Goal: Information Seeking & Learning: Learn about a topic

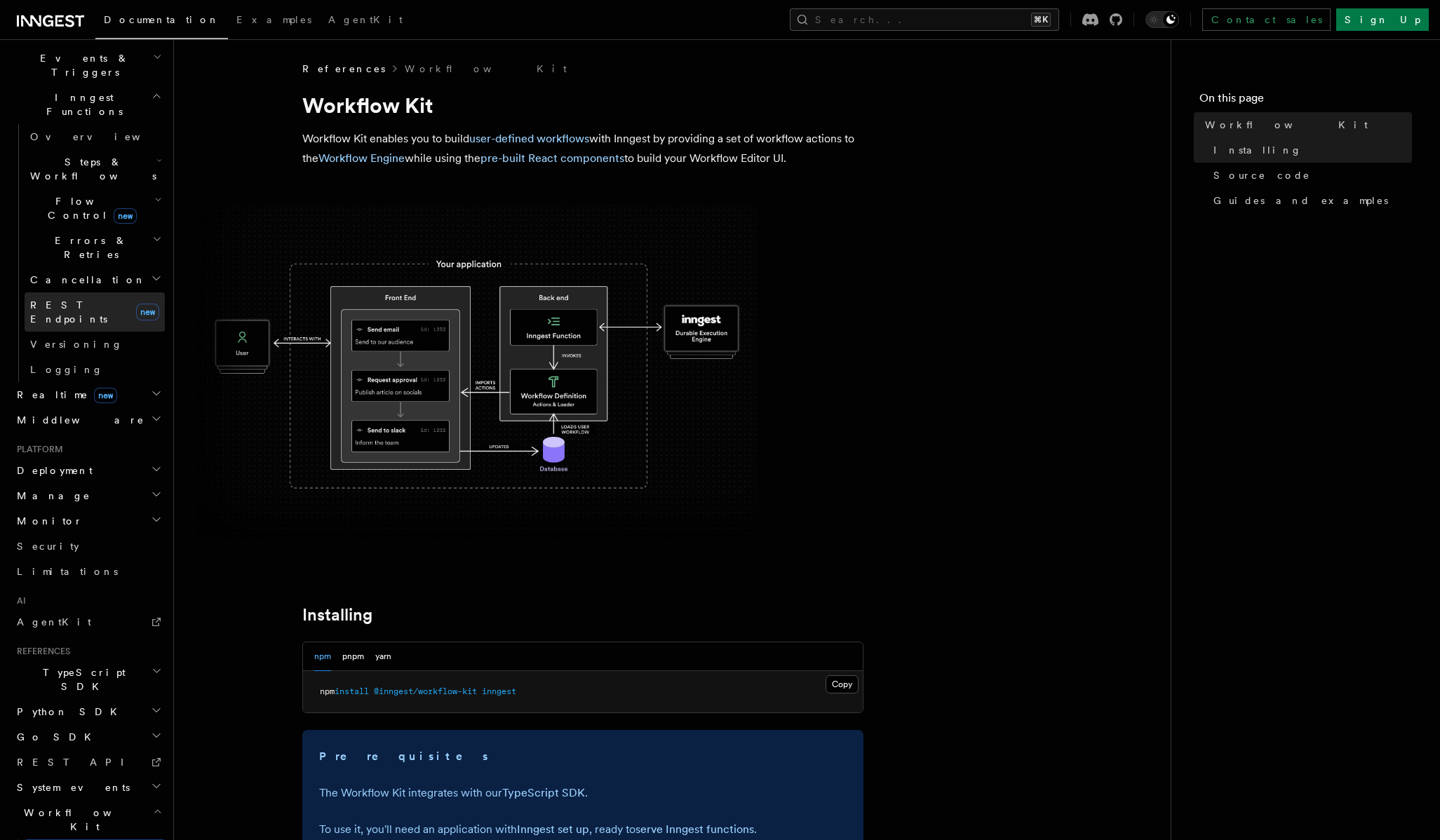
scroll to position [436, 0]
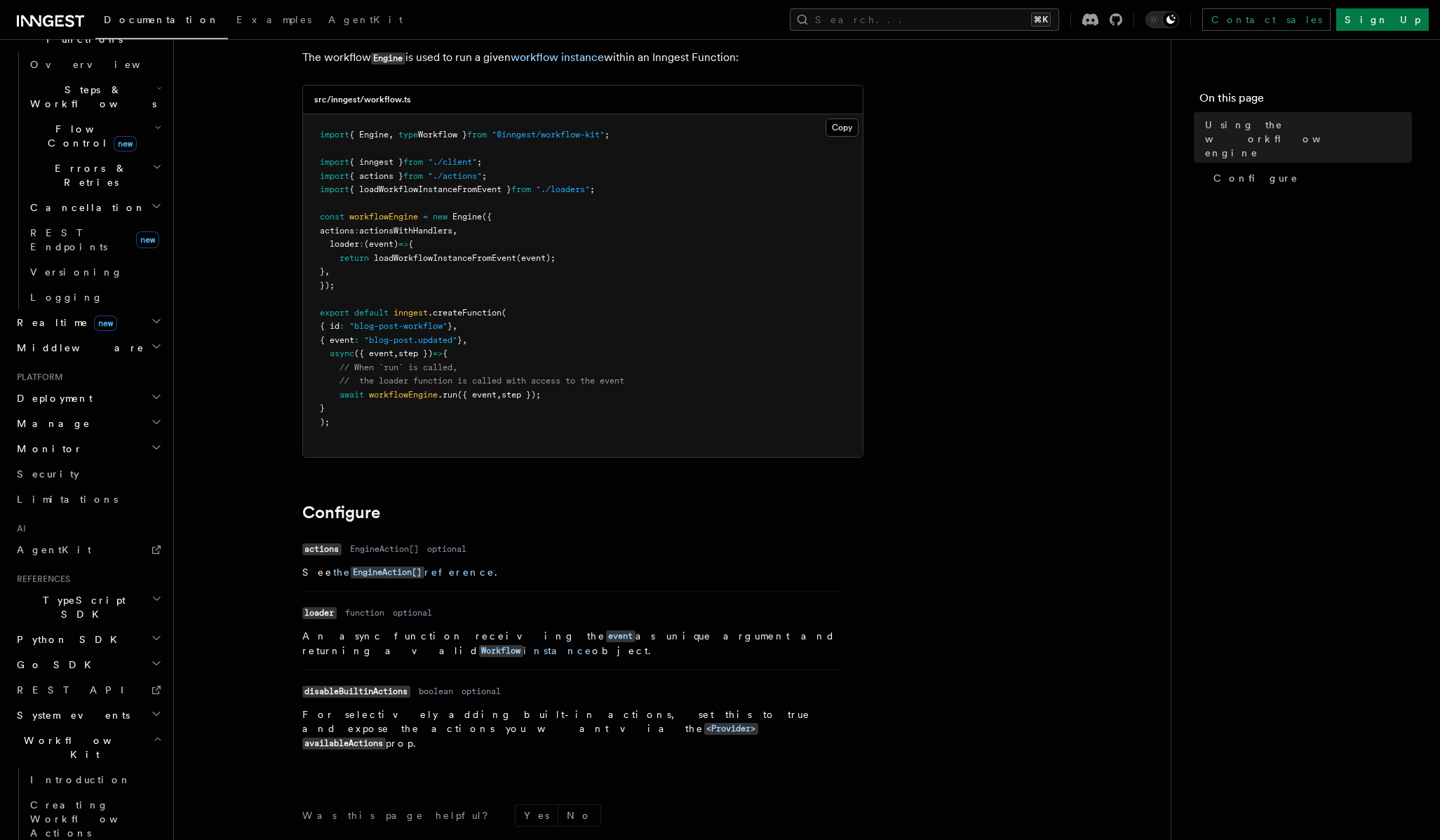
scroll to position [251, 0]
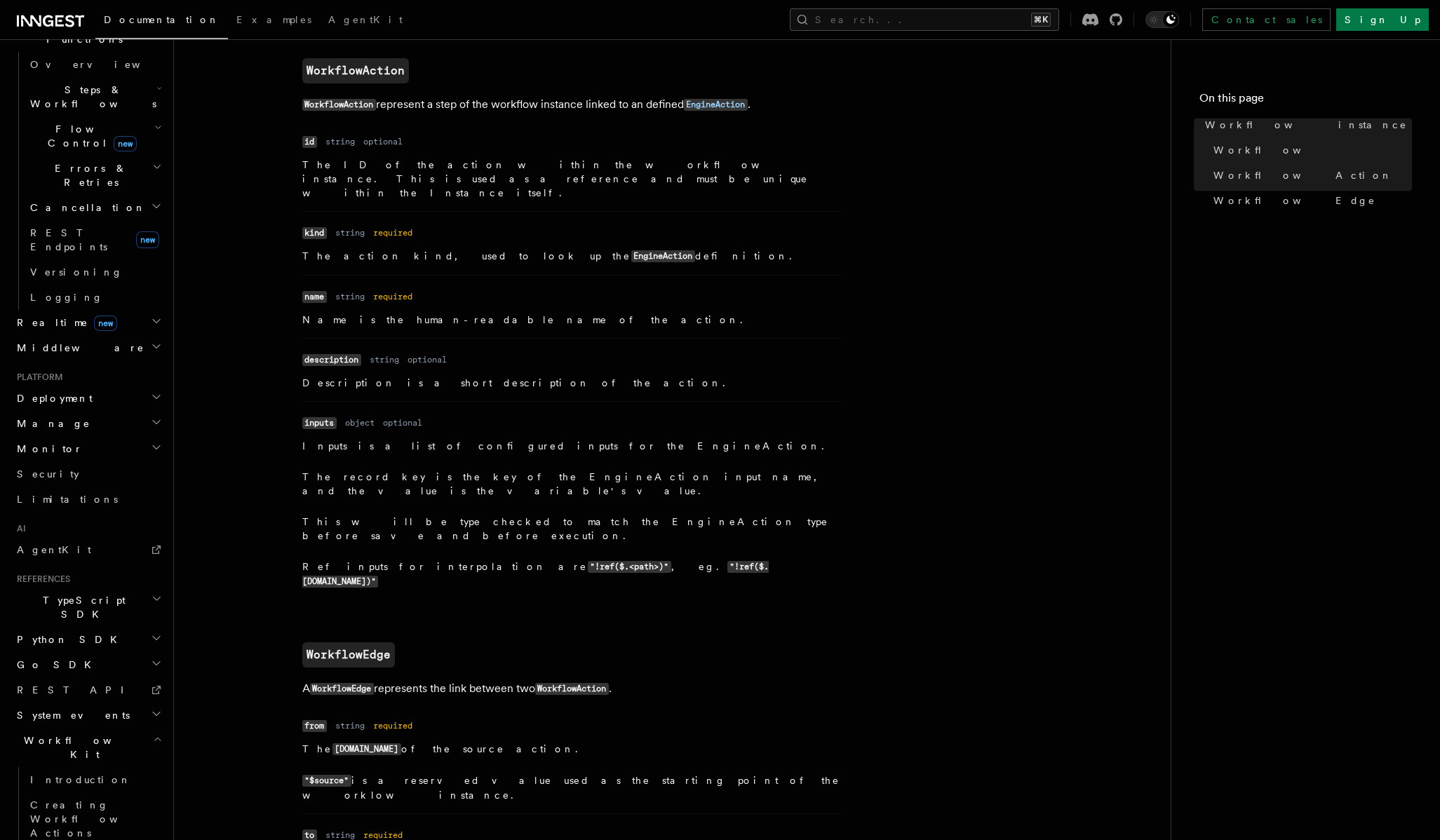
scroll to position [1332, 0]
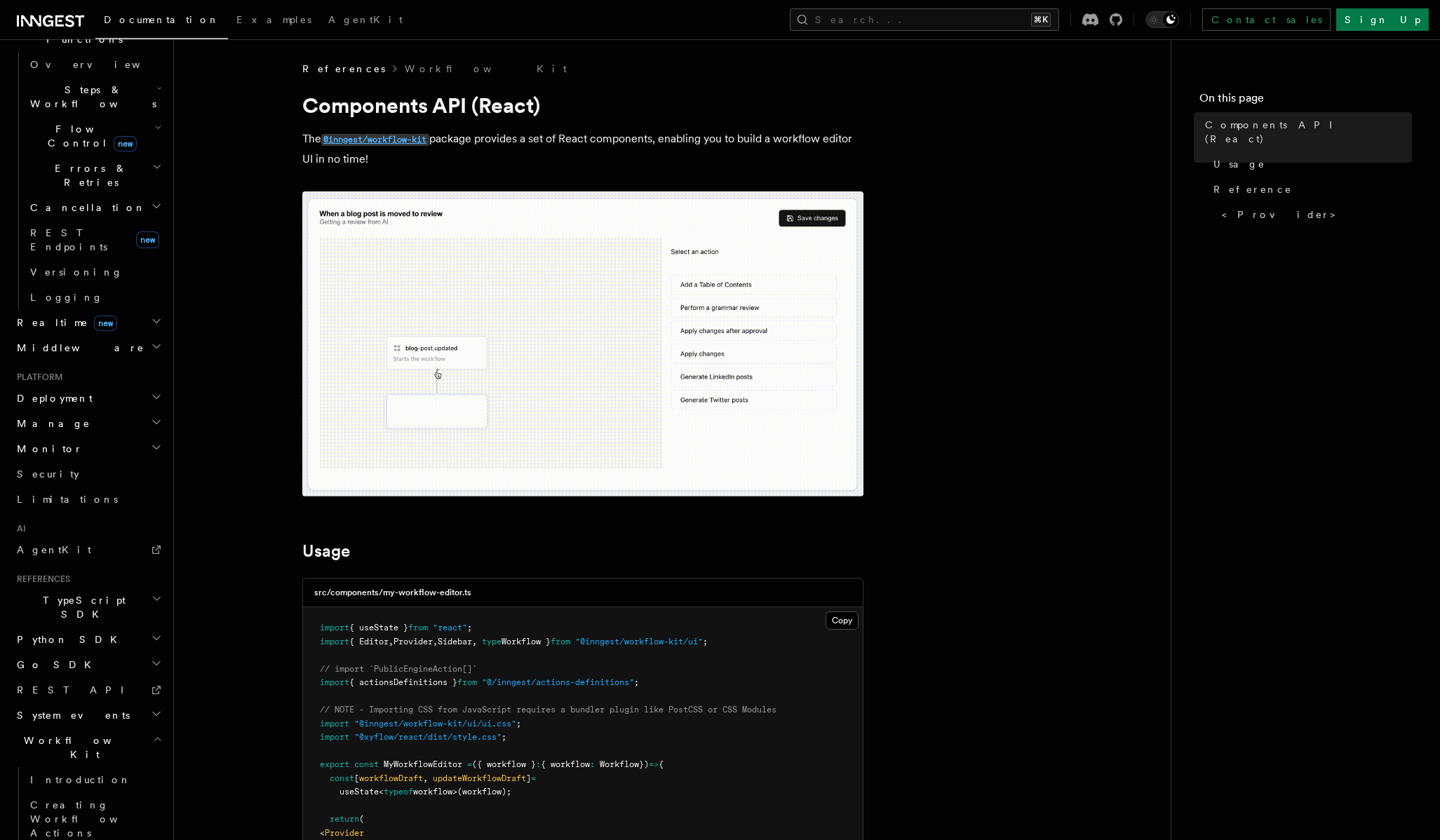
click at [395, 138] on code "@inngest/workflow-kit" at bounding box center [376, 140] width 108 height 12
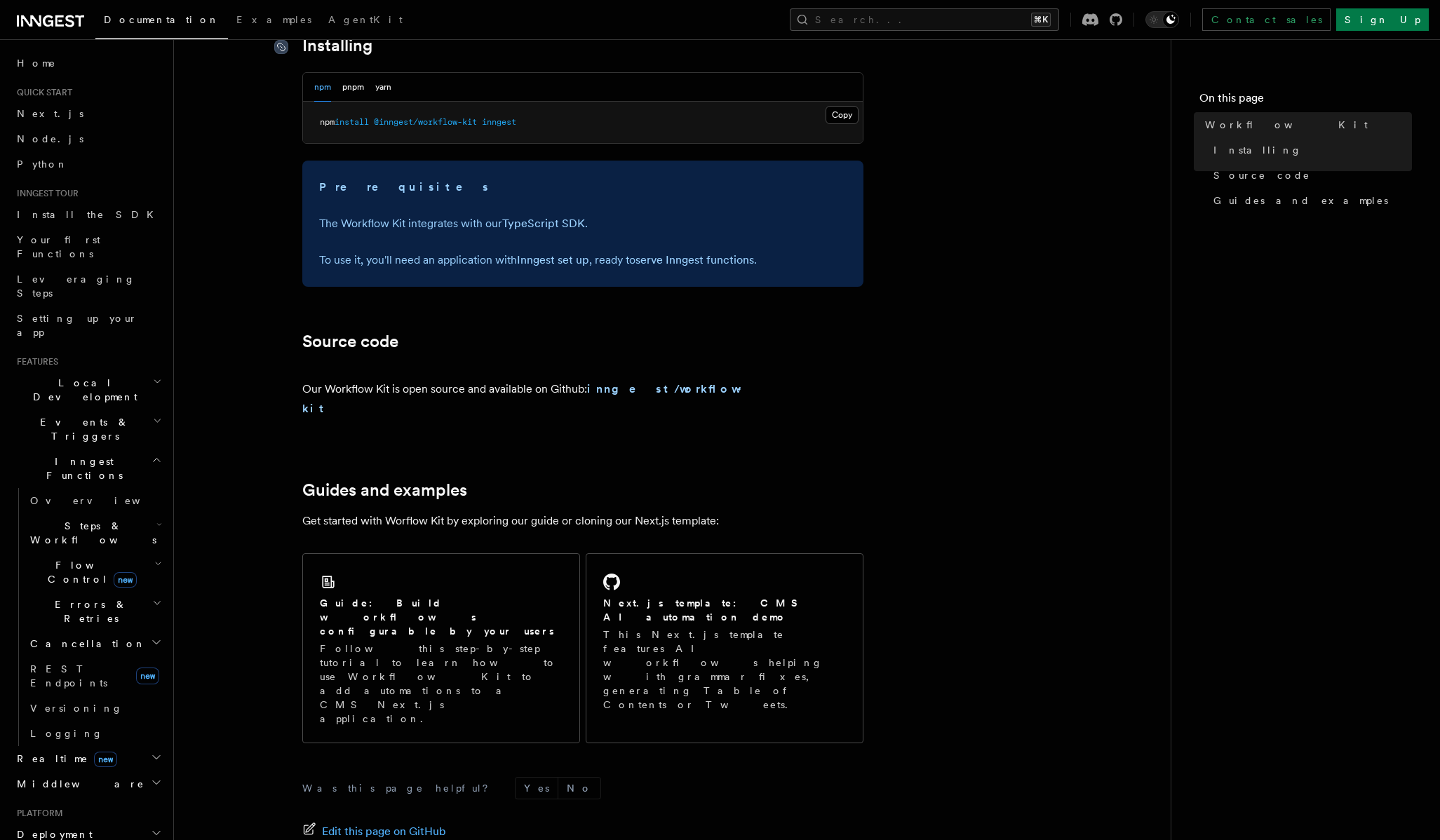
scroll to position [650, 0]
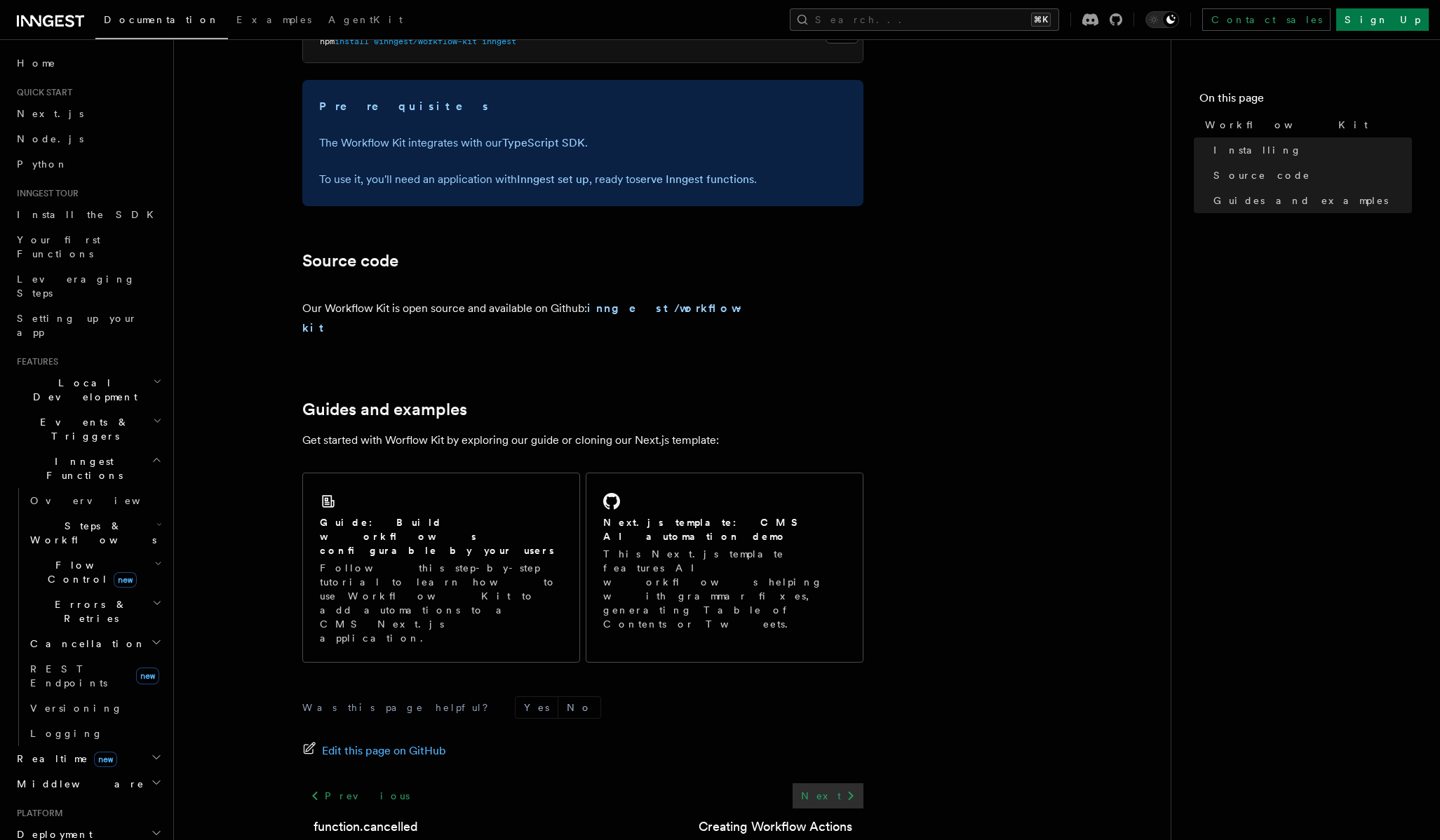
click at [832, 783] on link "Next" at bounding box center [828, 795] width 71 height 25
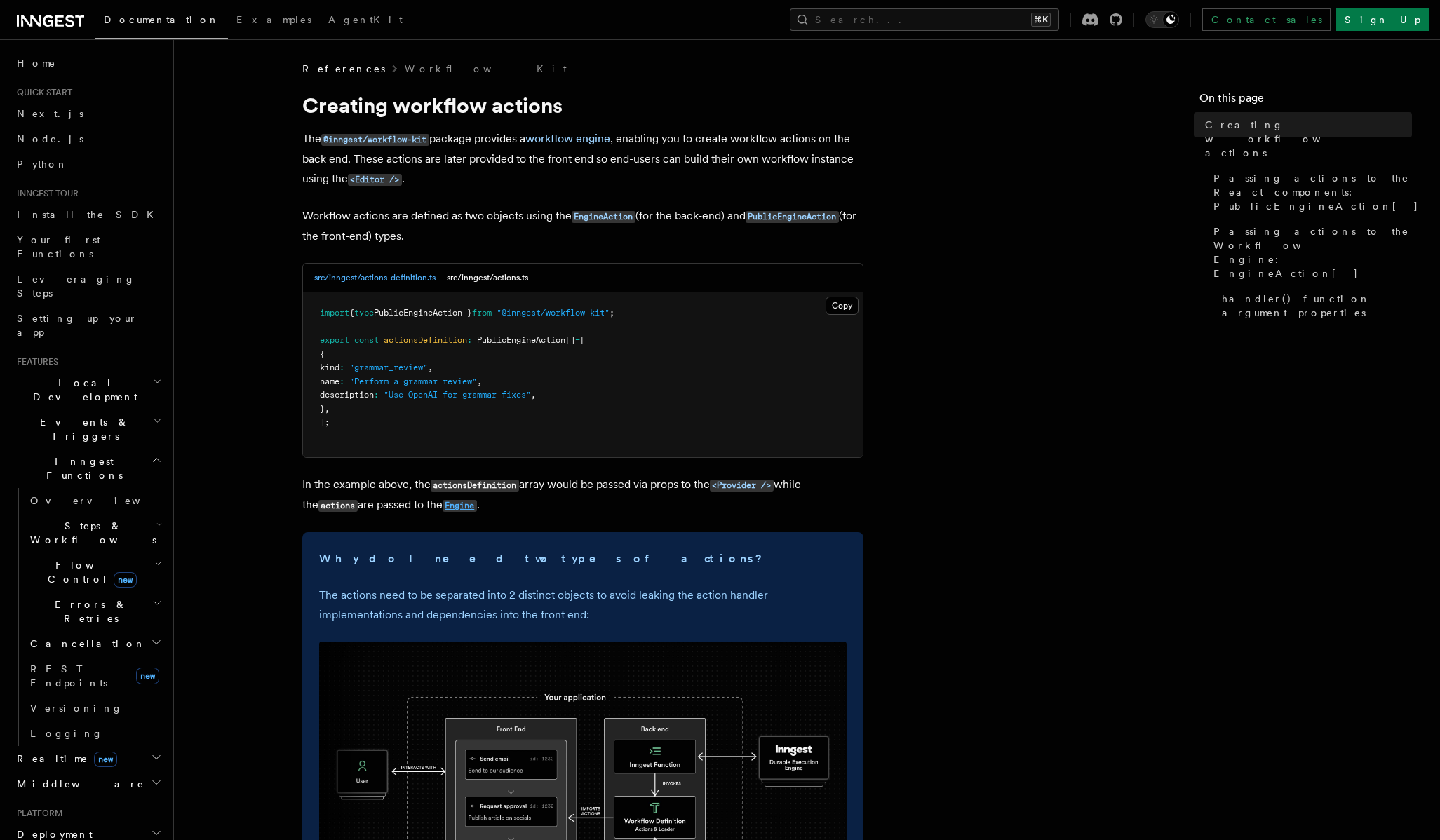
click at [452, 510] on code "Engine" at bounding box center [460, 506] width 34 height 12
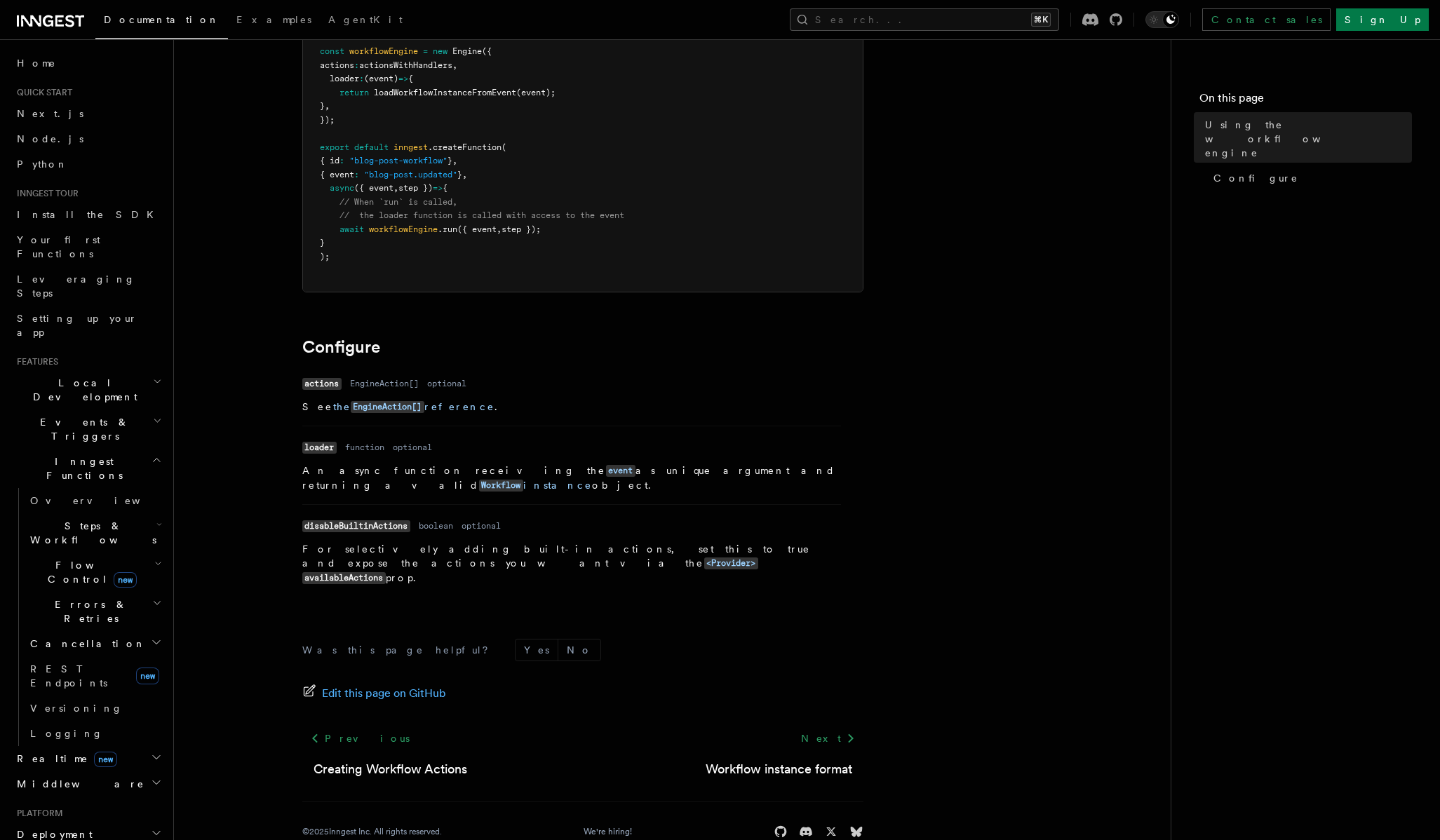
scroll to position [251, 0]
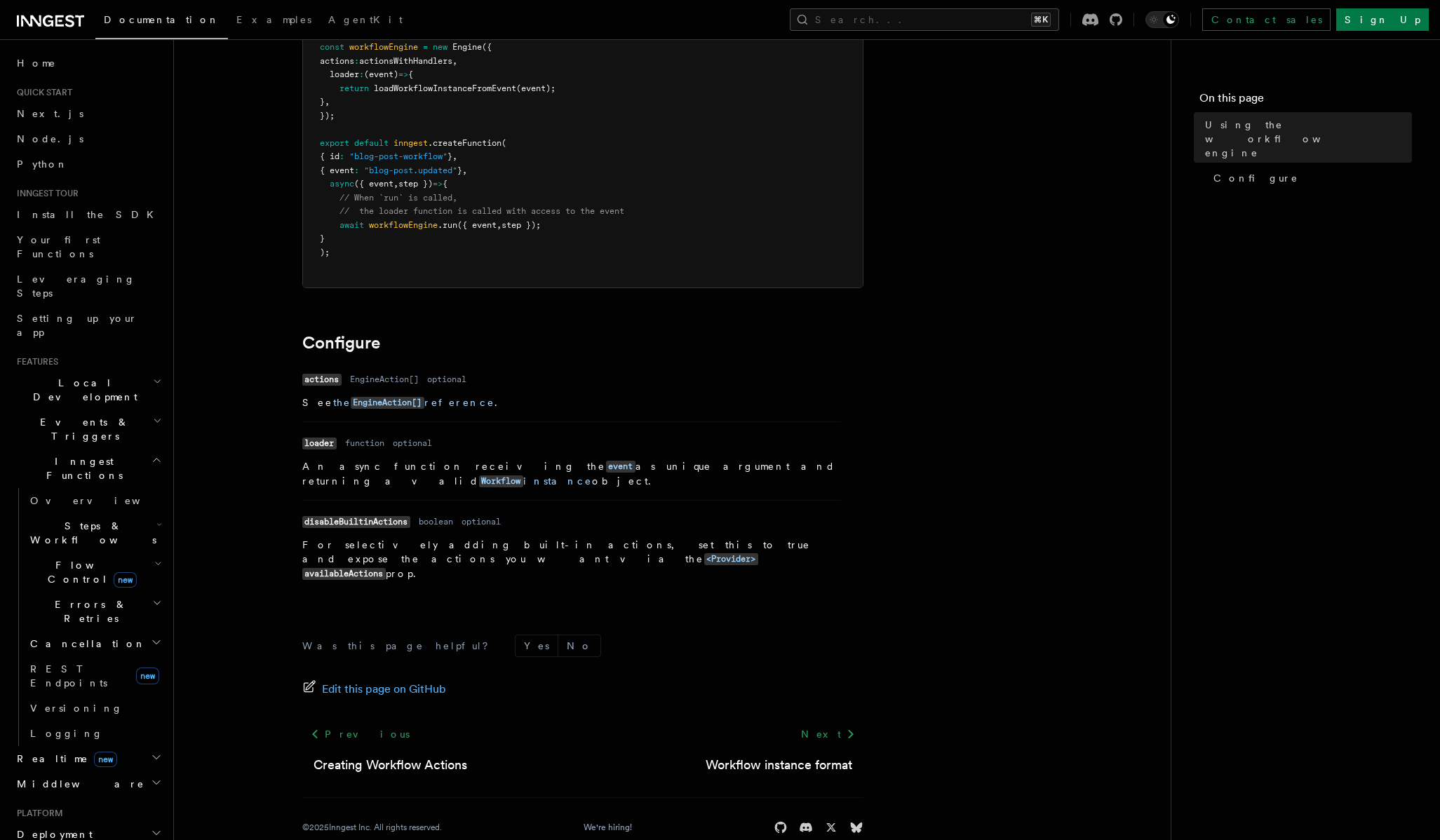
click at [819, 747] on footer "Was this page helpful? Yes No Edit this page on GitHub Previous Creating Workfl…" at bounding box center [582, 735] width 561 height 199
click at [819, 755] on link "Workflow instance format" at bounding box center [779, 765] width 147 height 20
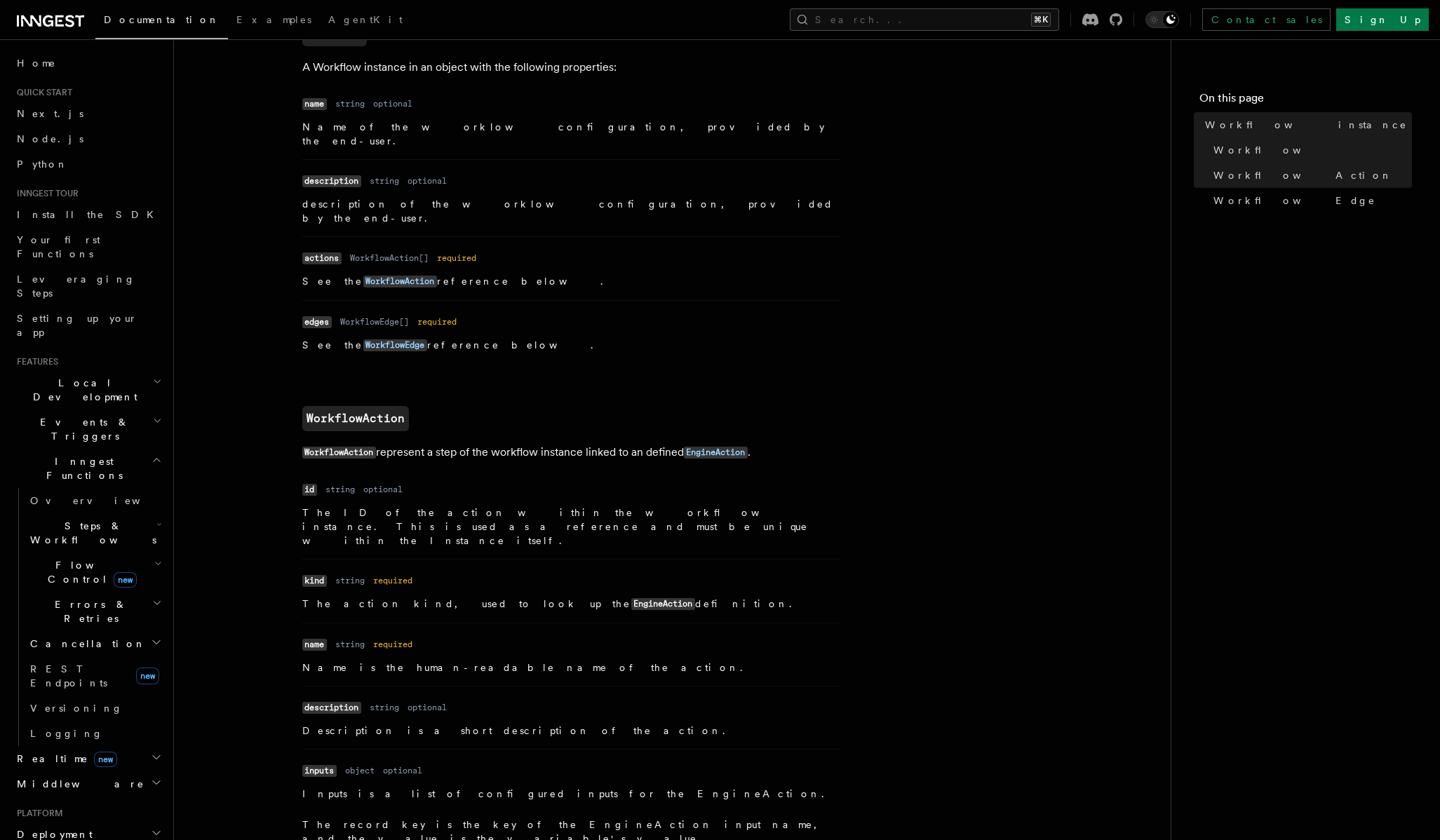
scroll to position [1267, 0]
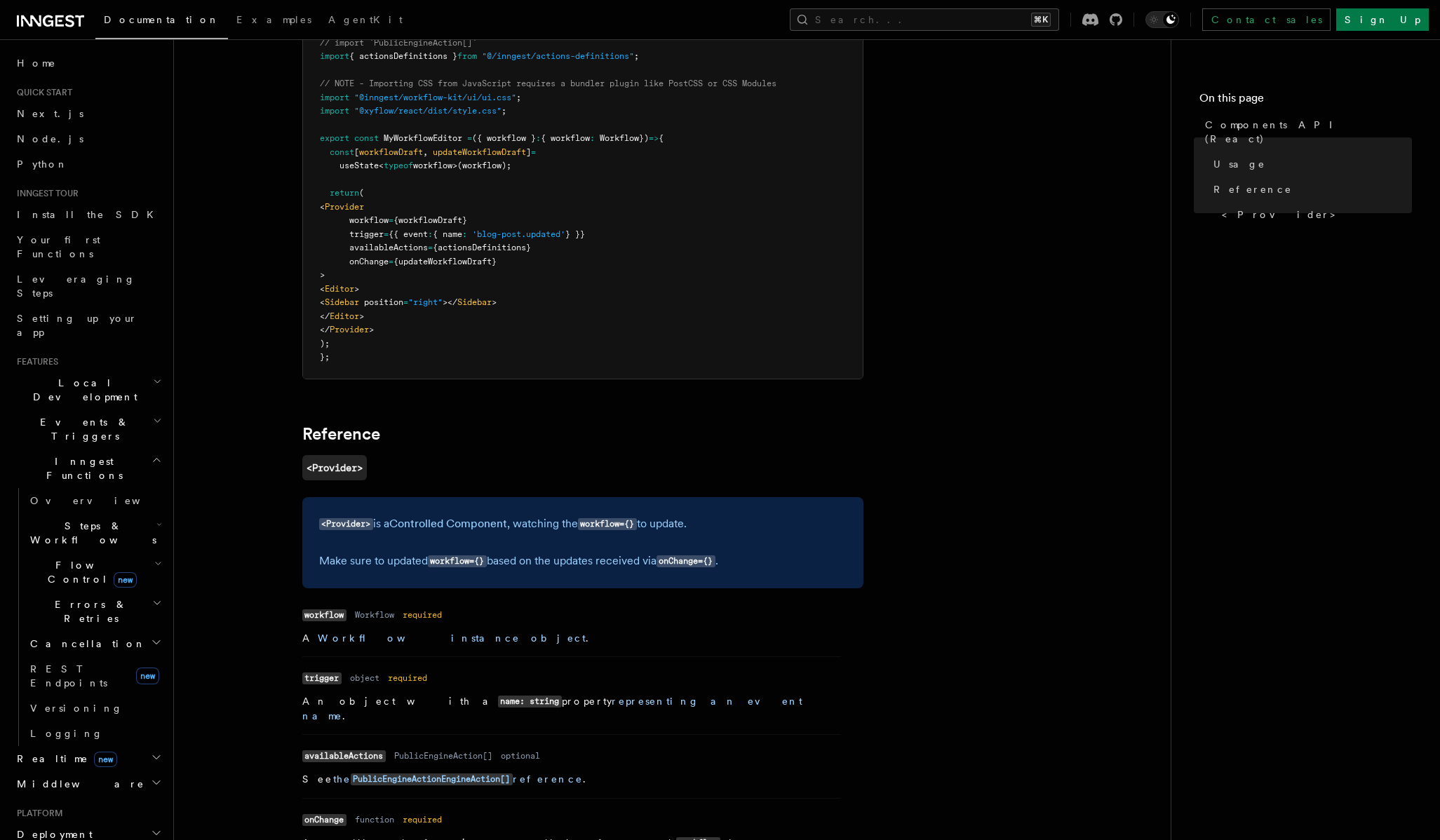
scroll to position [1063, 0]
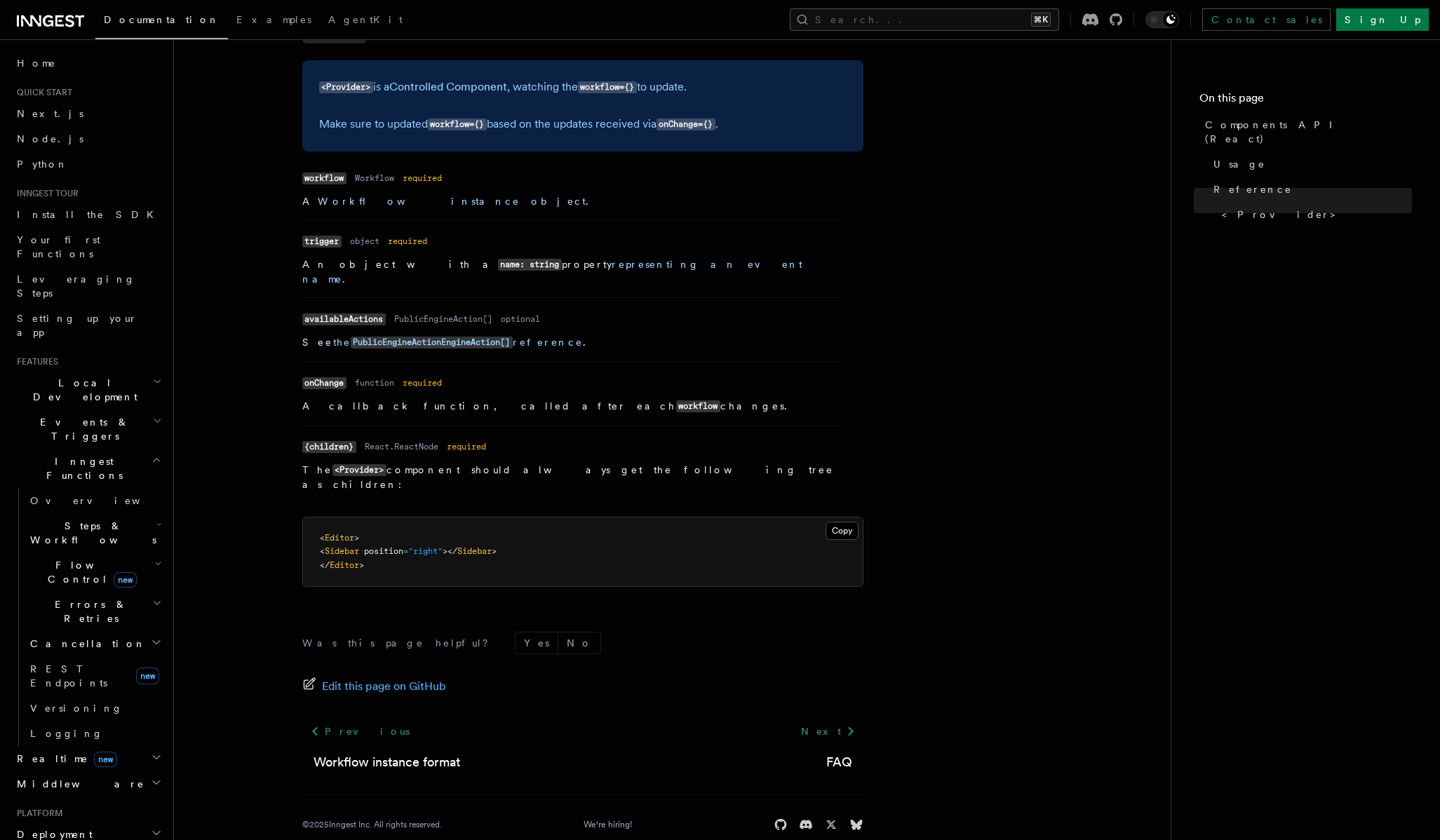
click at [972, 3] on div "Documentation Examples AgentKit Search... ⌘K Contact sales Sign Up" at bounding box center [720, 19] width 1440 height 39
click at [962, 18] on button "Search... ⌘K" at bounding box center [925, 19] width 269 height 22
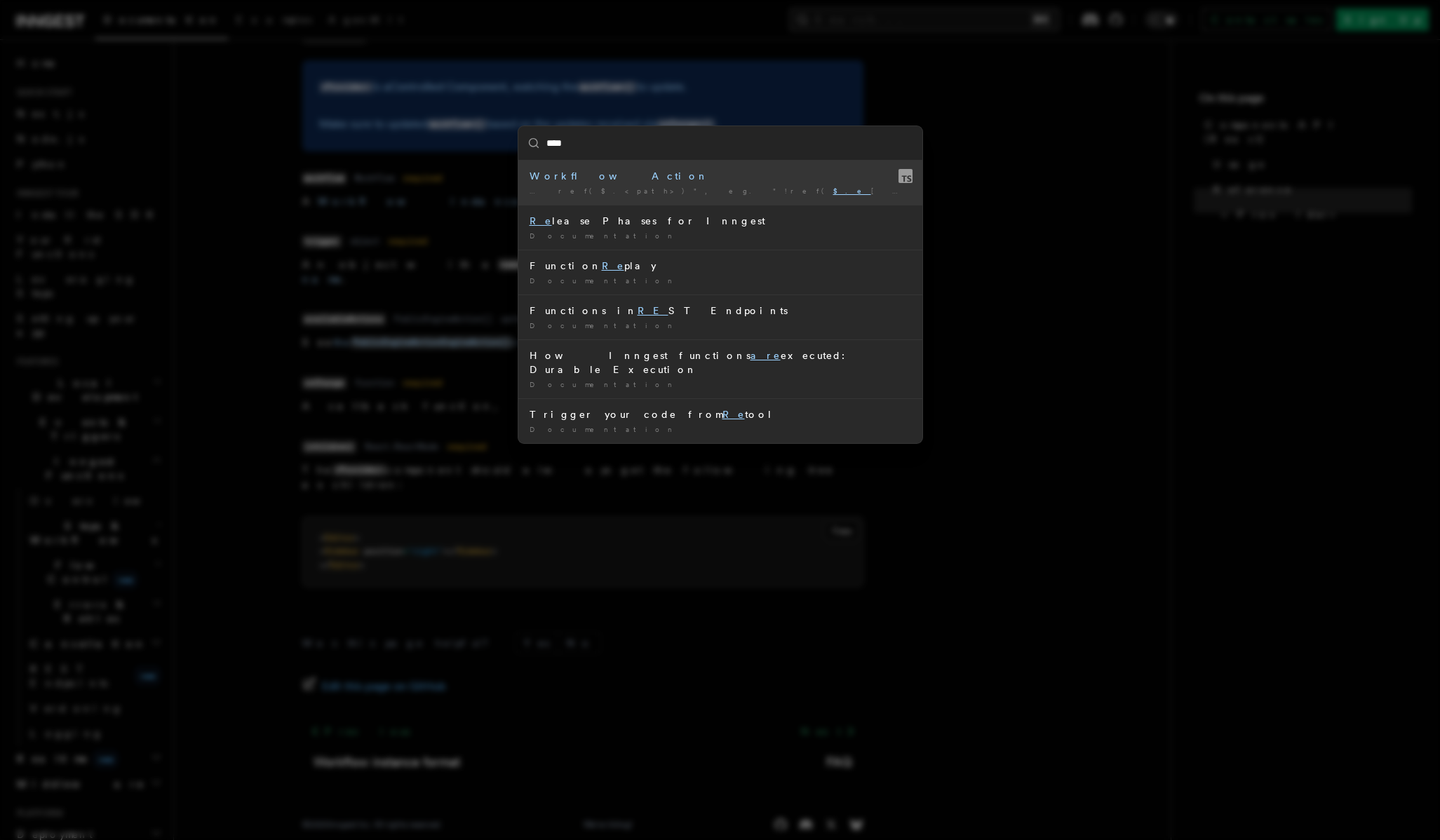
type input "*****"
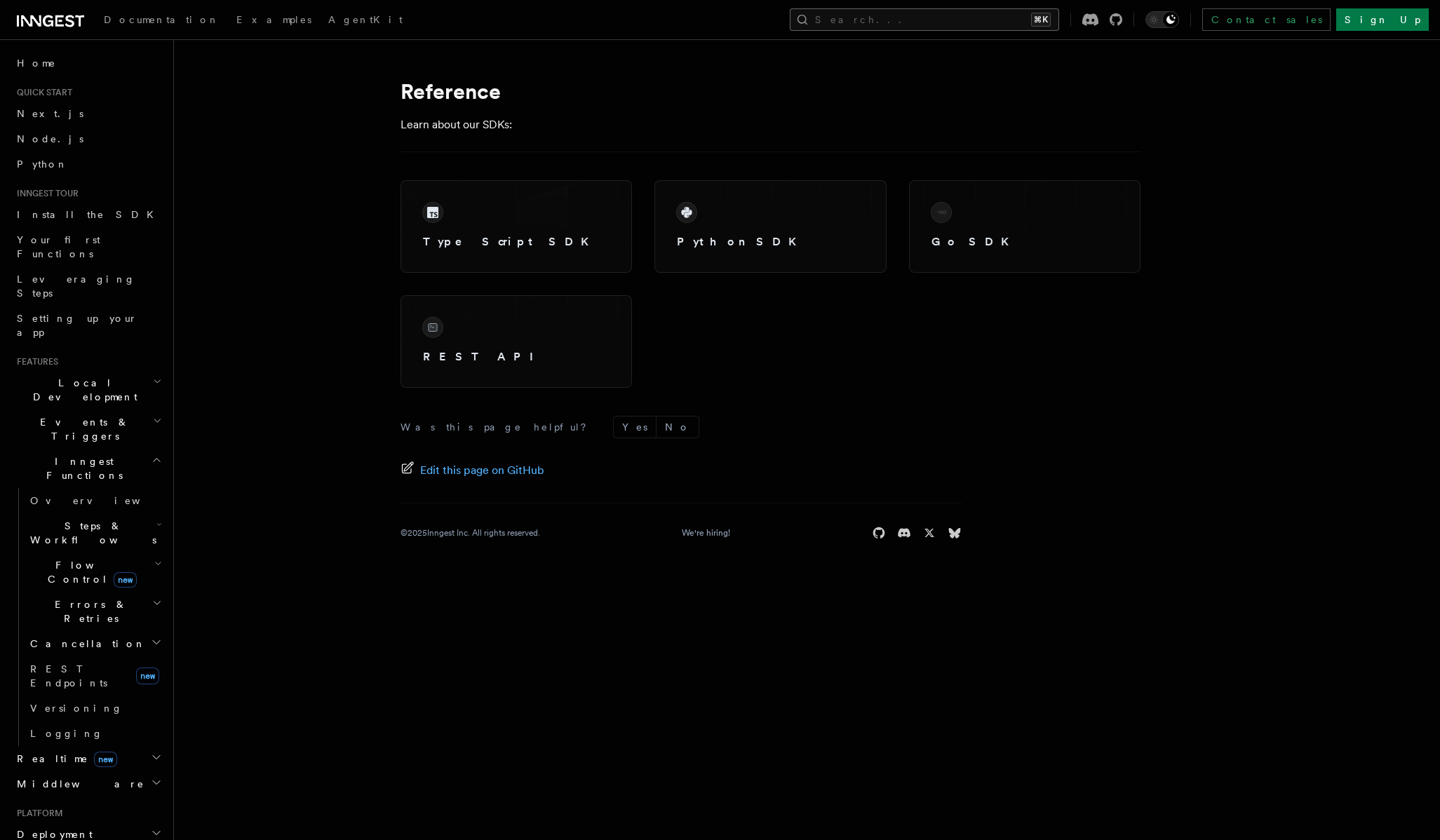
click at [937, 16] on button "Search... ⌘K" at bounding box center [925, 19] width 269 height 22
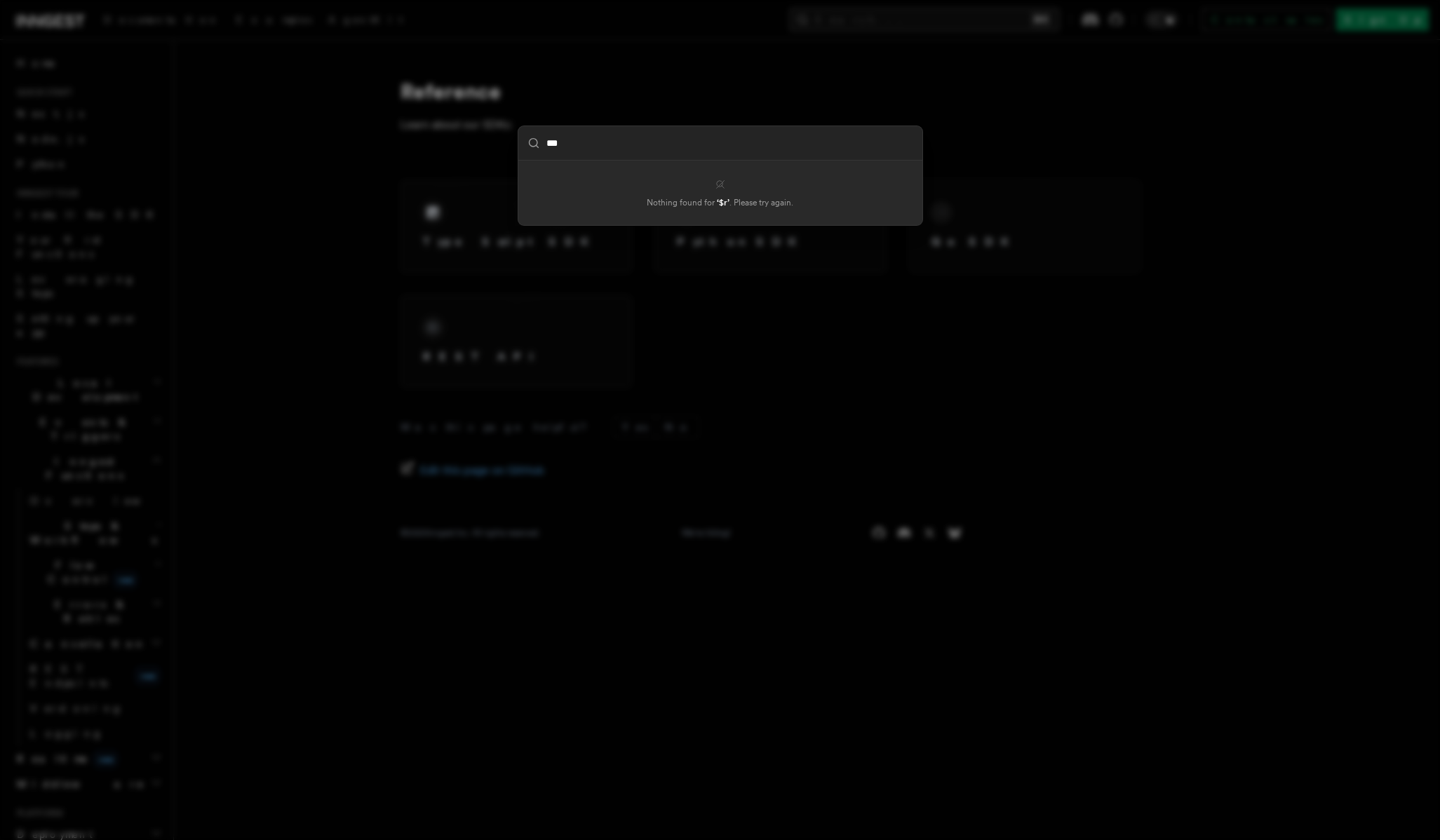
type input "****"
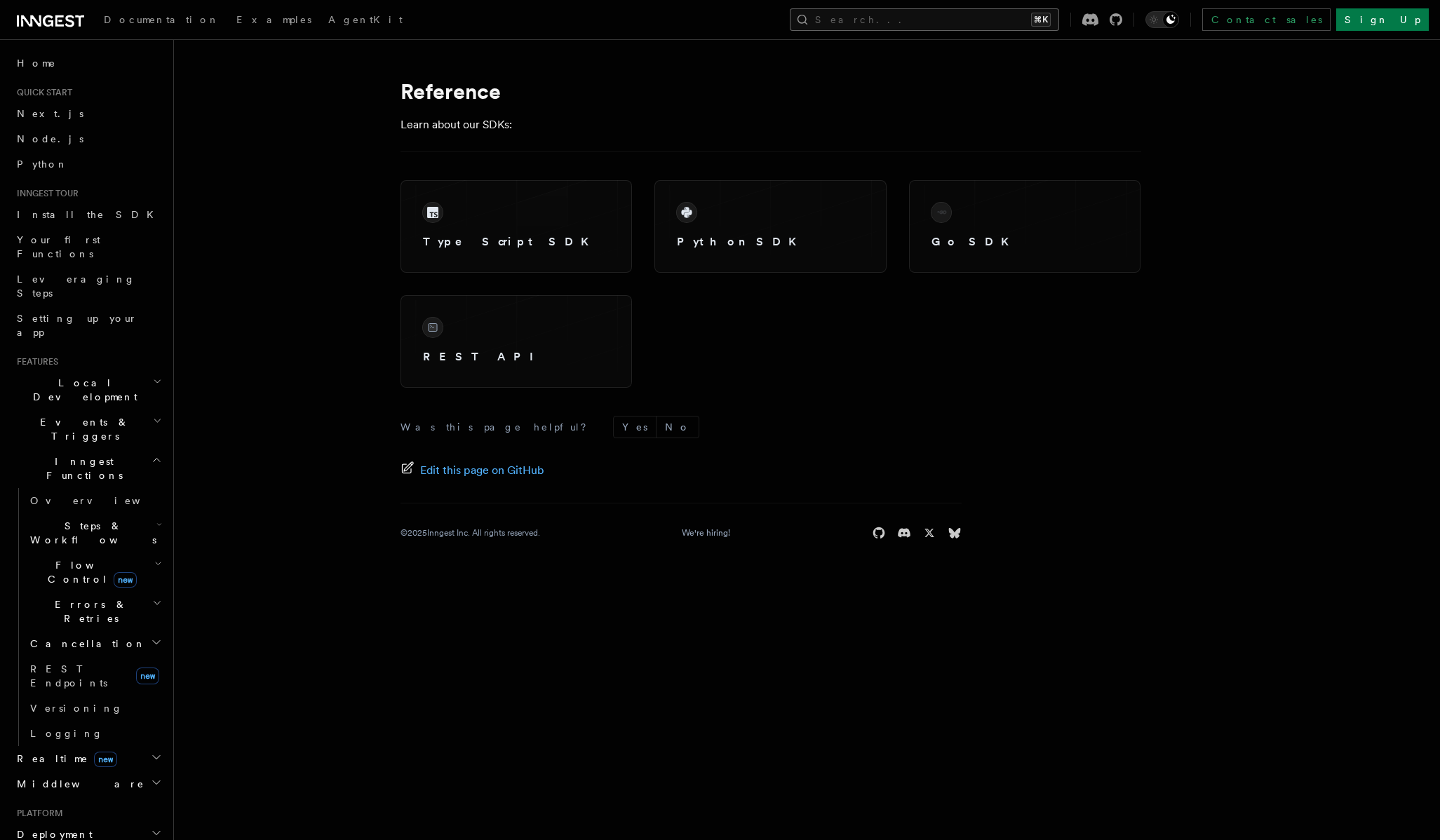
click at [980, 16] on button "Search... ⌘K" at bounding box center [925, 19] width 269 height 22
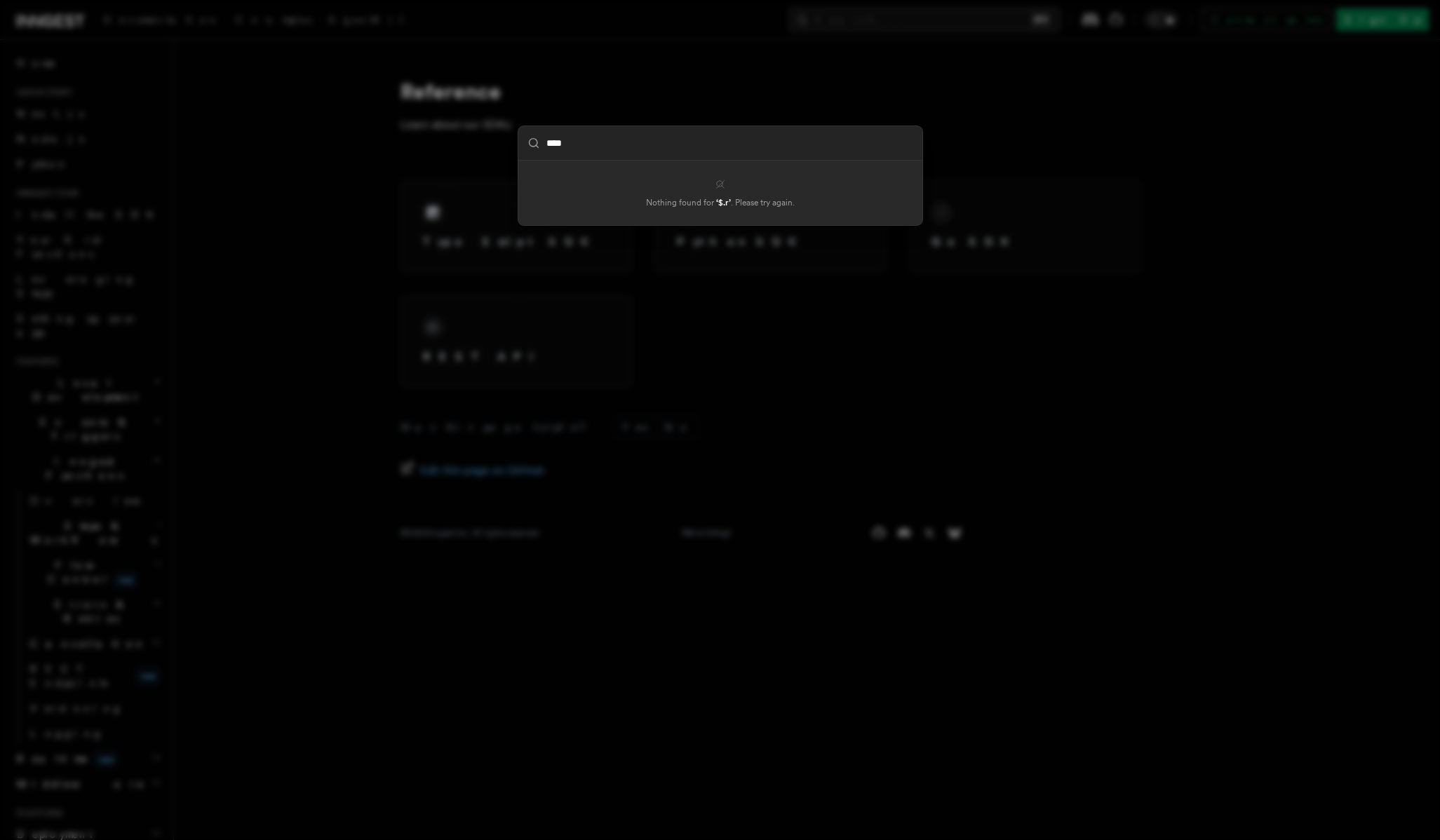
type input "*****"
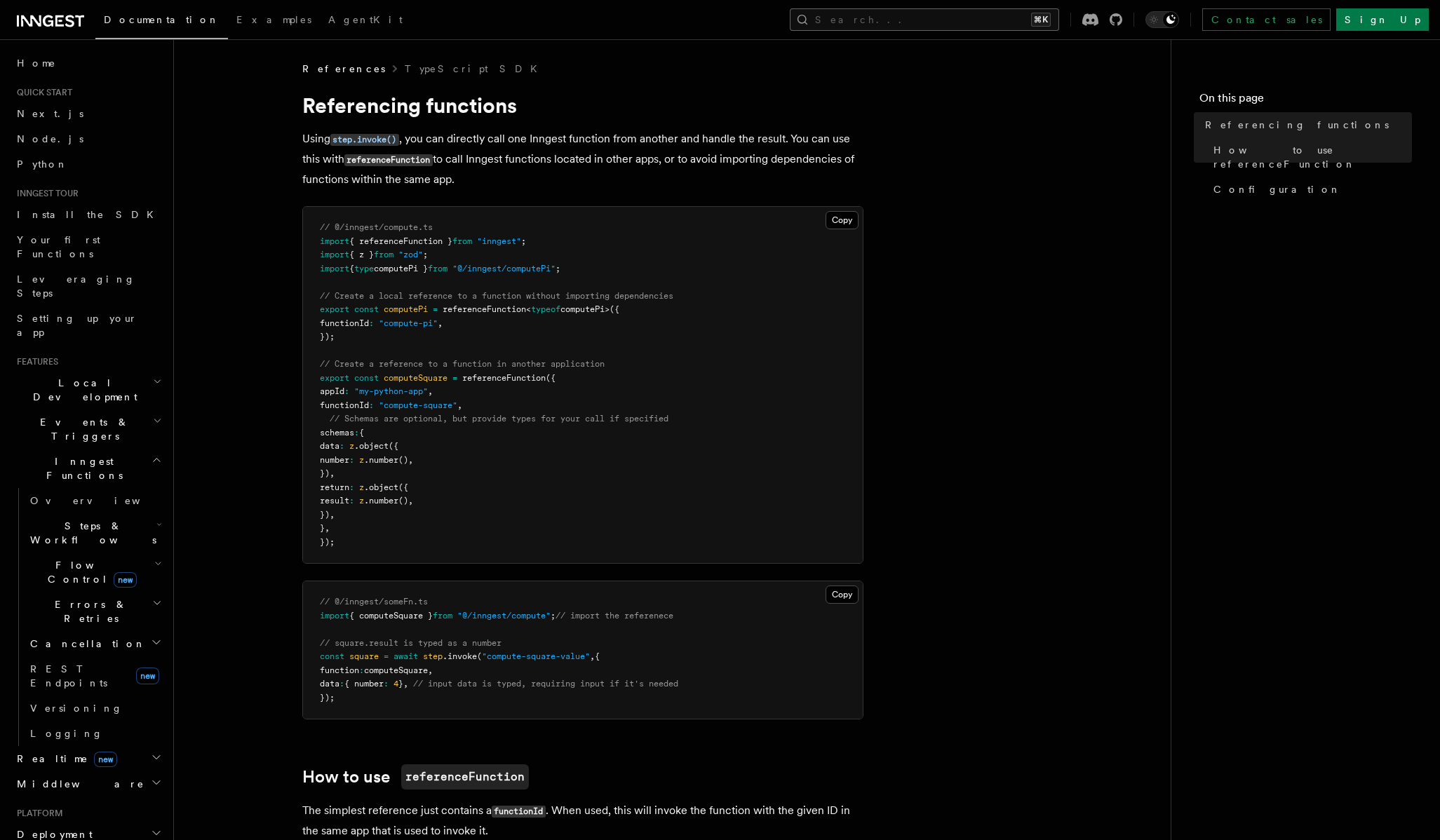
click at [995, 15] on button "Search... ⌘K" at bounding box center [925, 19] width 269 height 22
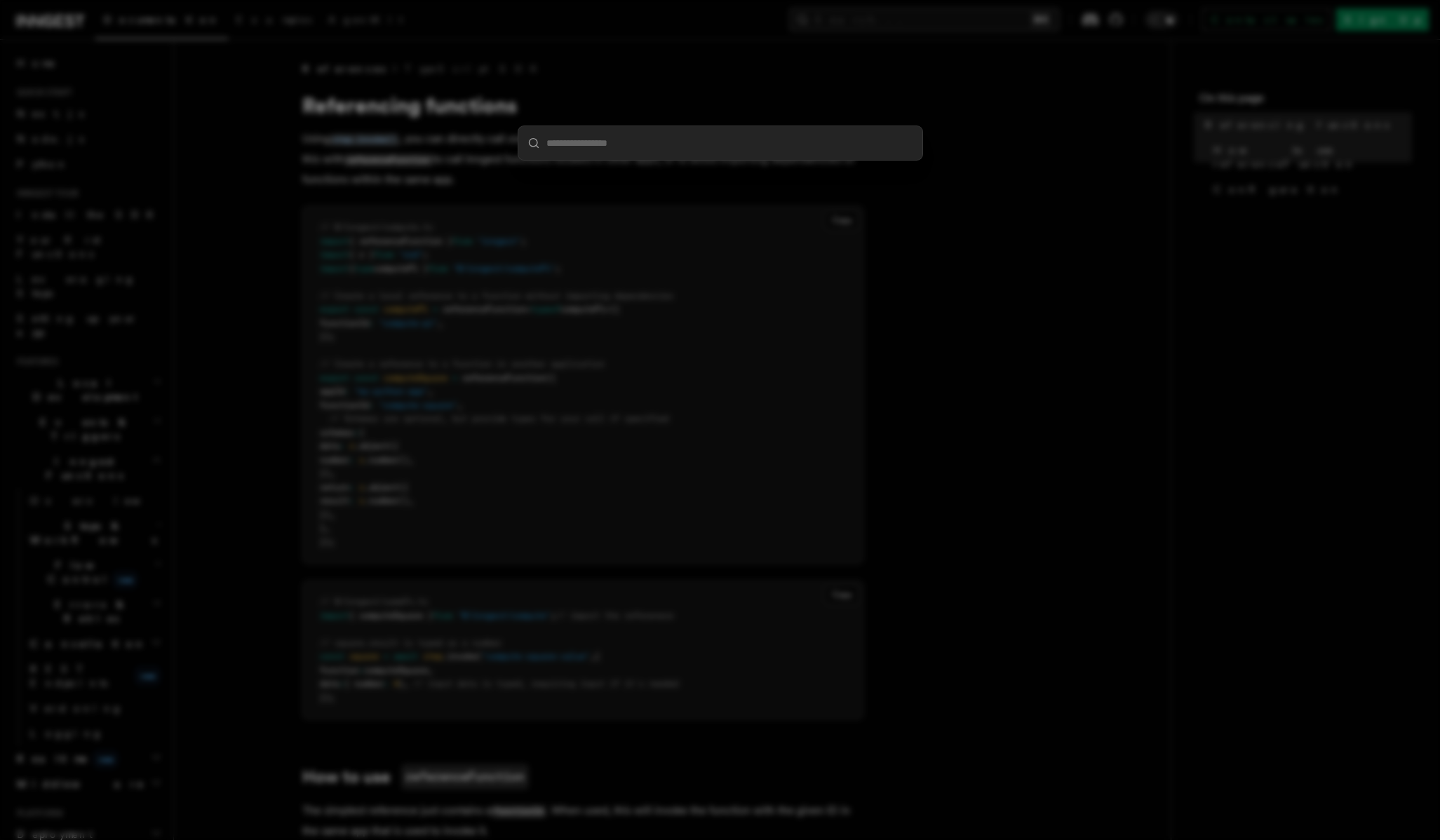
type input "*"
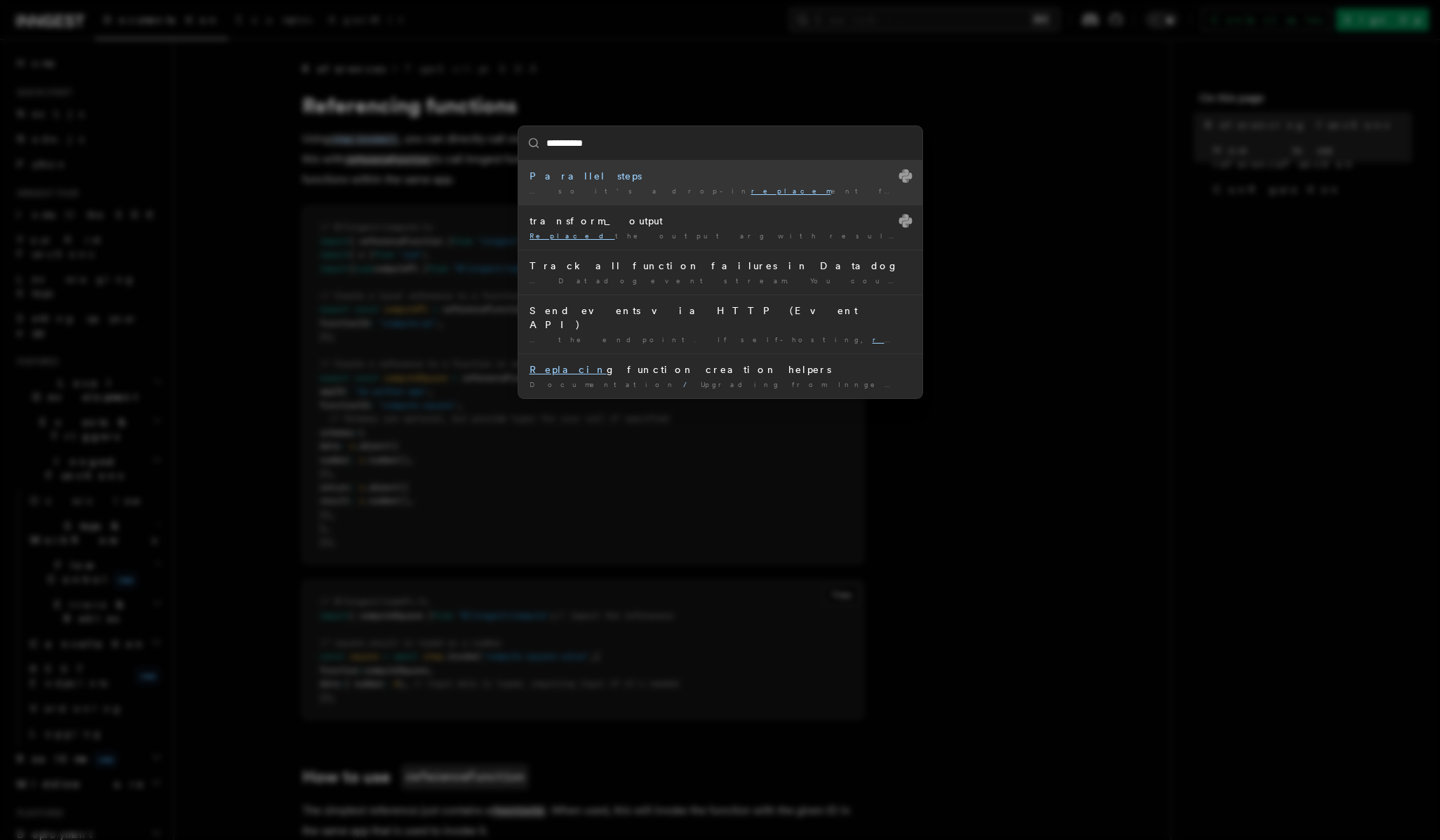
type input "**********"
type input "********"
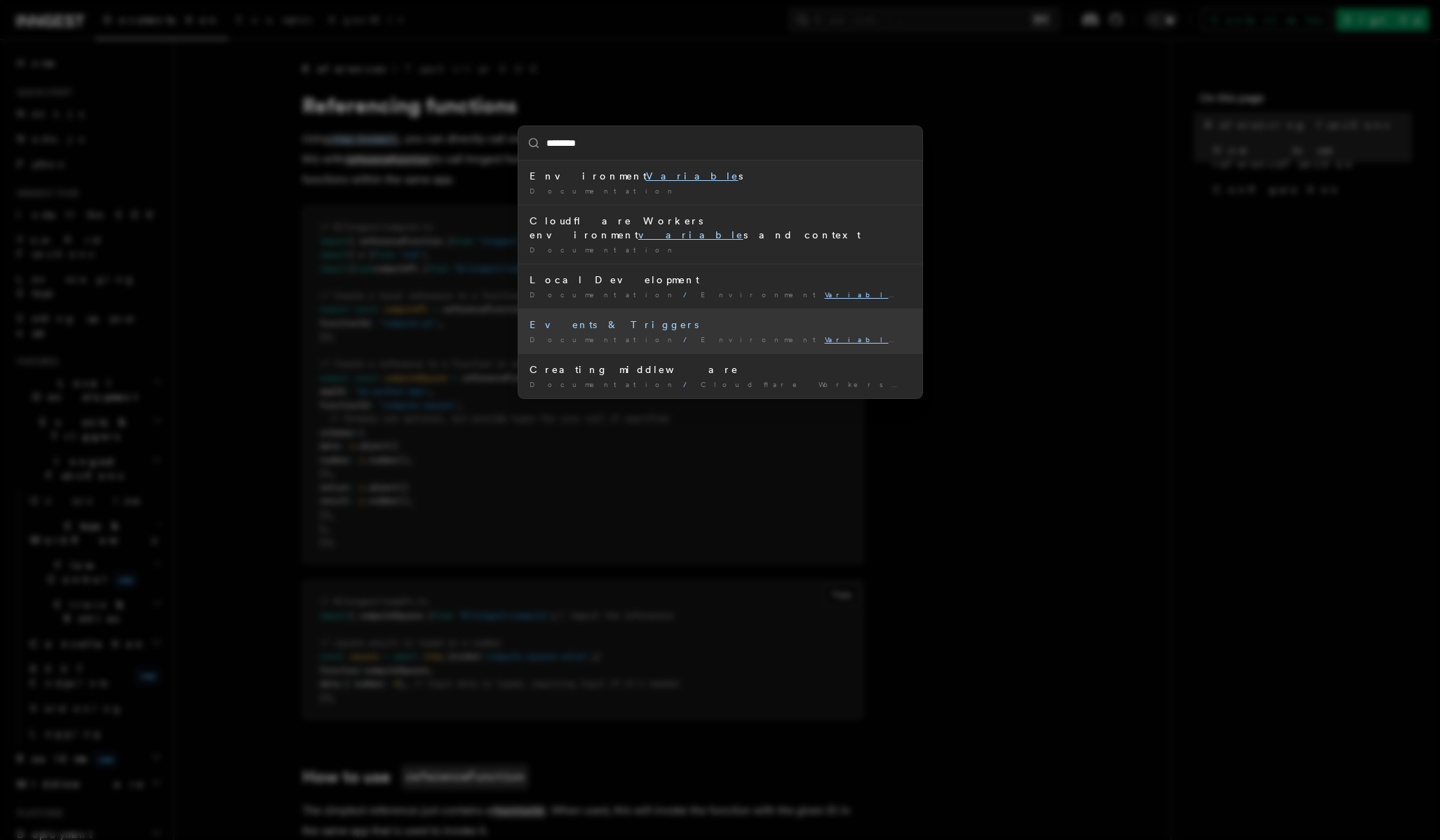
click at [692, 308] on li "Events & Triggers Documentation / Environment Variable s /" at bounding box center [720, 331] width 404 height 45
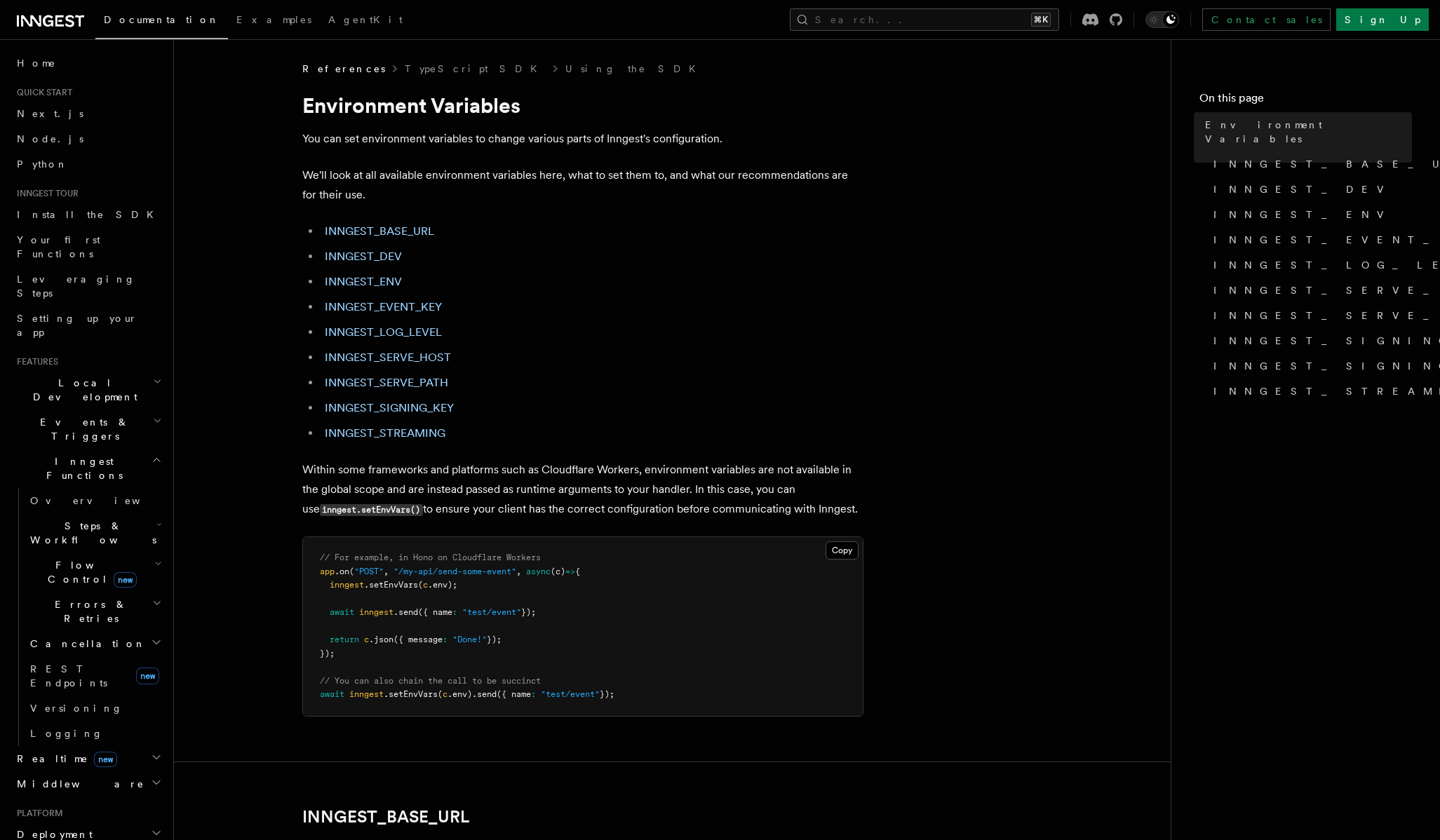
click at [692, 296] on ul "INNGEST_BASE_URL INNGEST_DEV INNGEST_ENV INNGEST_EVENT_KEY INNGEST_LOG_LEVEL IN…" at bounding box center [582, 332] width 561 height 222
click at [942, 19] on button "Search... ⌘K" at bounding box center [925, 19] width 269 height 22
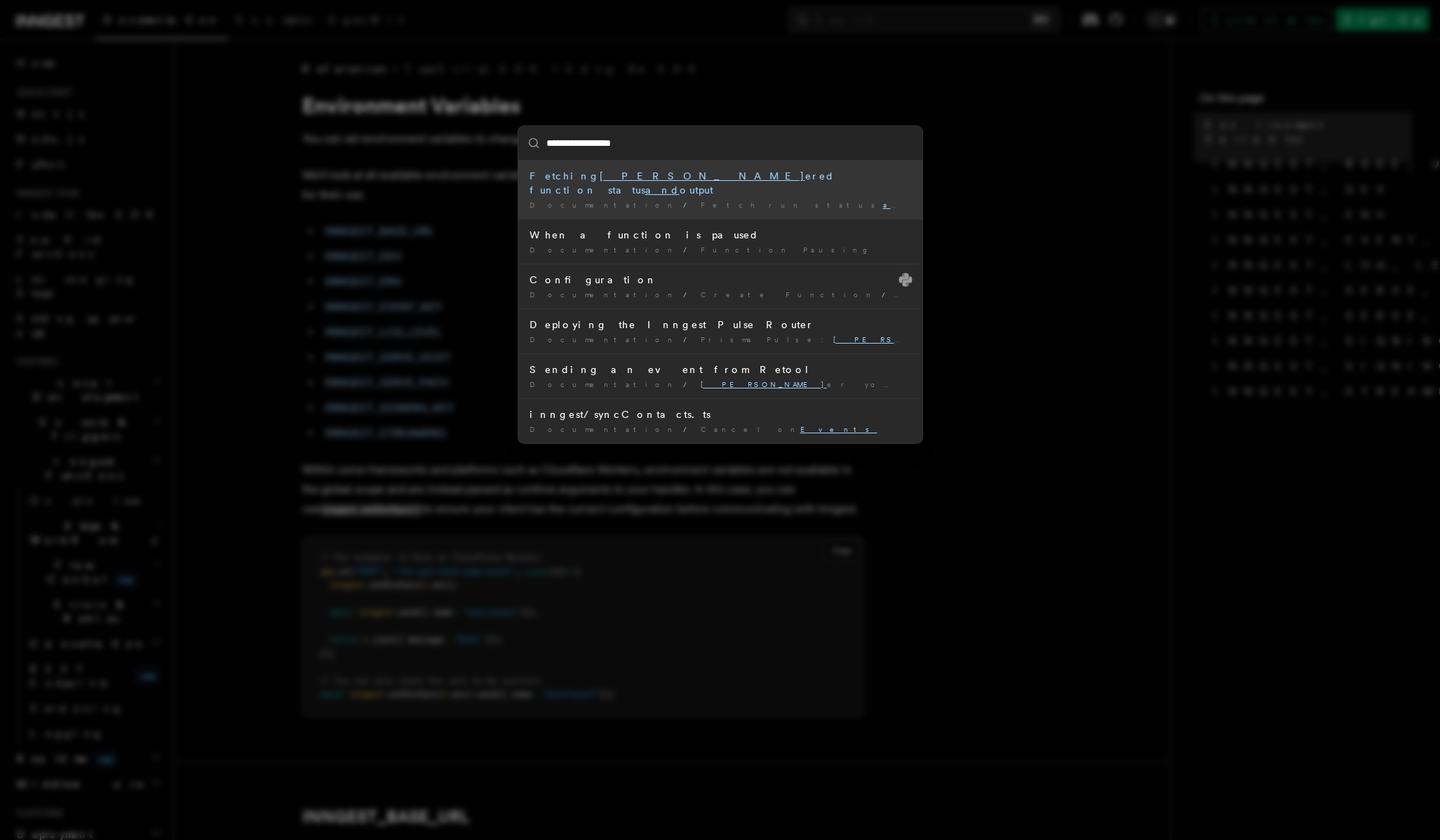
type input "**********"
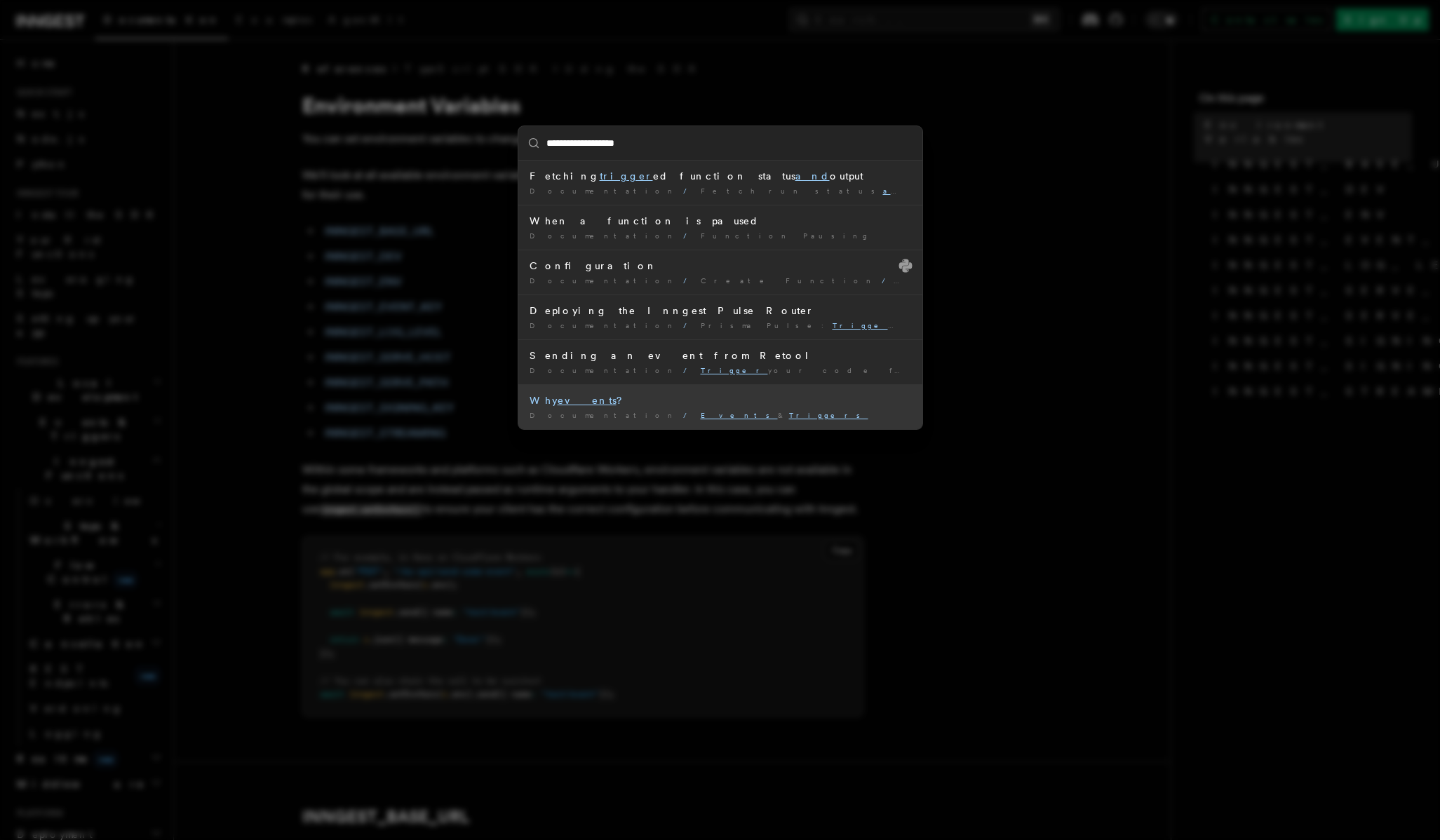
click at [719, 401] on div "Why events ?" at bounding box center [720, 400] width 381 height 14
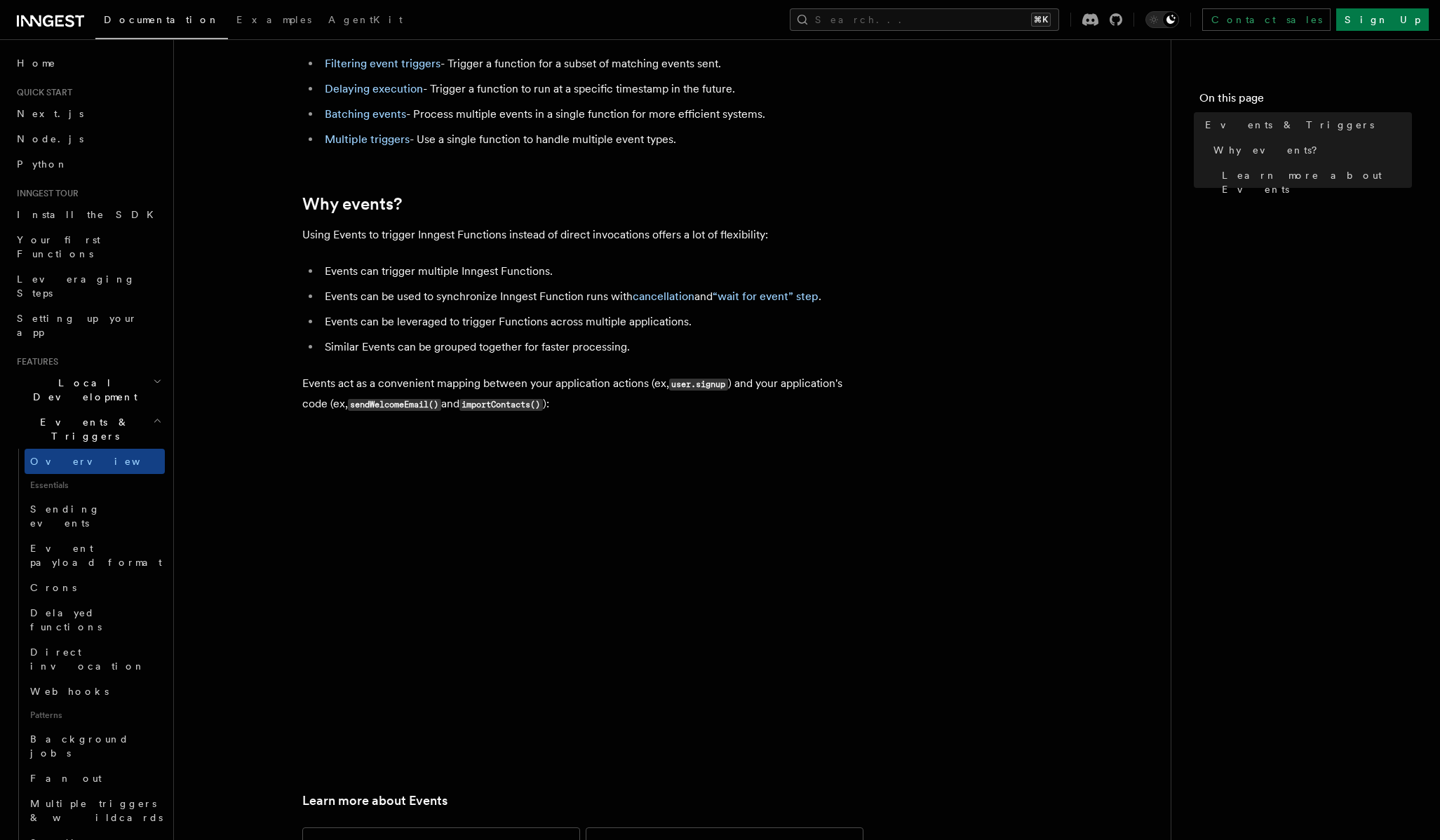
scroll to position [392, 0]
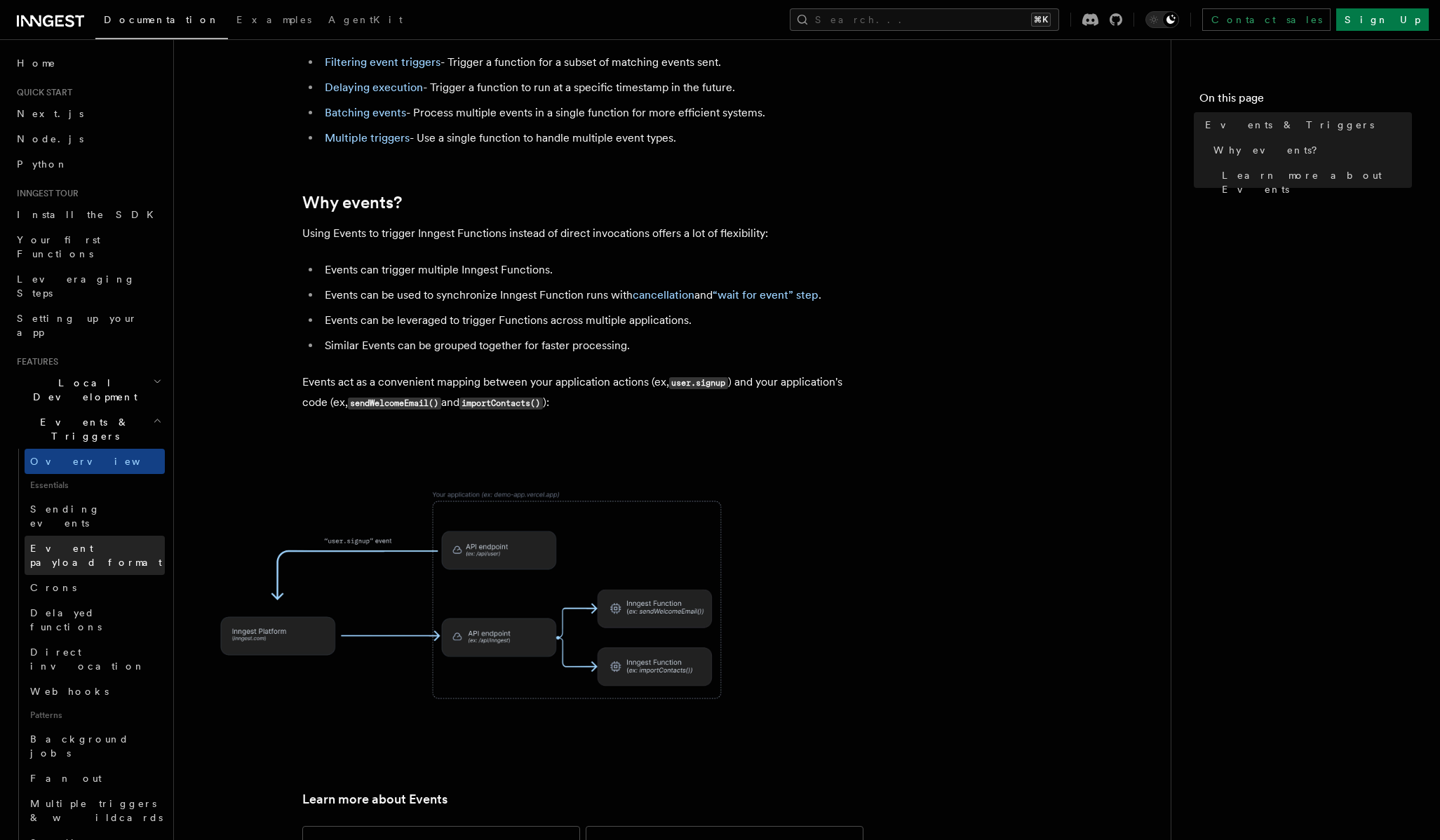
click at [104, 536] on link "Event payload format" at bounding box center [94, 555] width 140 height 39
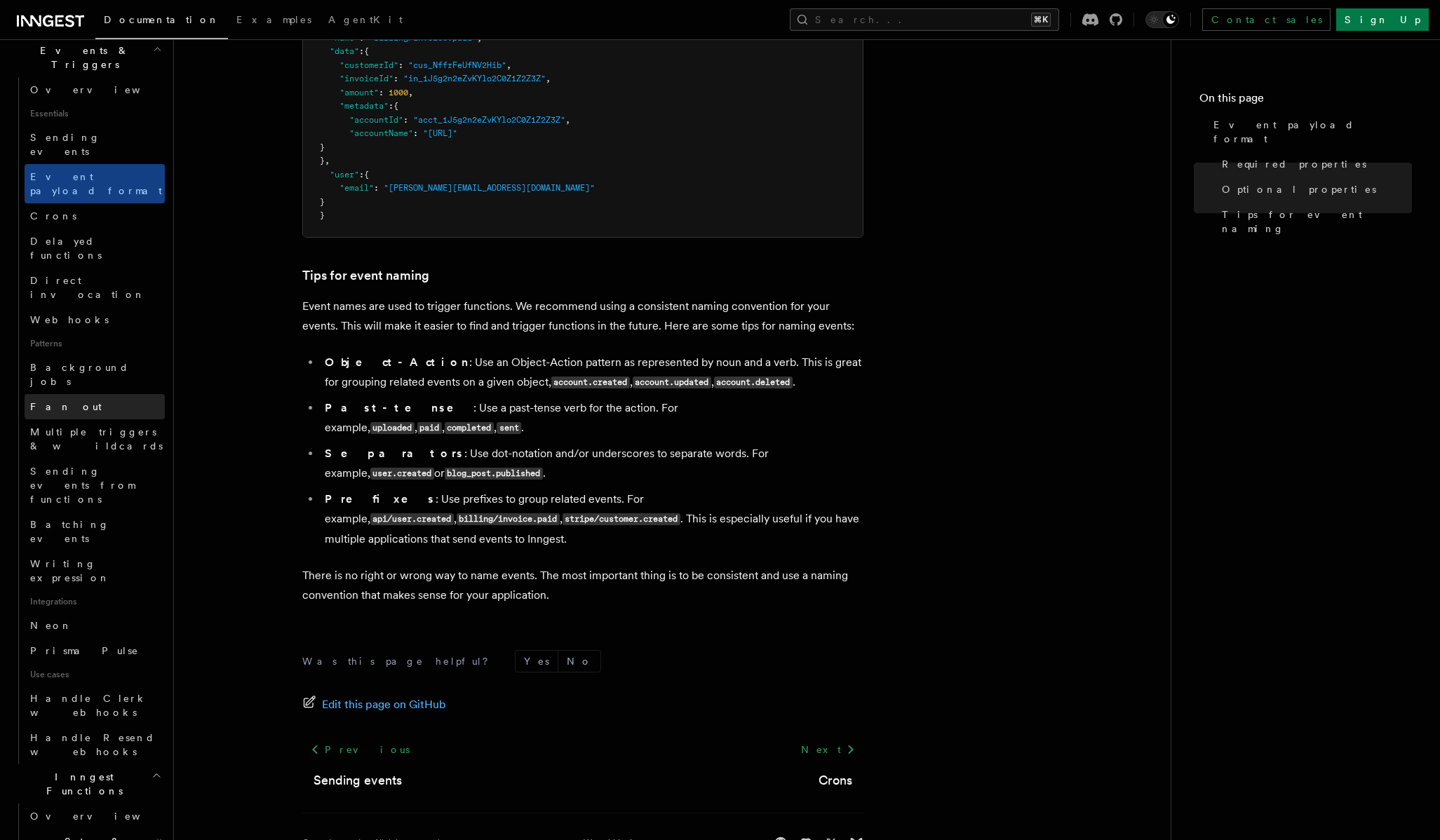
scroll to position [494, 0]
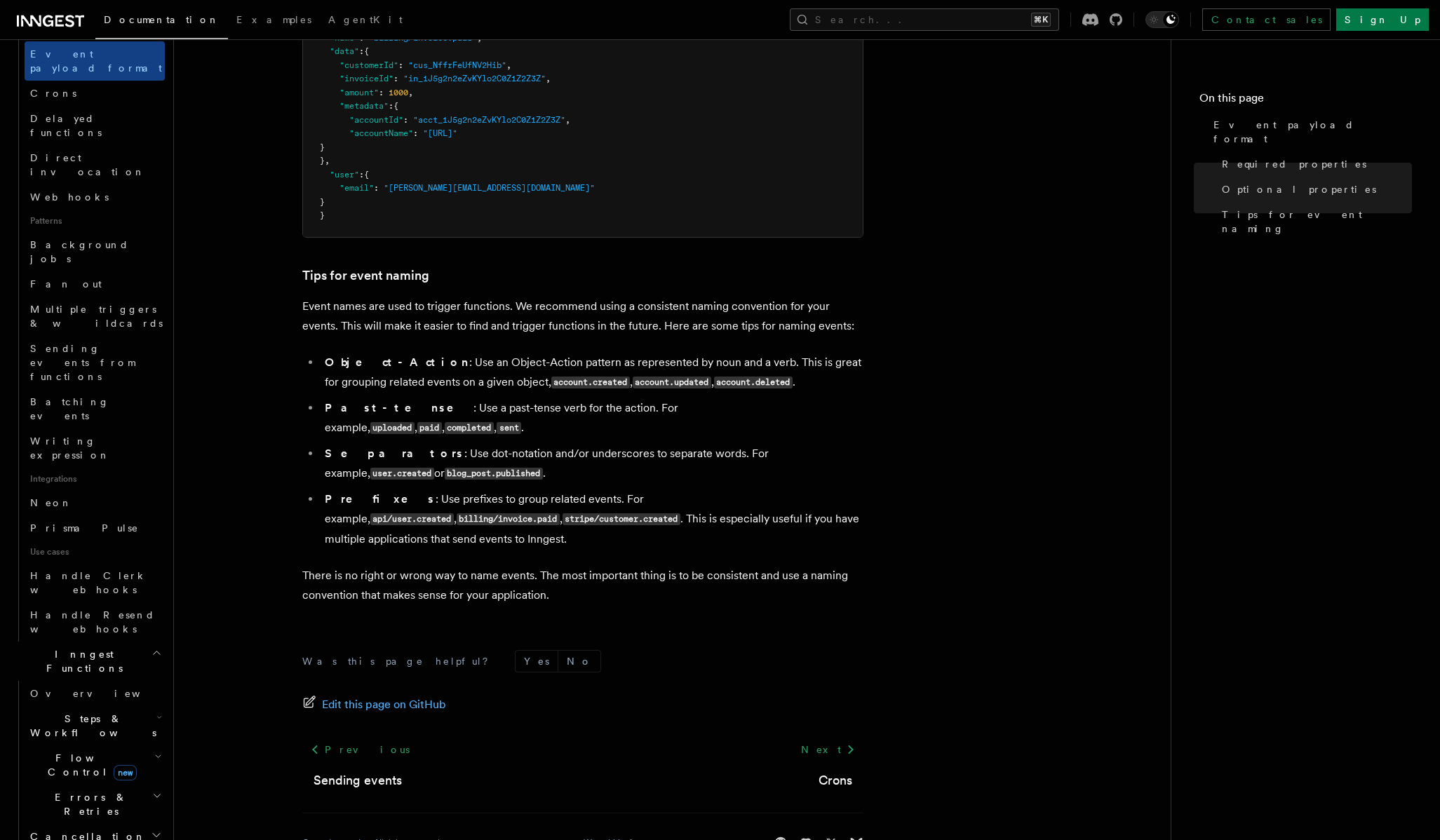
click at [147, 745] on h2 "Flow Control new" at bounding box center [94, 764] width 140 height 39
click at [140, 706] on h2 "Steps & Workflows" at bounding box center [94, 725] width 140 height 39
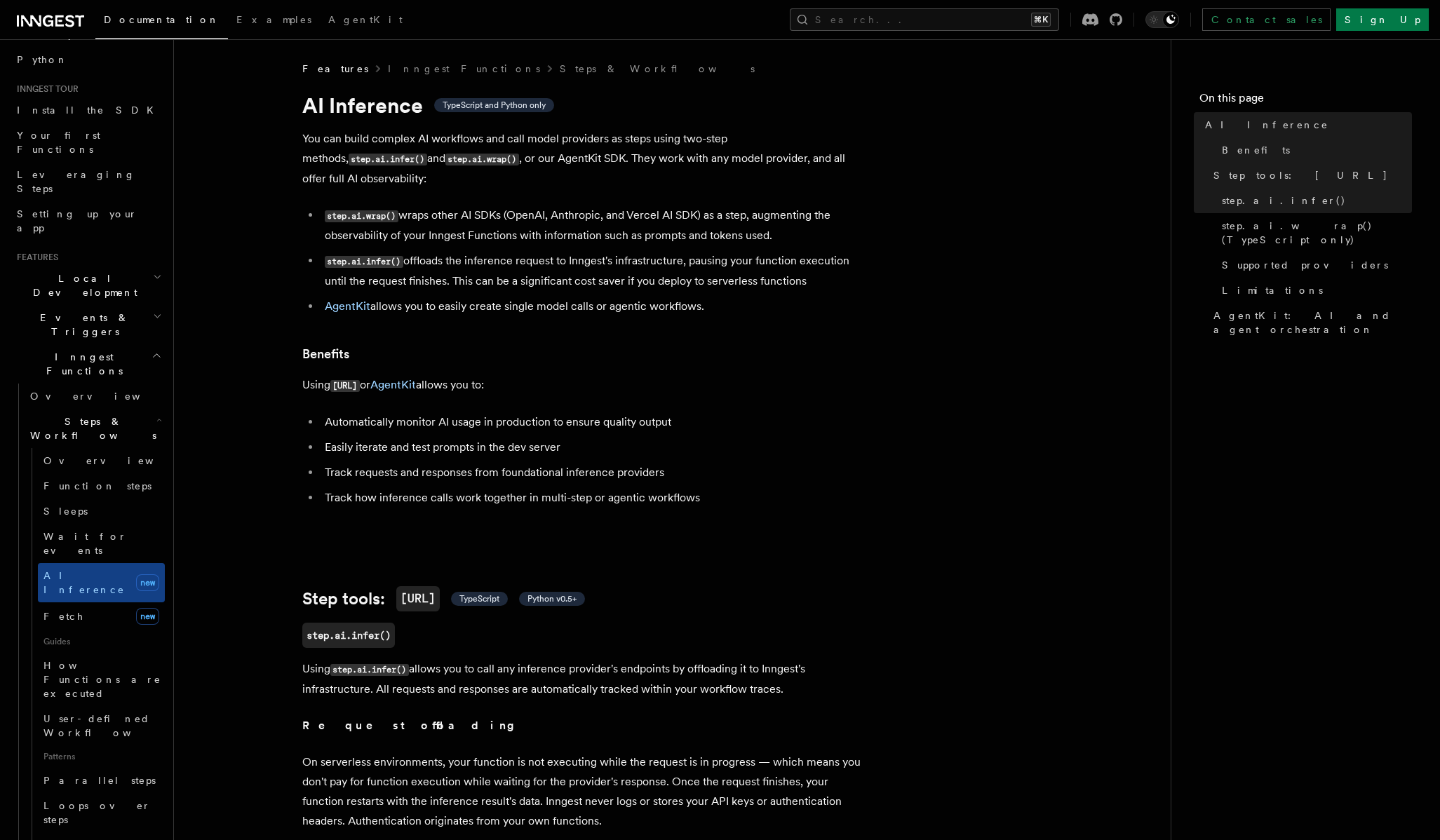
scroll to position [105, 0]
click at [72, 659] on span "How Functions are executed" at bounding box center [102, 678] width 118 height 39
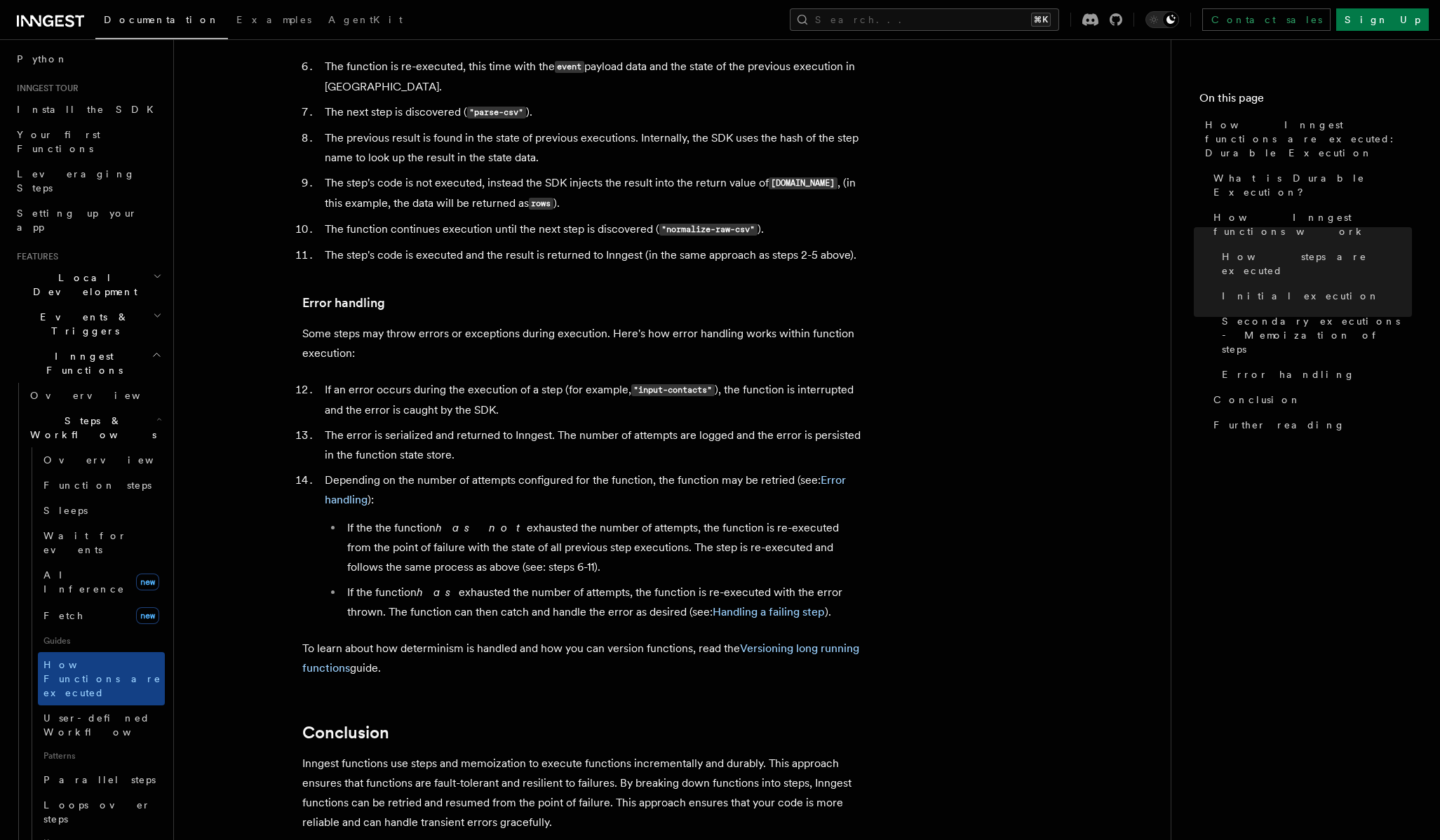
scroll to position [2292, 0]
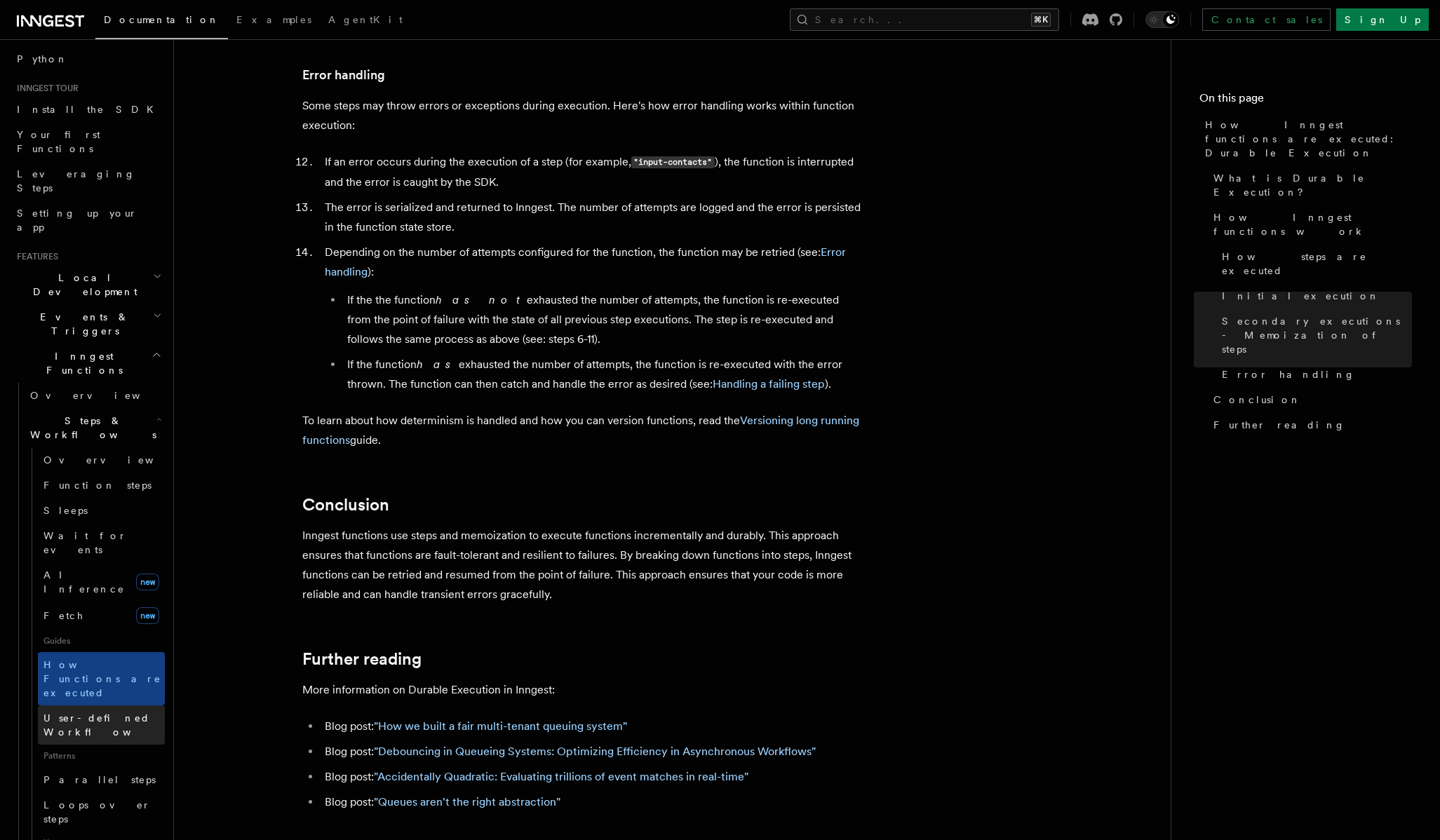
click at [118, 712] on span "User-defined Workflows" at bounding box center [106, 725] width 126 height 25
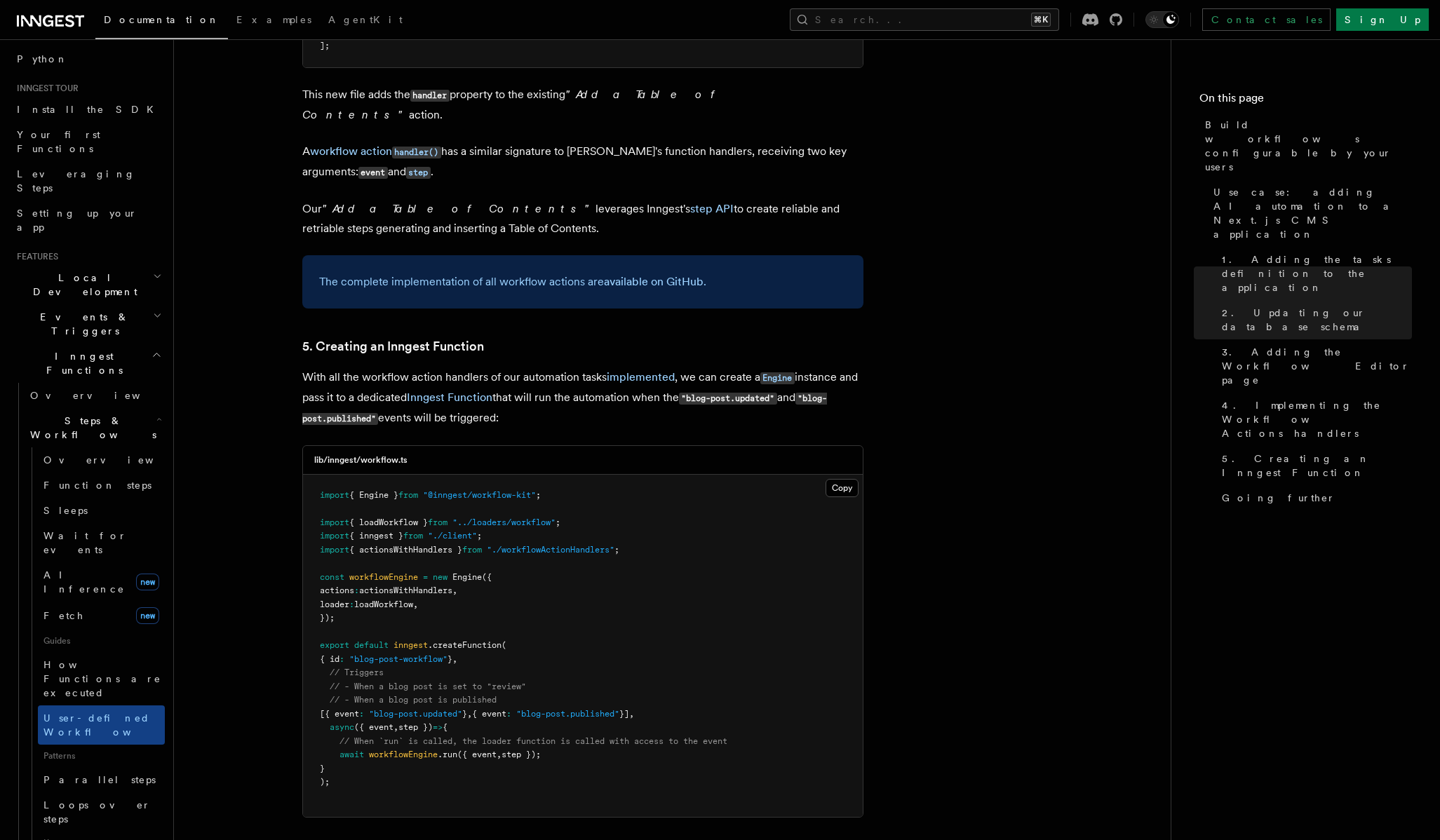
scroll to position [6043, 0]
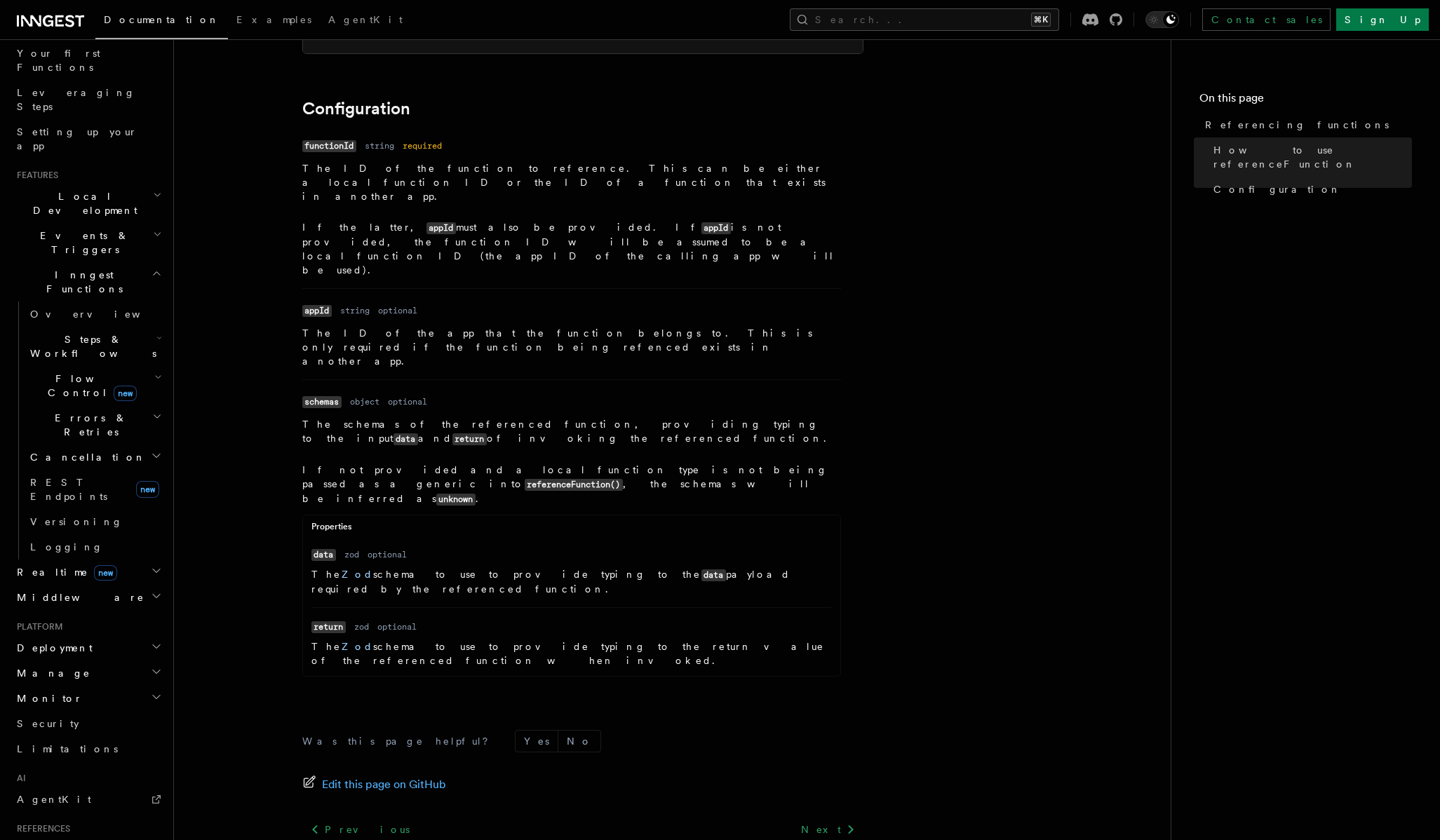
scroll to position [68, 0]
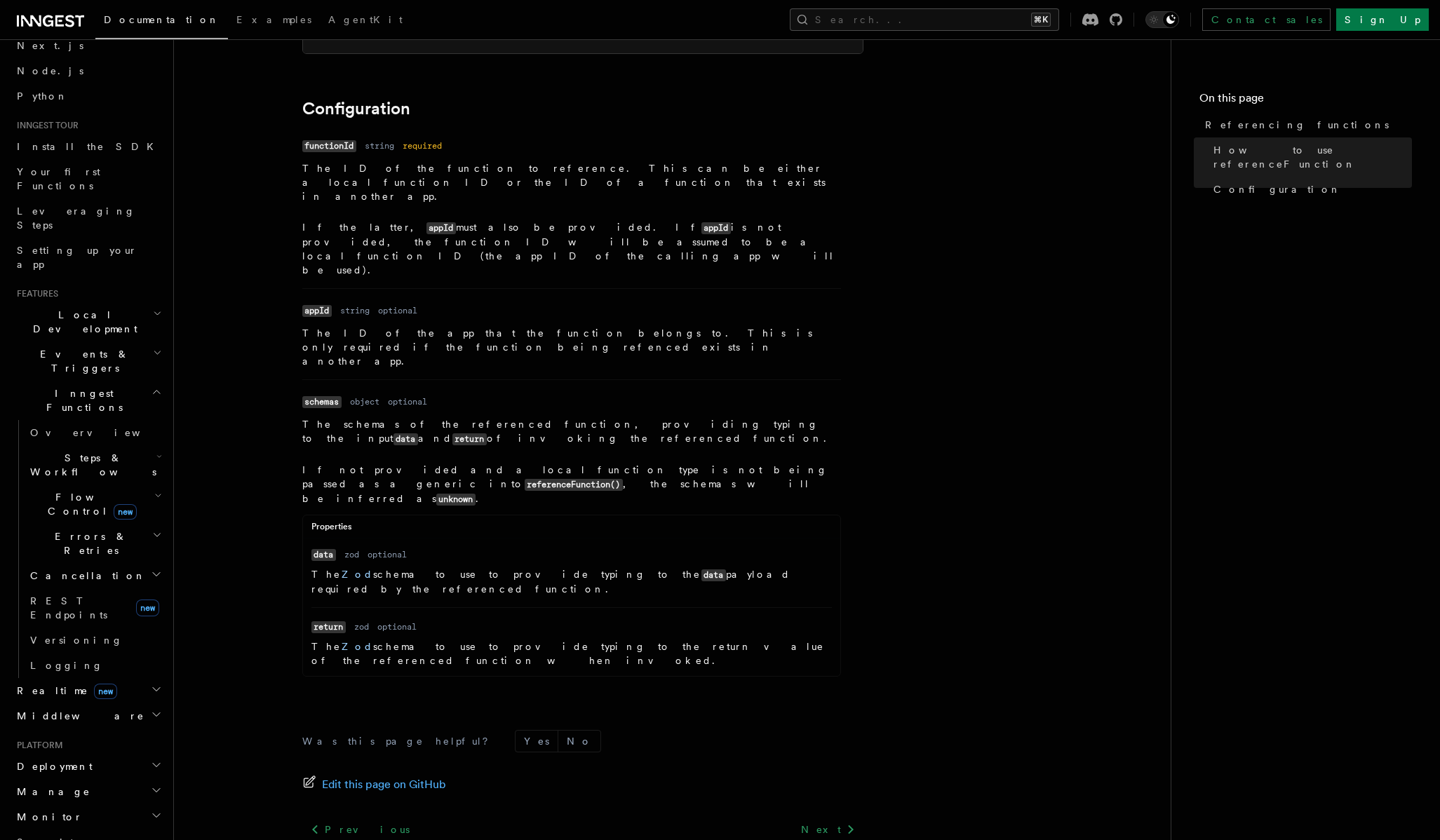
click at [110, 341] on h2 "Events & Triggers" at bounding box center [88, 361] width 154 height 39
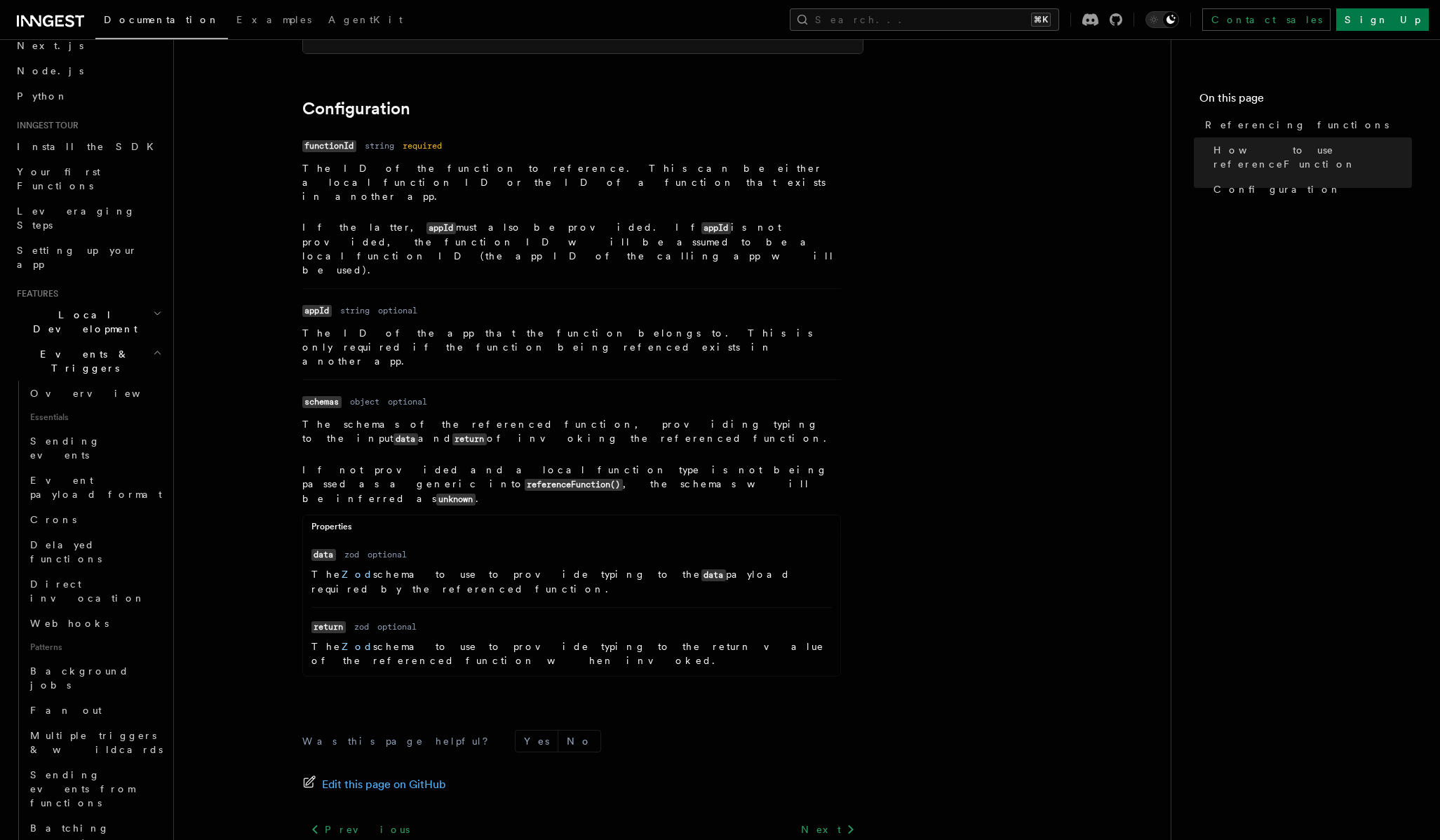
click at [119, 341] on h2 "Events & Triggers" at bounding box center [88, 361] width 154 height 39
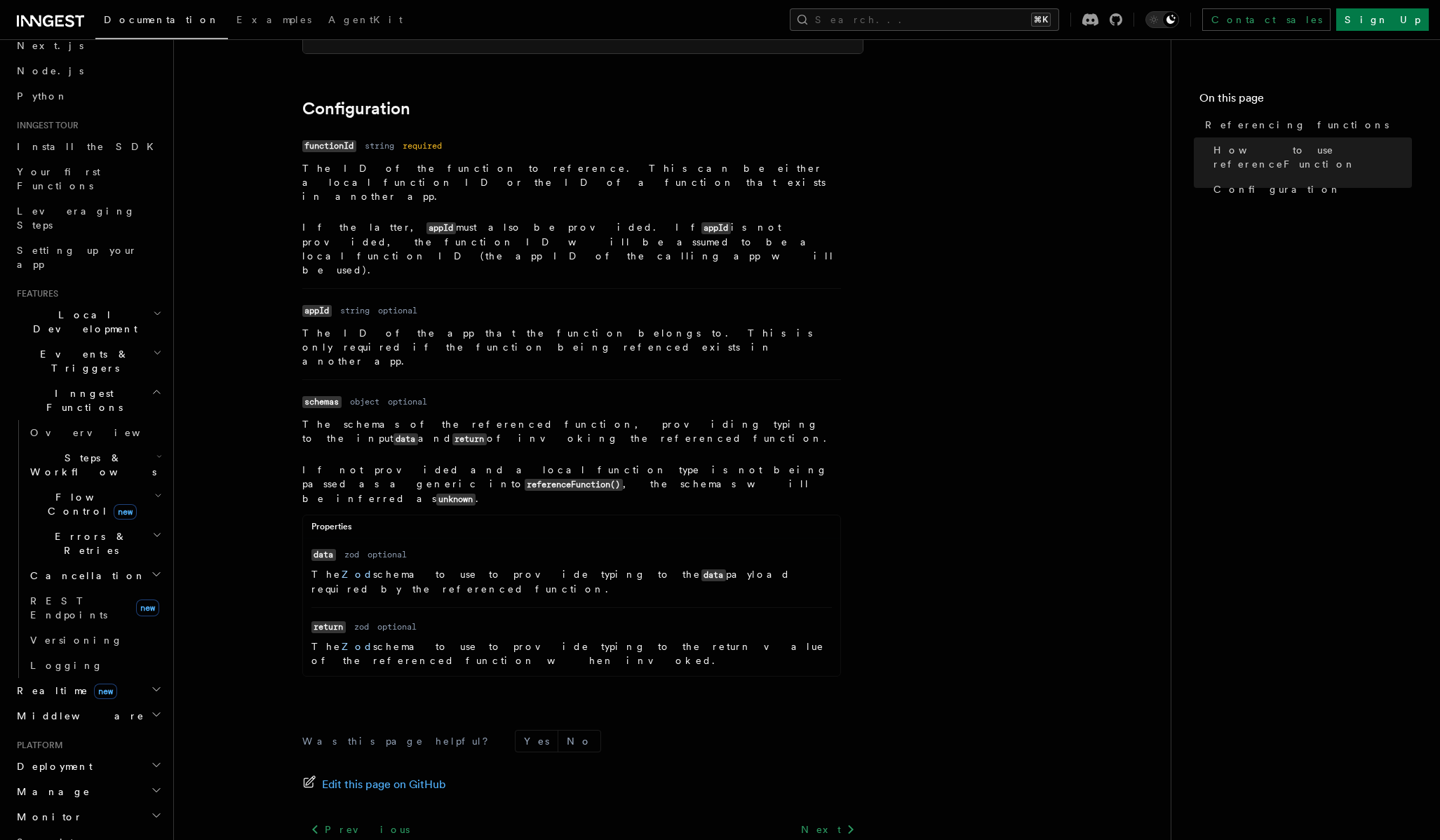
click at [116, 380] on h2 "Inngest Functions" at bounding box center [88, 400] width 154 height 39
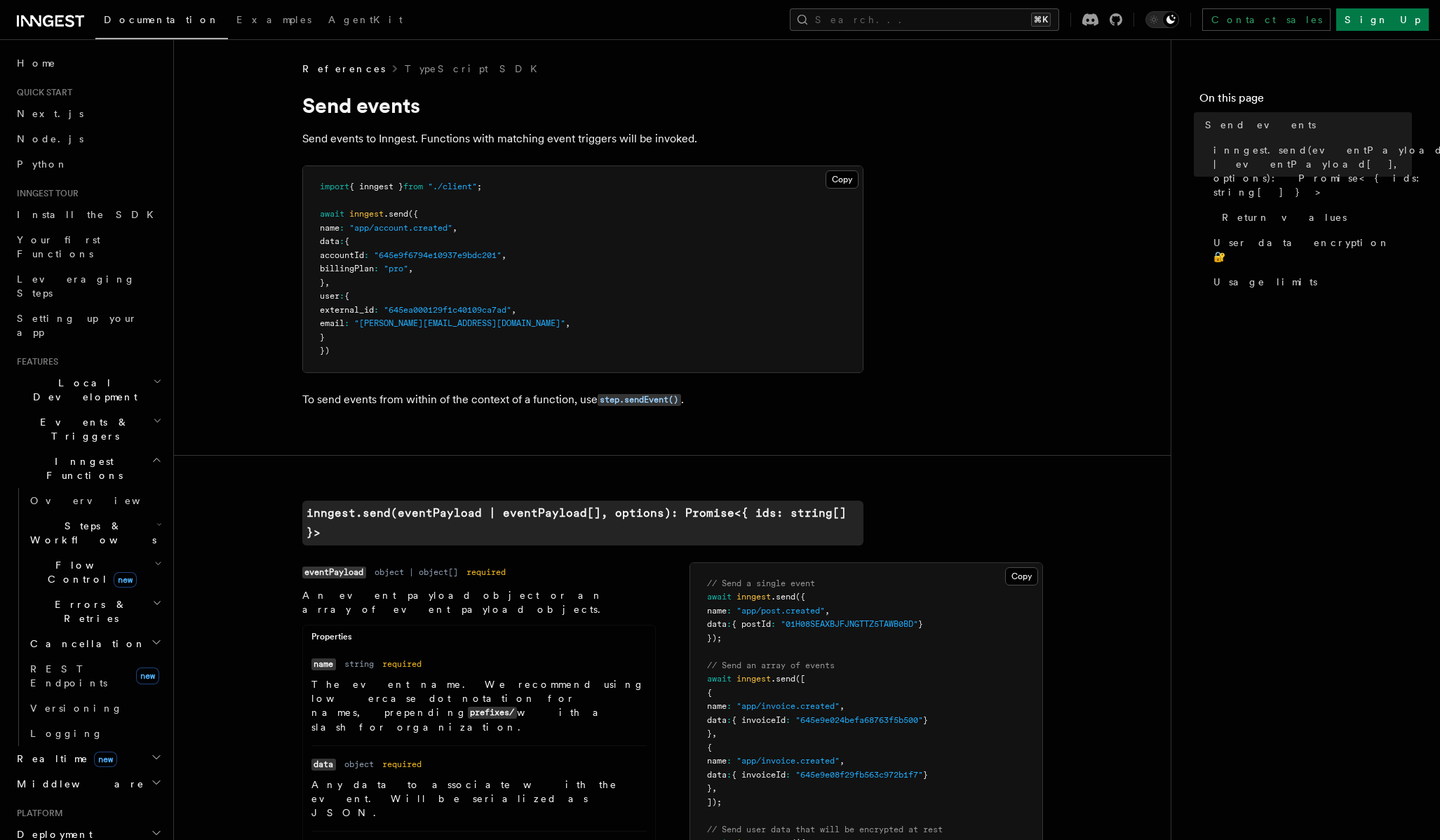
scroll to position [9, 0]
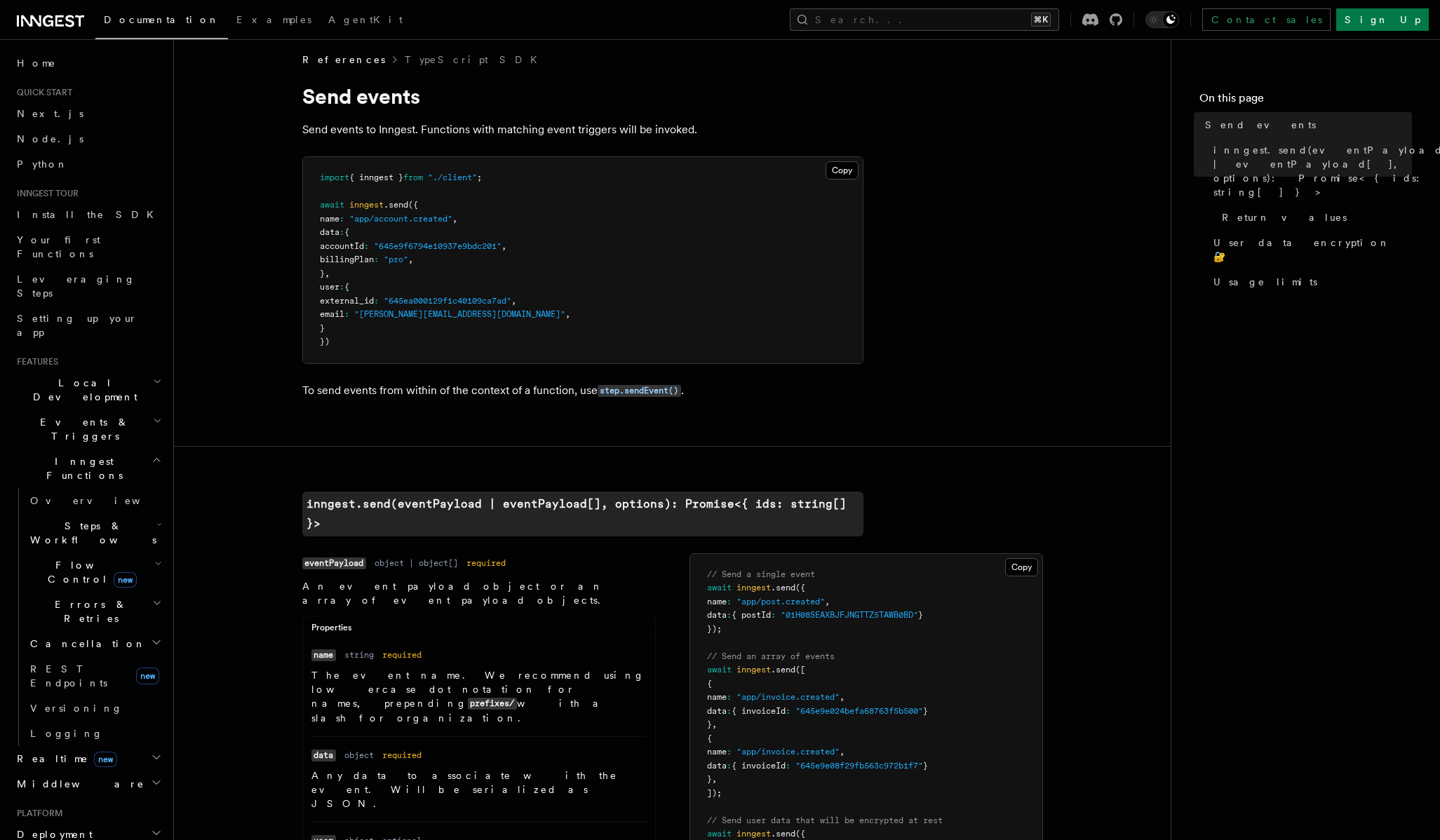
click at [130, 553] on h2 "Flow Control new" at bounding box center [94, 572] width 140 height 39
click at [93, 519] on span "Steps & Workflows" at bounding box center [90, 532] width 132 height 28
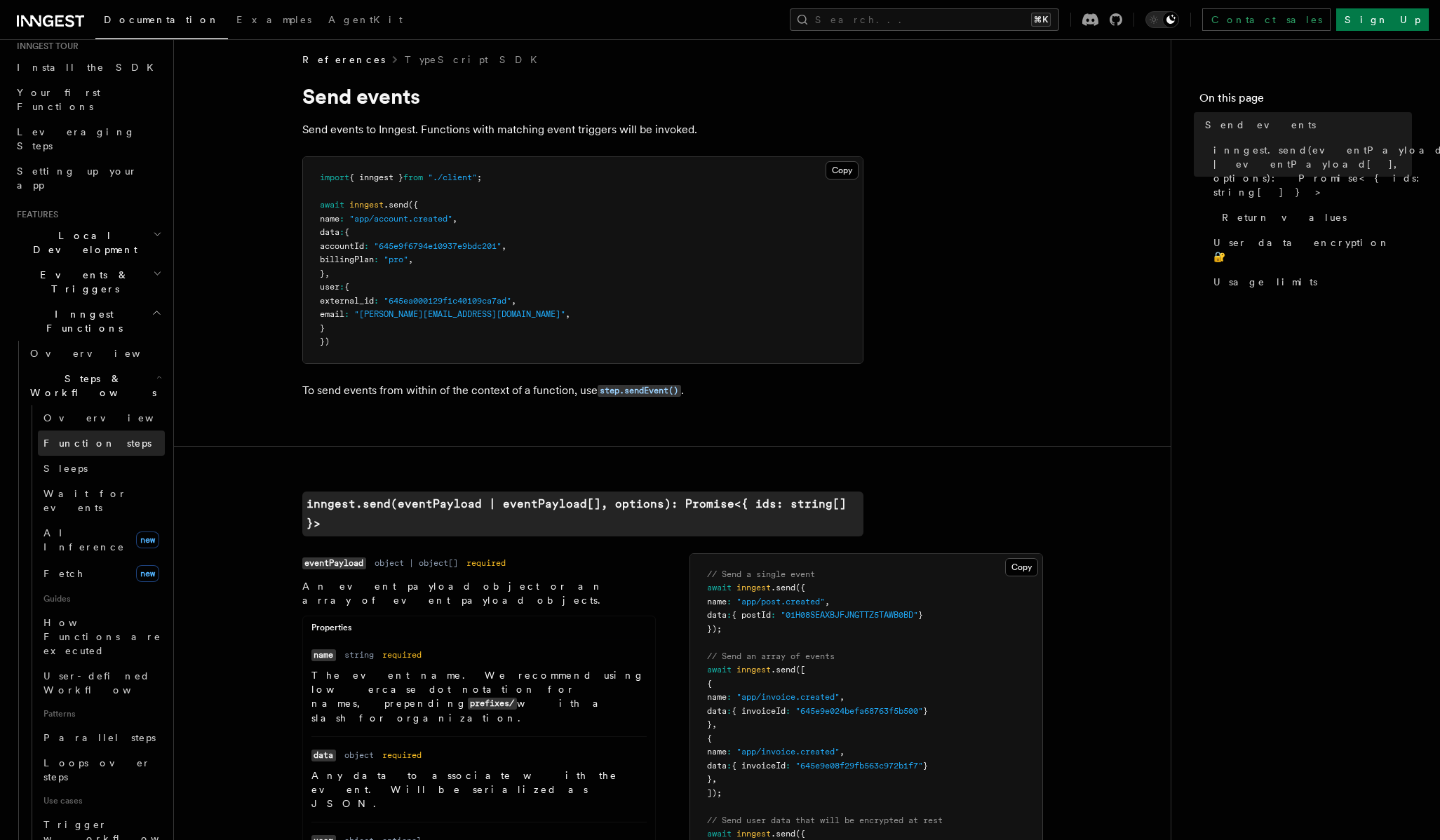
scroll to position [175, 0]
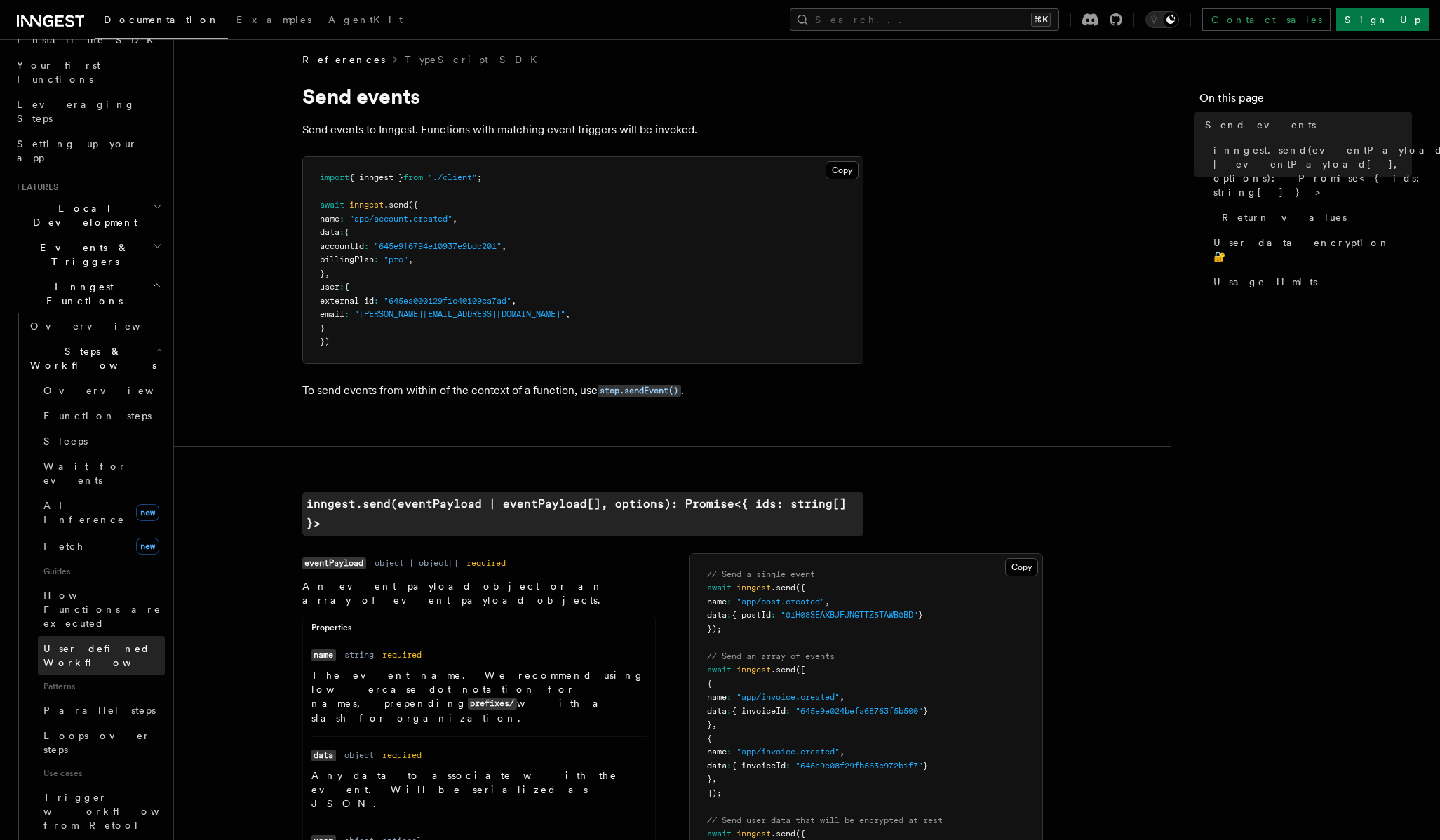
click at [137, 643] on span "User-defined Workflows" at bounding box center [106, 655] width 126 height 25
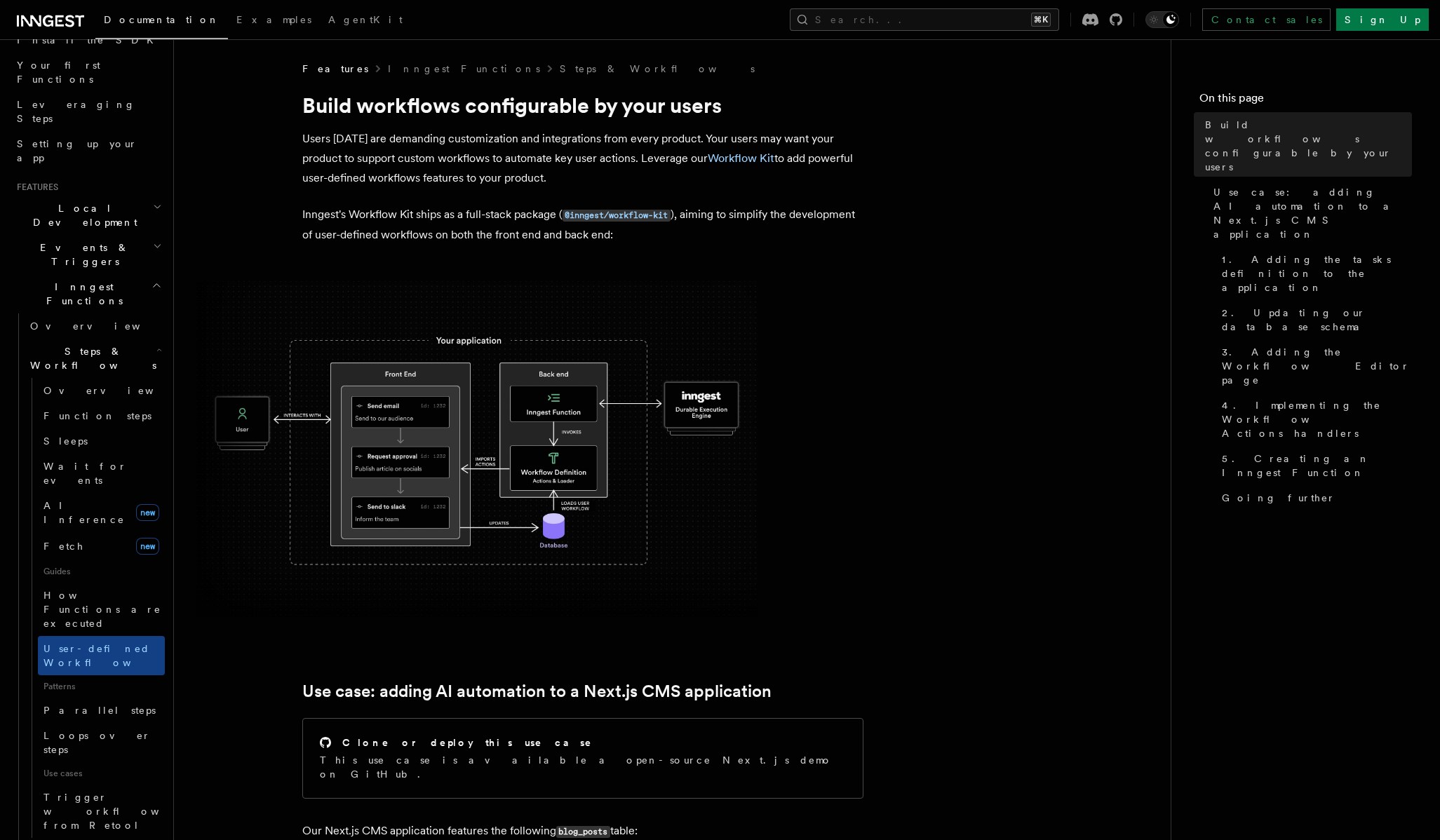
click at [742, 167] on p "Users today are demanding customization and integrations from every product. Yo…" at bounding box center [582, 158] width 561 height 59
click at [745, 155] on link "Workflow Kit" at bounding box center [741, 158] width 66 height 14
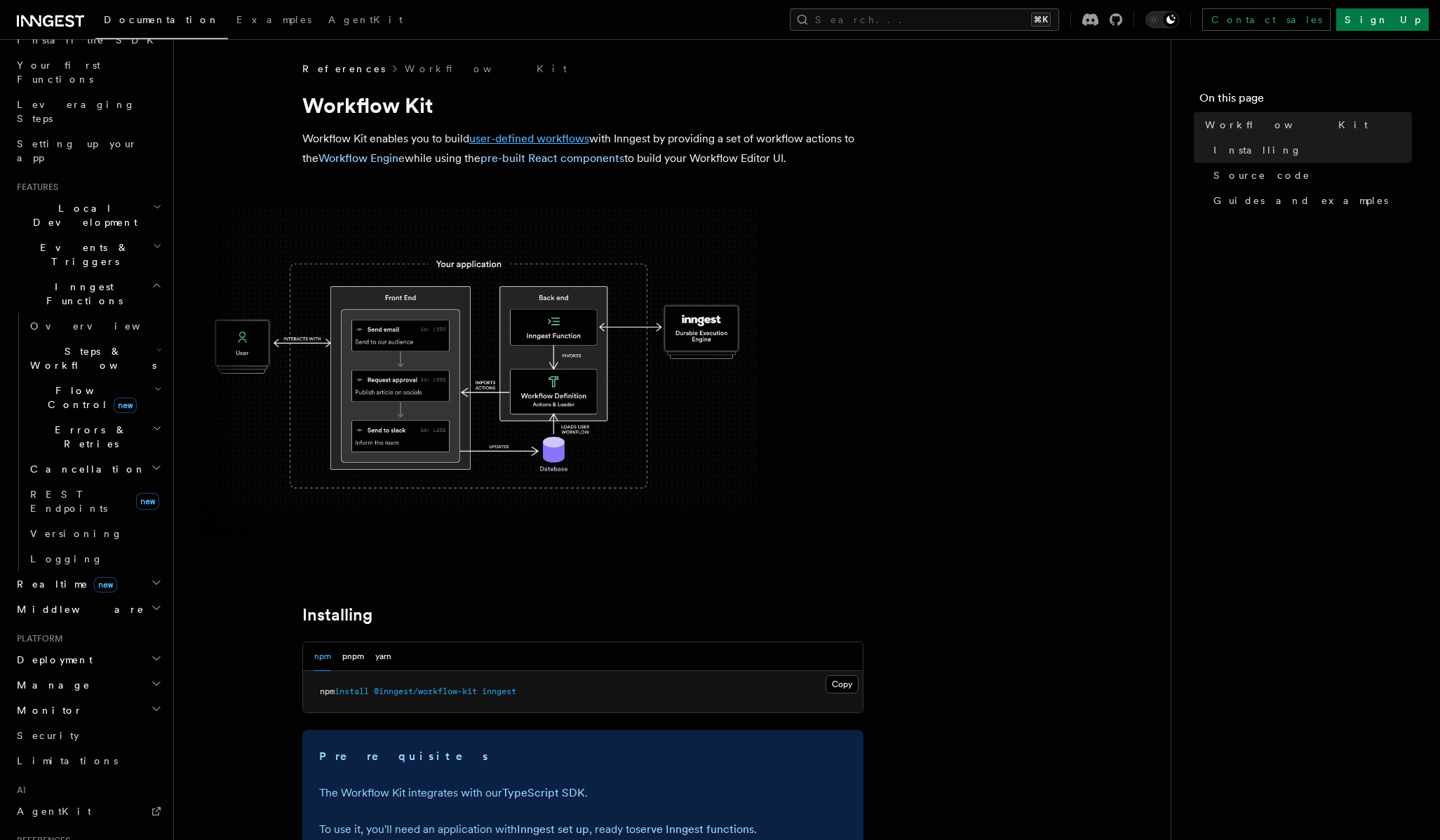
click at [539, 136] on link "user-defined workflows" at bounding box center [529, 138] width 120 height 14
click at [383, 160] on link "Workflow Engine" at bounding box center [361, 158] width 86 height 14
click at [1059, 26] on button "Search... ⌘K" at bounding box center [925, 19] width 269 height 22
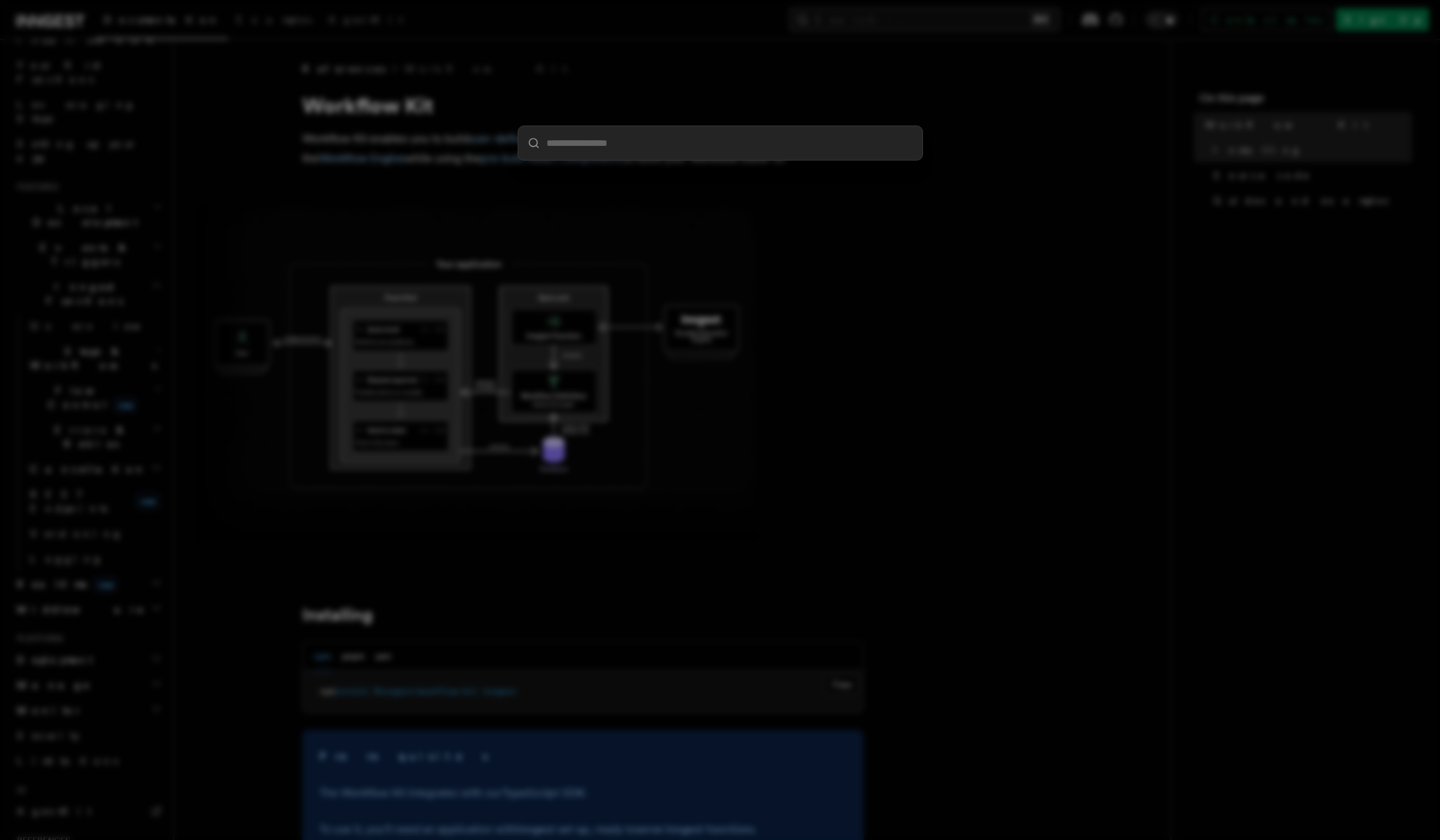
type input "*****"
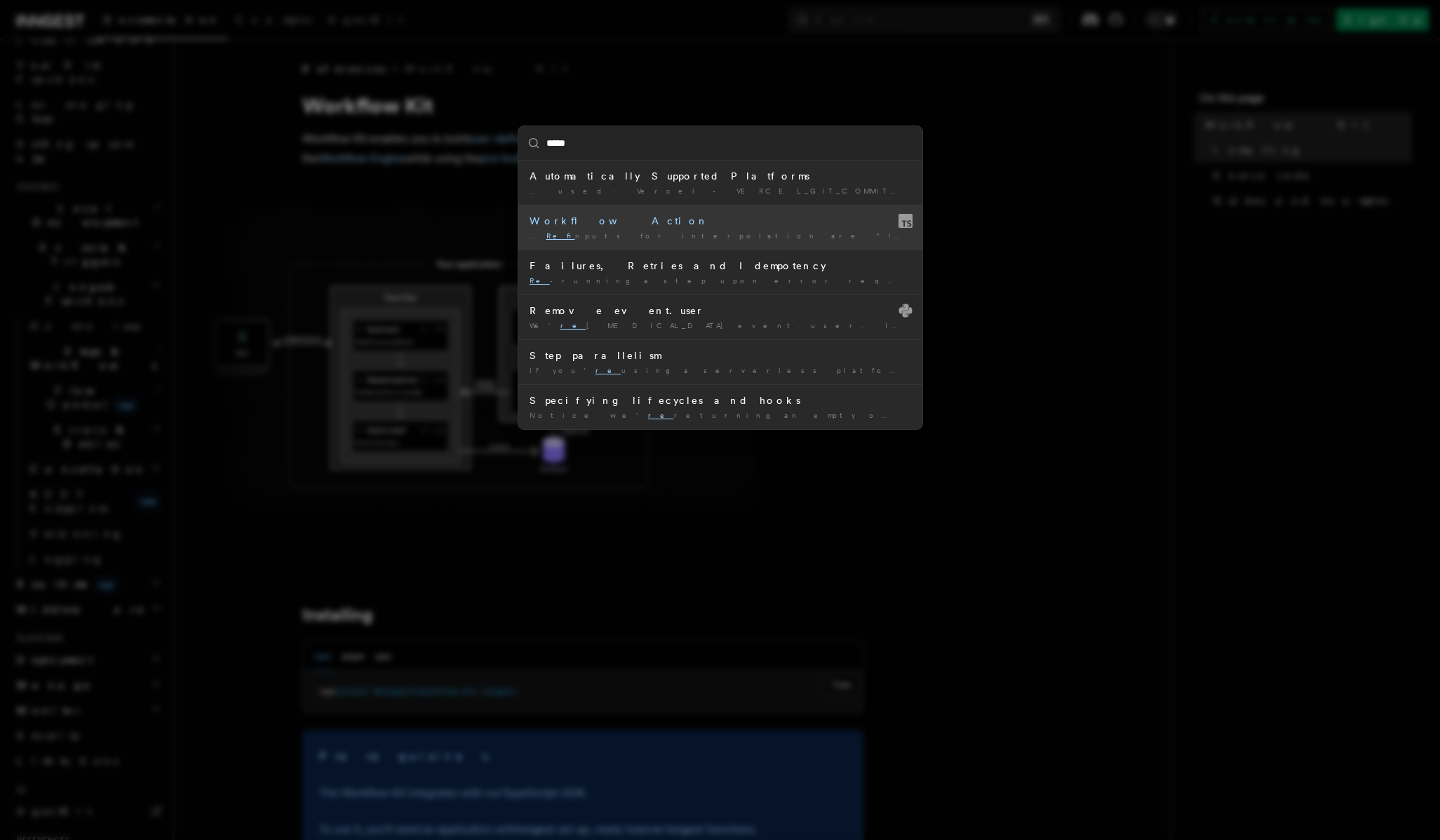
click at [722, 236] on div "… Ref inputs for interpolation are "! ref ($.<path>)", eg. "! ref …" at bounding box center [720, 236] width 381 height 11
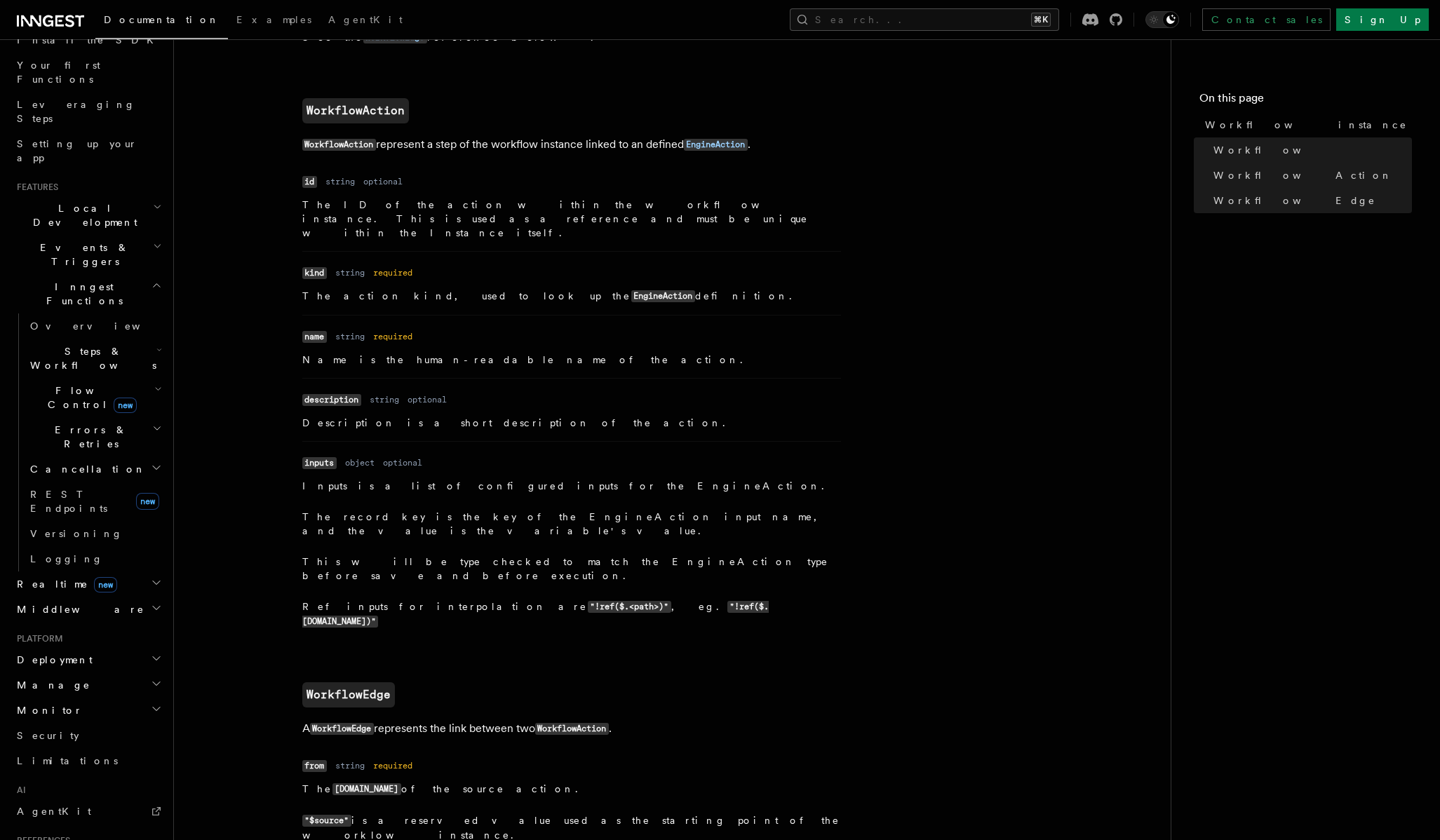
scroll to position [1092, 0]
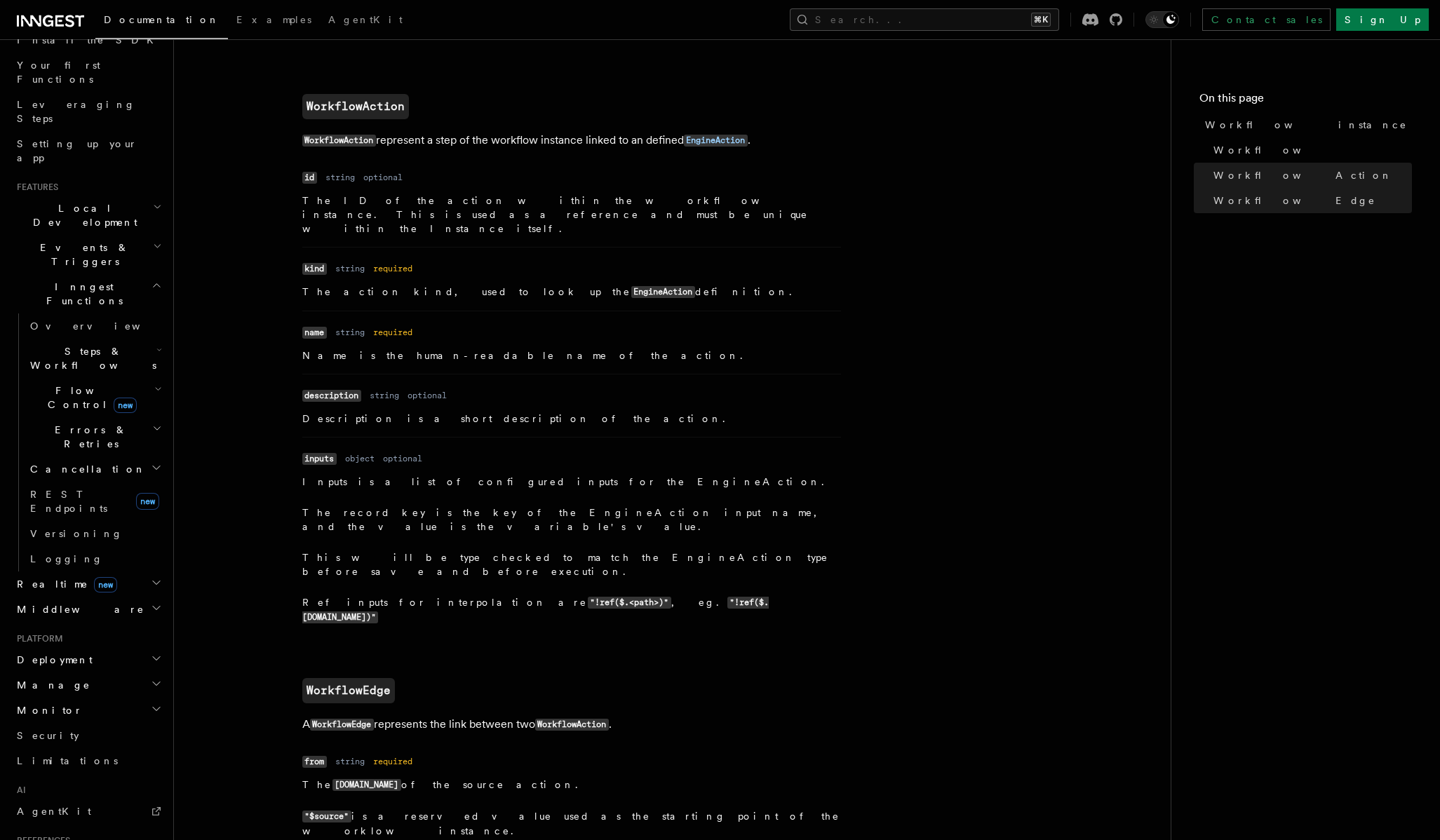
click at [313, 453] on code "inputs" at bounding box center [319, 459] width 34 height 12
drag, startPoint x: 754, startPoint y: 517, endPoint x: 274, endPoint y: 404, distance: 493.1
click at [274, 404] on article "References Workflow Kit Workflow instance A workflow instance represents a user…" at bounding box center [673, 78] width 952 height 2219
click at [206, 431] on article "References Workflow Kit Workflow instance A workflow instance represents a user…" at bounding box center [673, 78] width 952 height 2219
click at [307, 453] on code "inputs" at bounding box center [319, 459] width 34 height 12
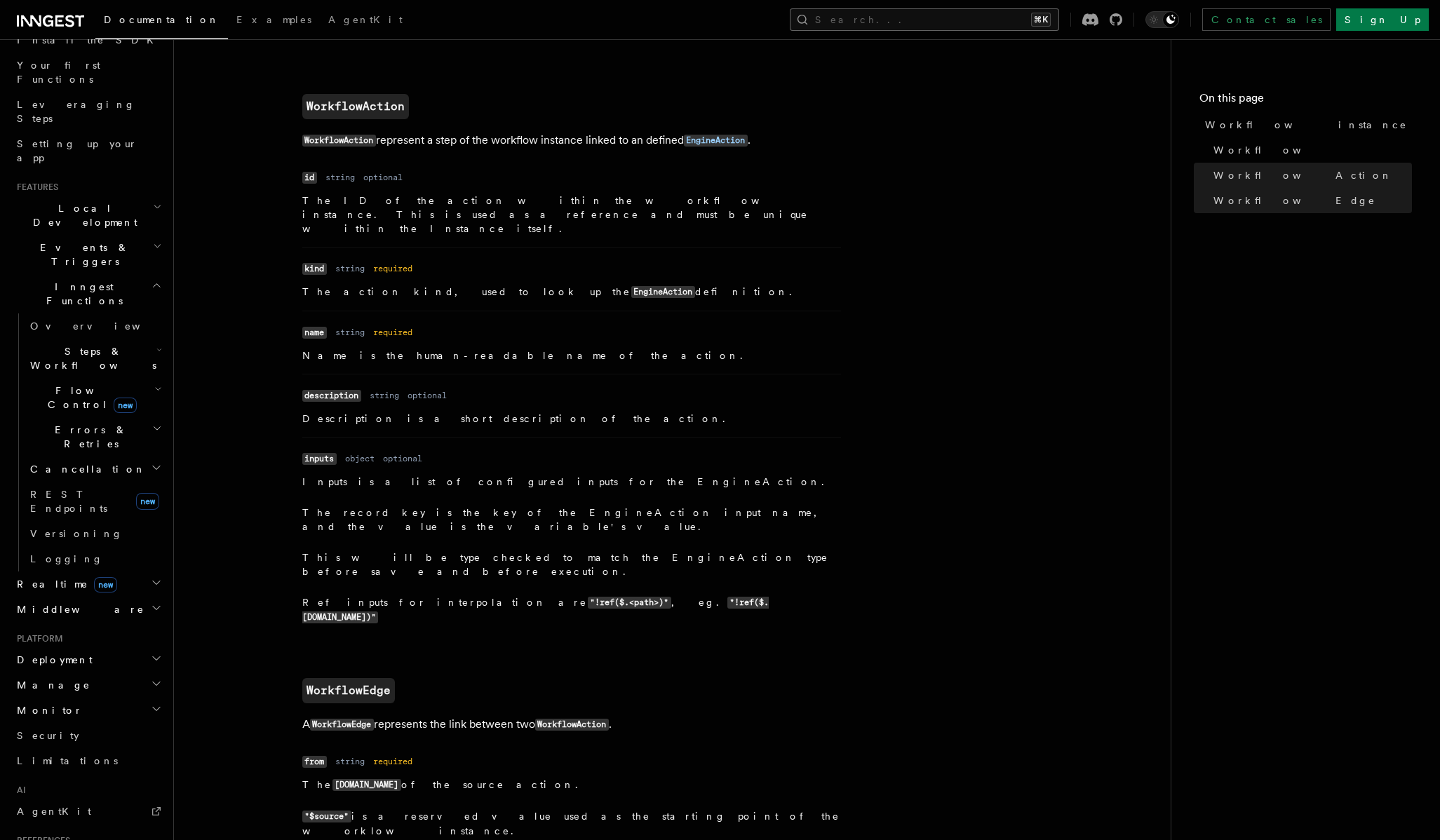
click at [940, 21] on button "Search... ⌘K" at bounding box center [925, 19] width 269 height 22
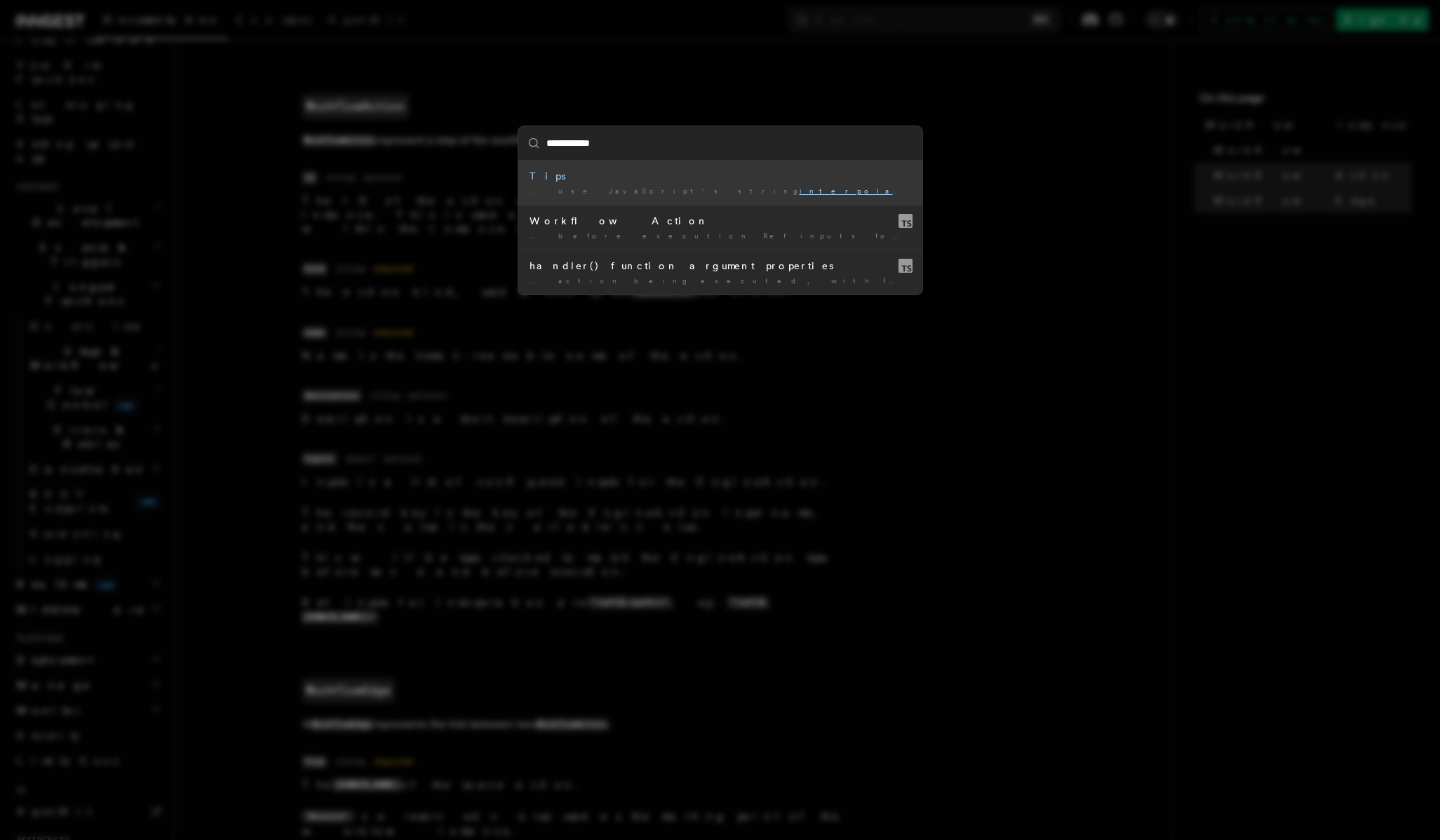
type input "**********"
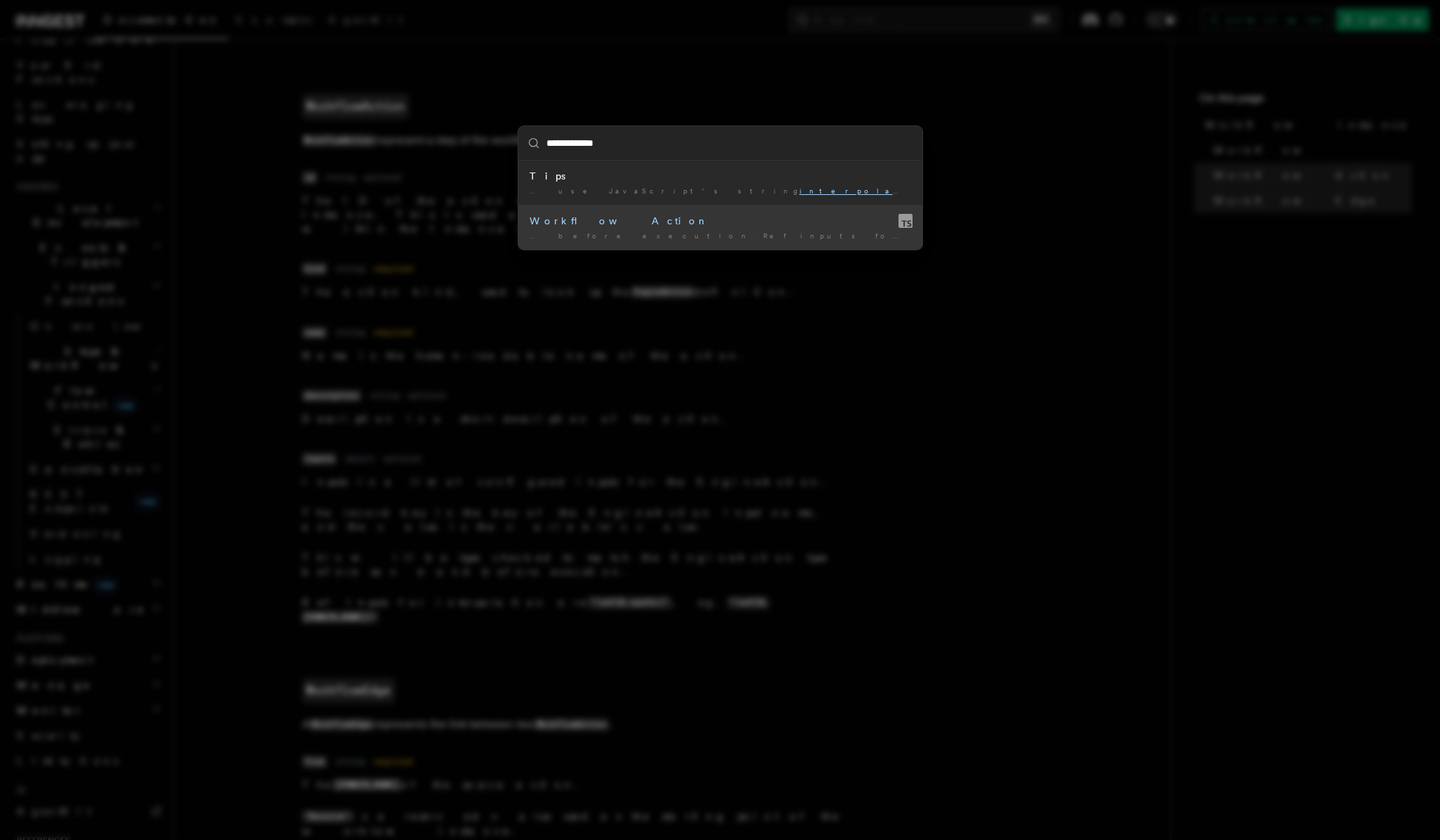
click at [741, 227] on div "WorkflowAction" at bounding box center [720, 221] width 381 height 14
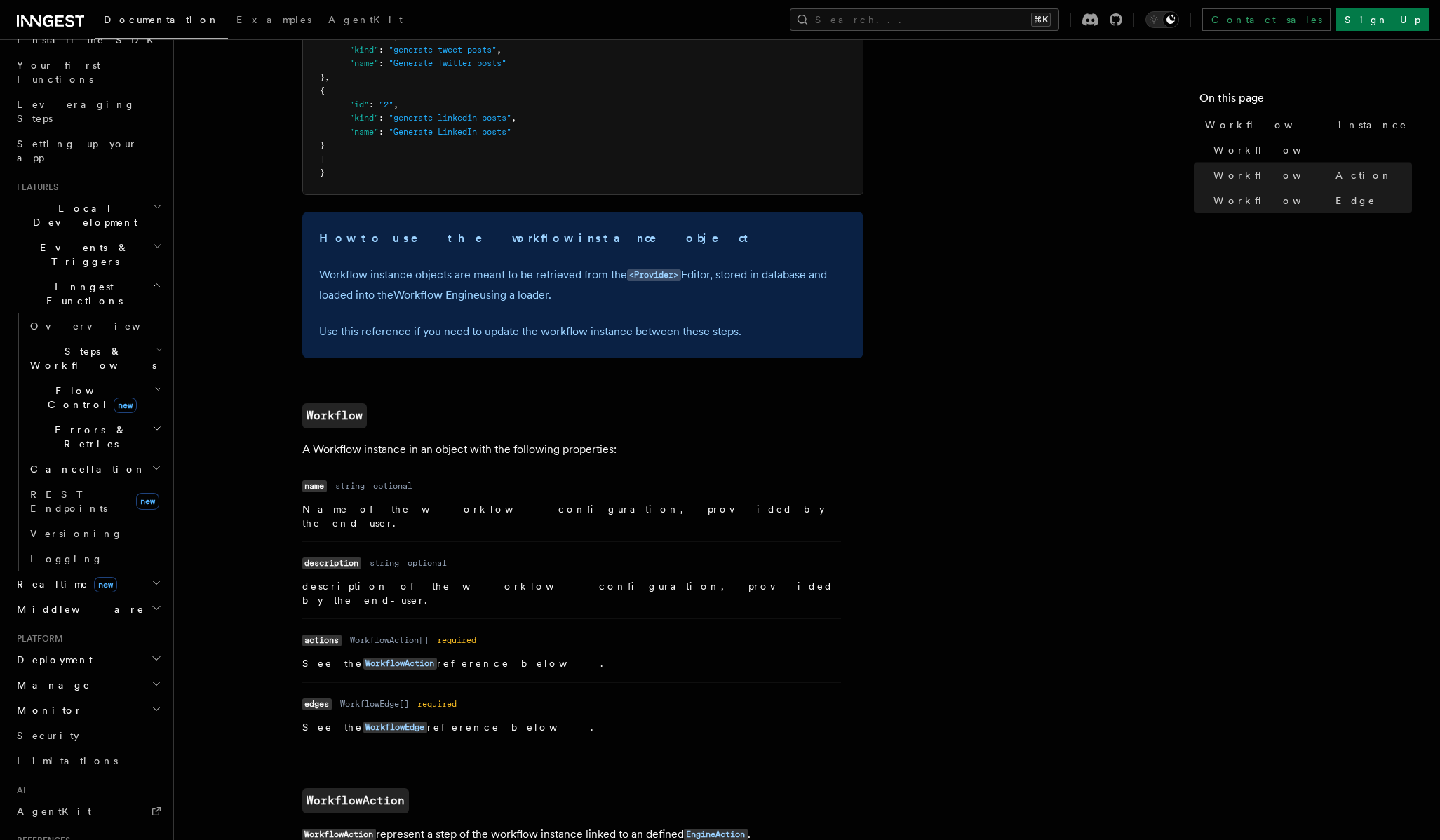
scroll to position [0, 0]
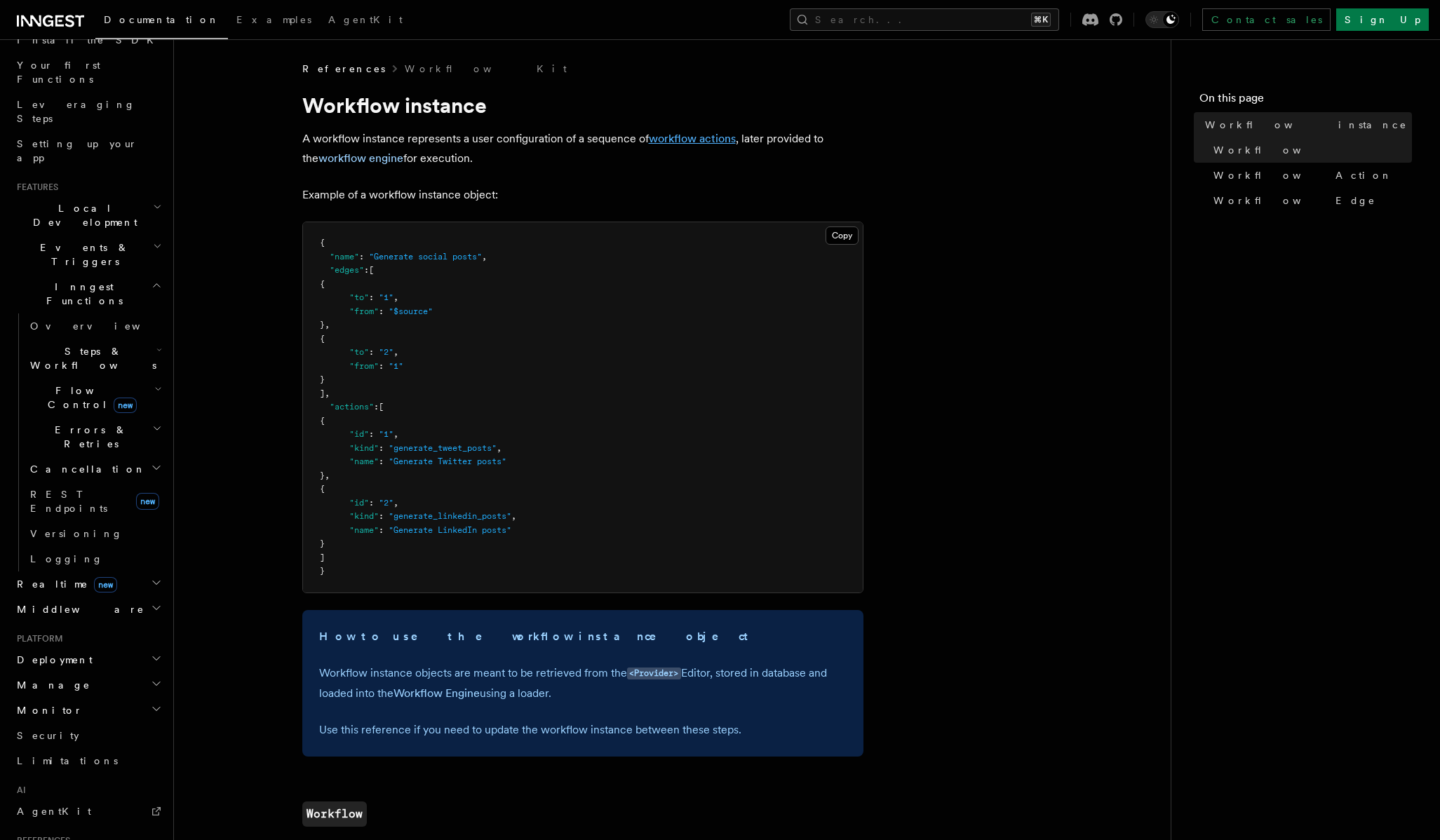
click at [685, 138] on link "workflow actions" at bounding box center [692, 138] width 87 height 14
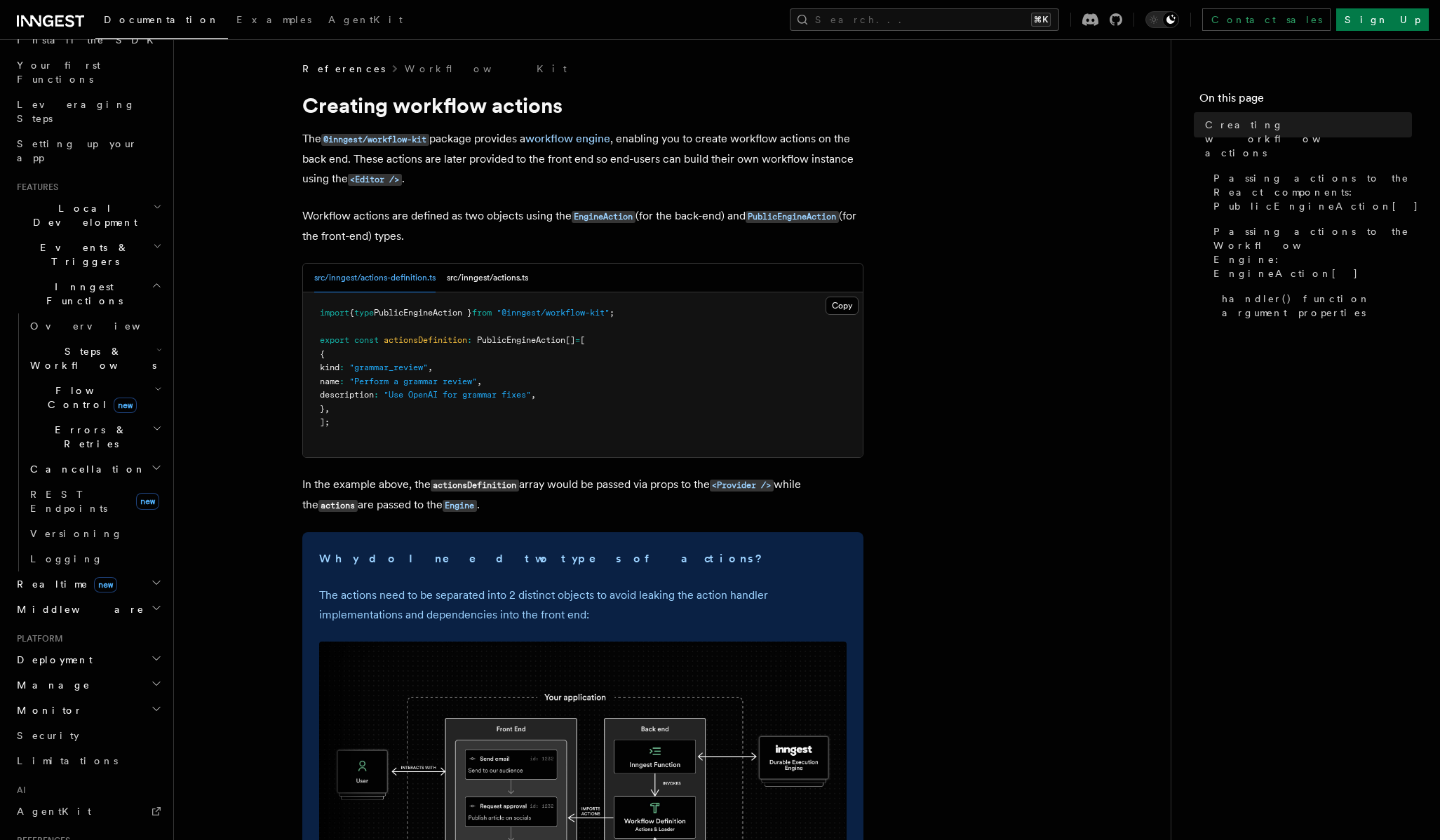
scroll to position [1704, 0]
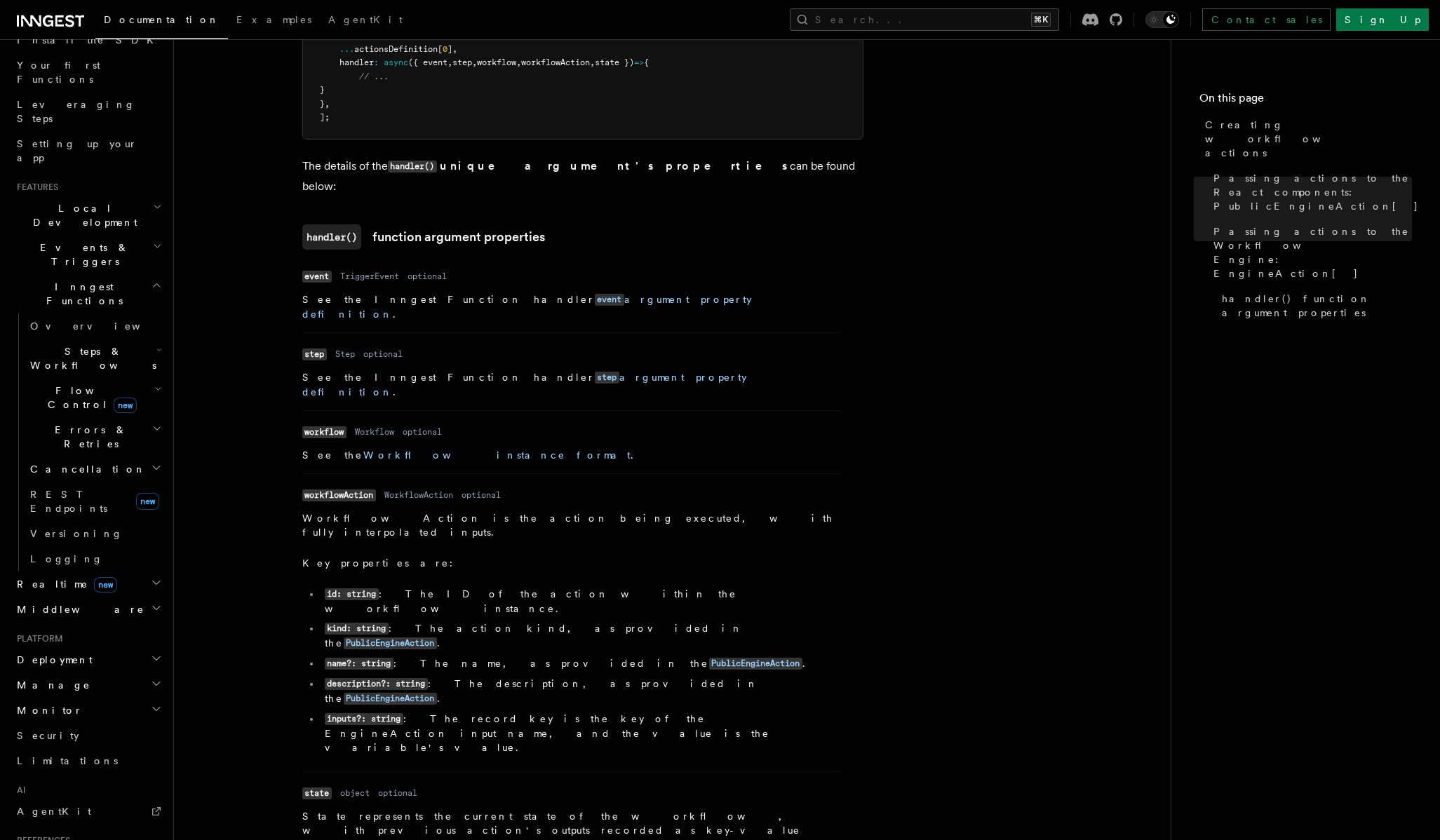
click at [396, 511] on p "WorkflowAction is the action being executed, with fully interpolated inputs." at bounding box center [572, 524] width 539 height 28
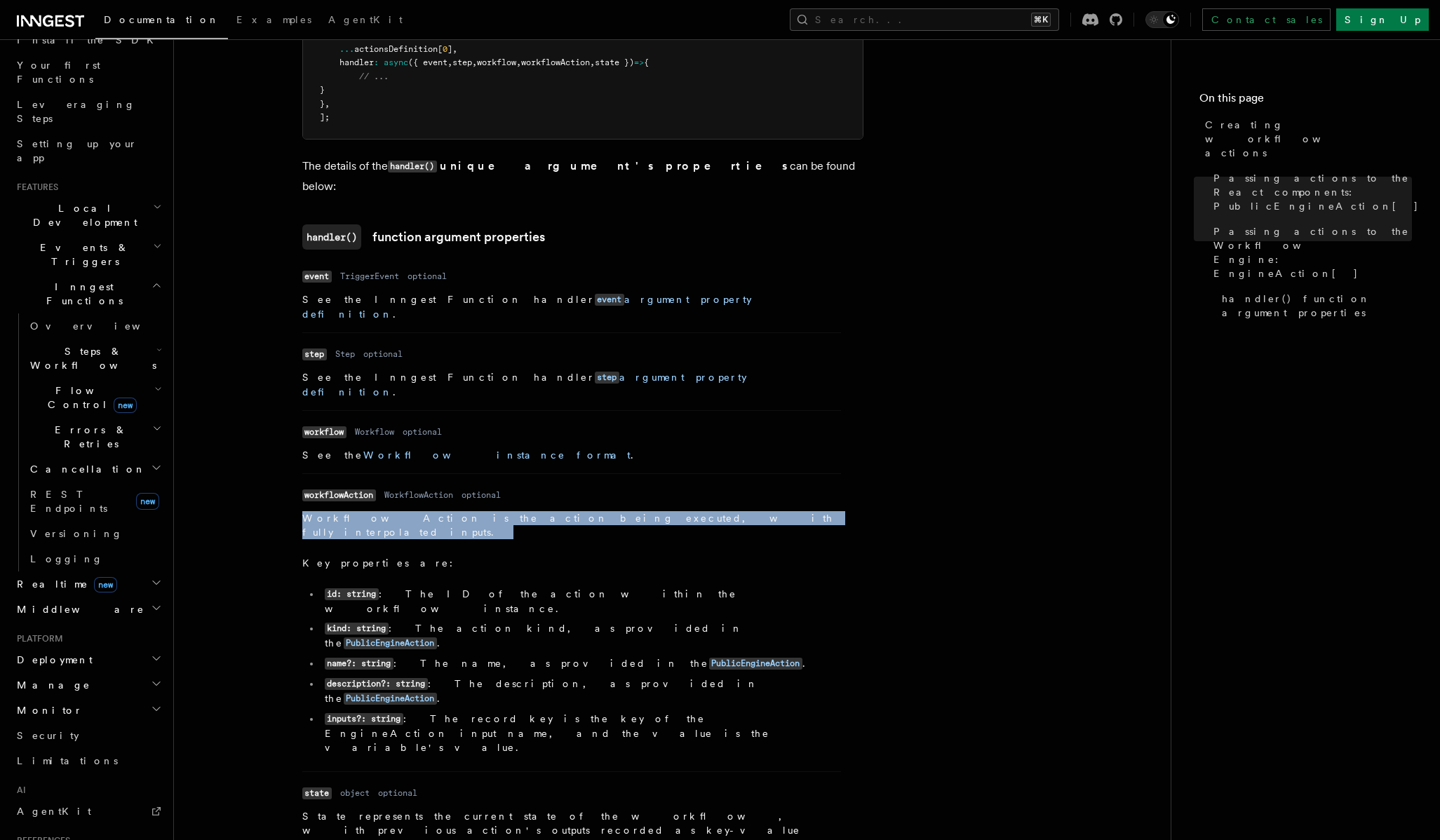
click at [396, 511] on p "WorkflowAction is the action being executed, with fully interpolated inputs." at bounding box center [572, 524] width 539 height 28
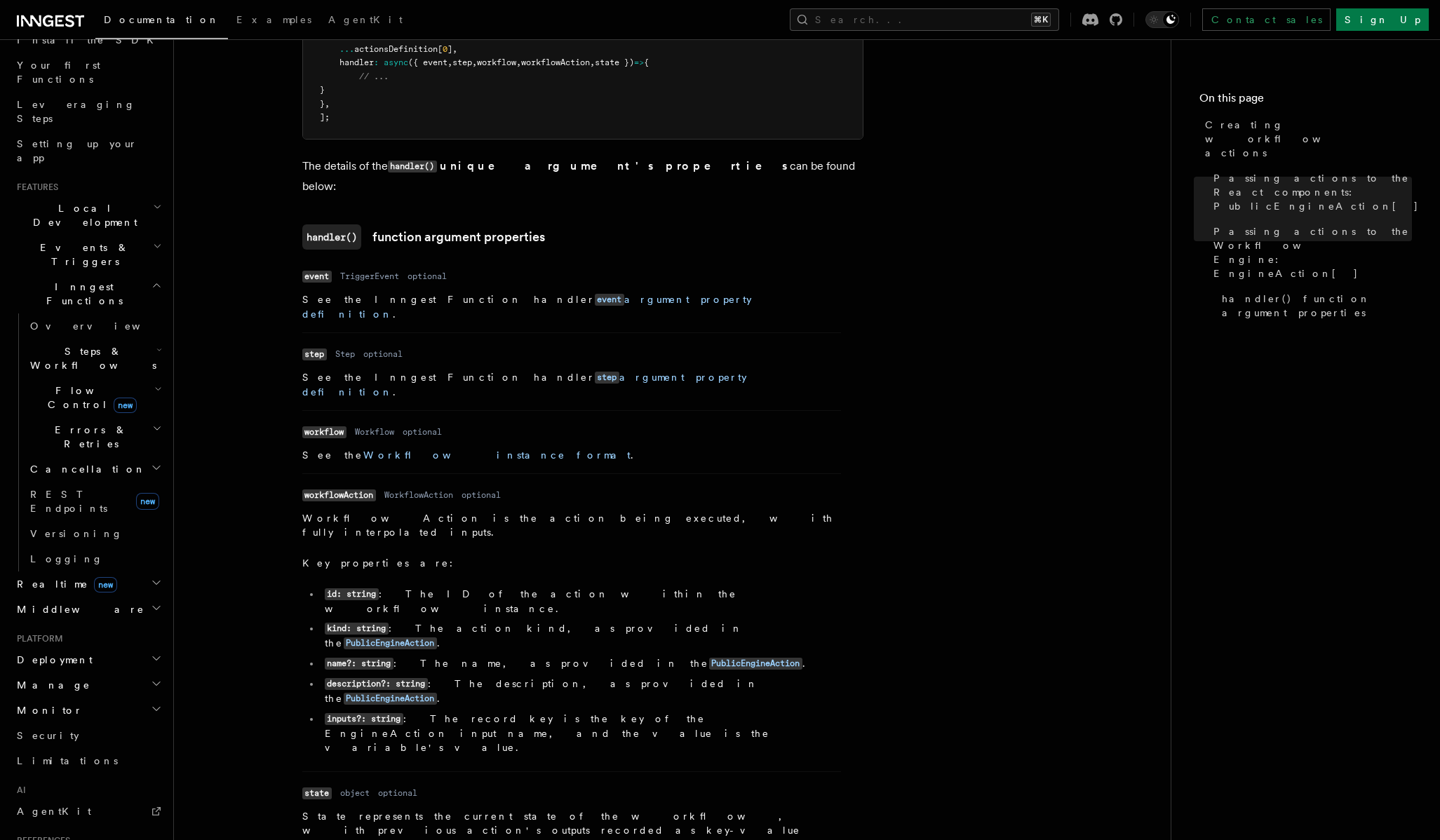
click at [770, 511] on dd "WorkflowAction is the action being executed, with fully interpolated inputs. Ke…" at bounding box center [572, 635] width 539 height 249
click at [348, 489] on code "workflowAction" at bounding box center [339, 495] width 73 height 12
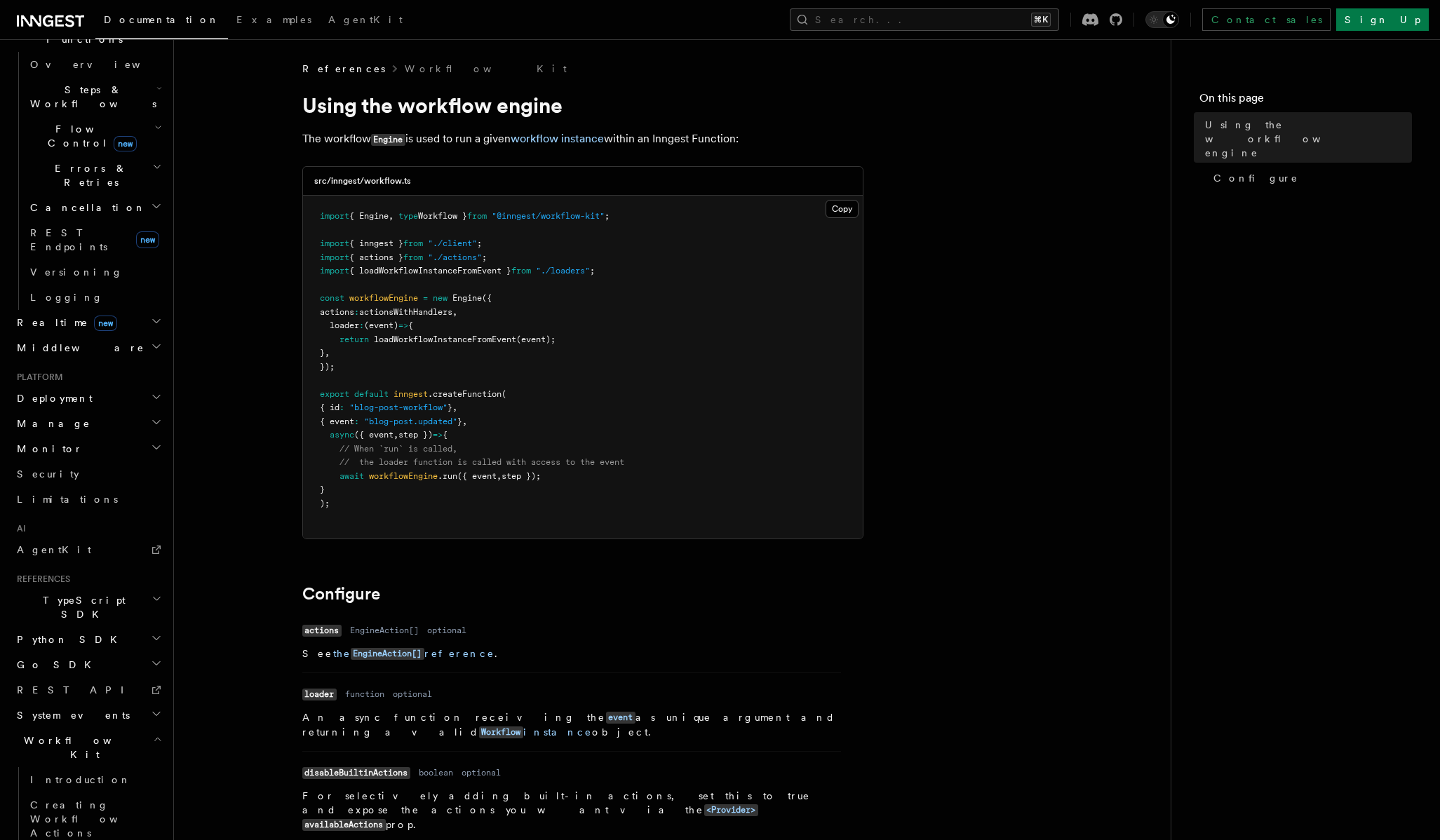
scroll to position [251, 0]
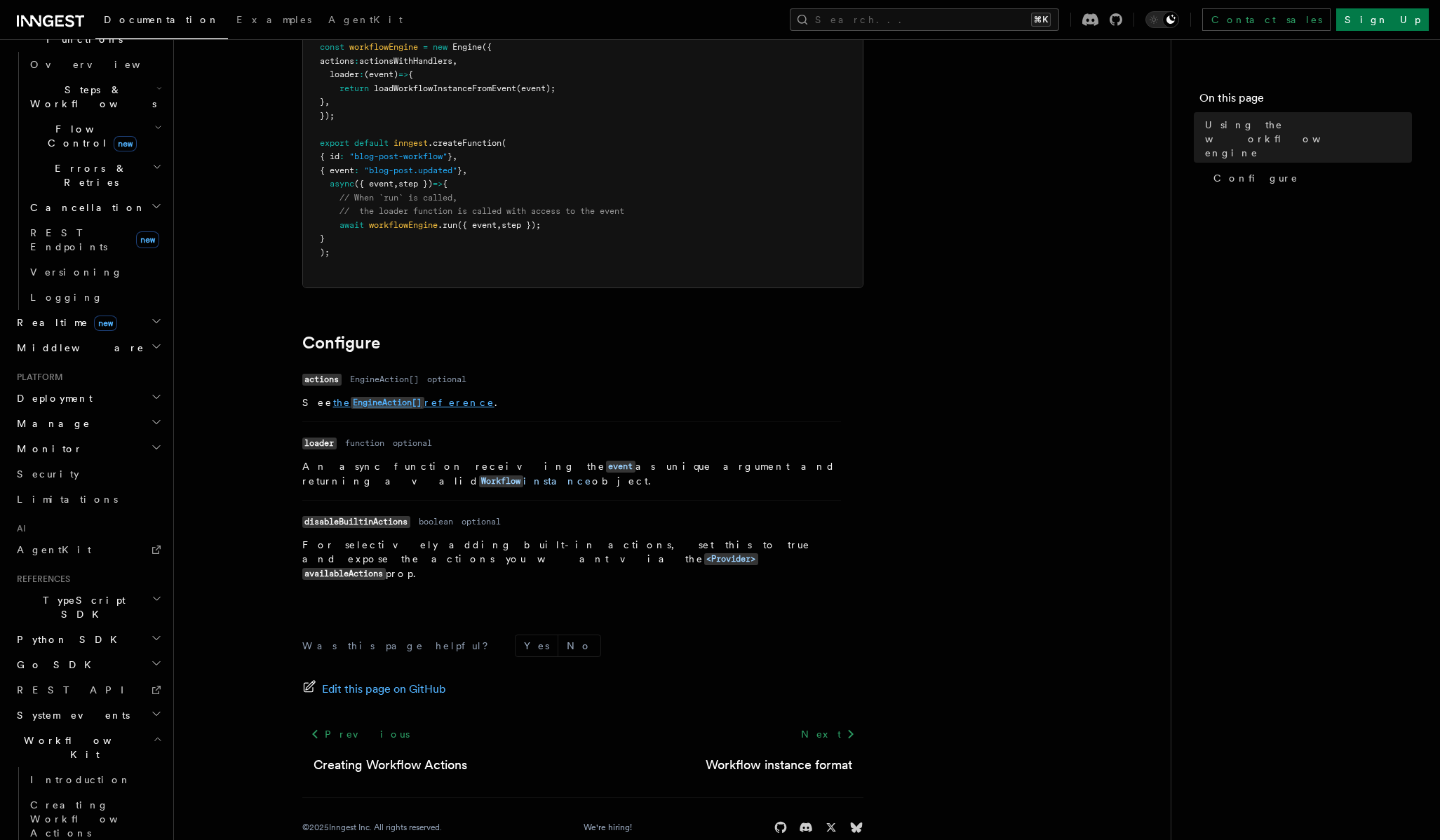
click at [384, 402] on code "EngineAction[]" at bounding box center [387, 403] width 73 height 12
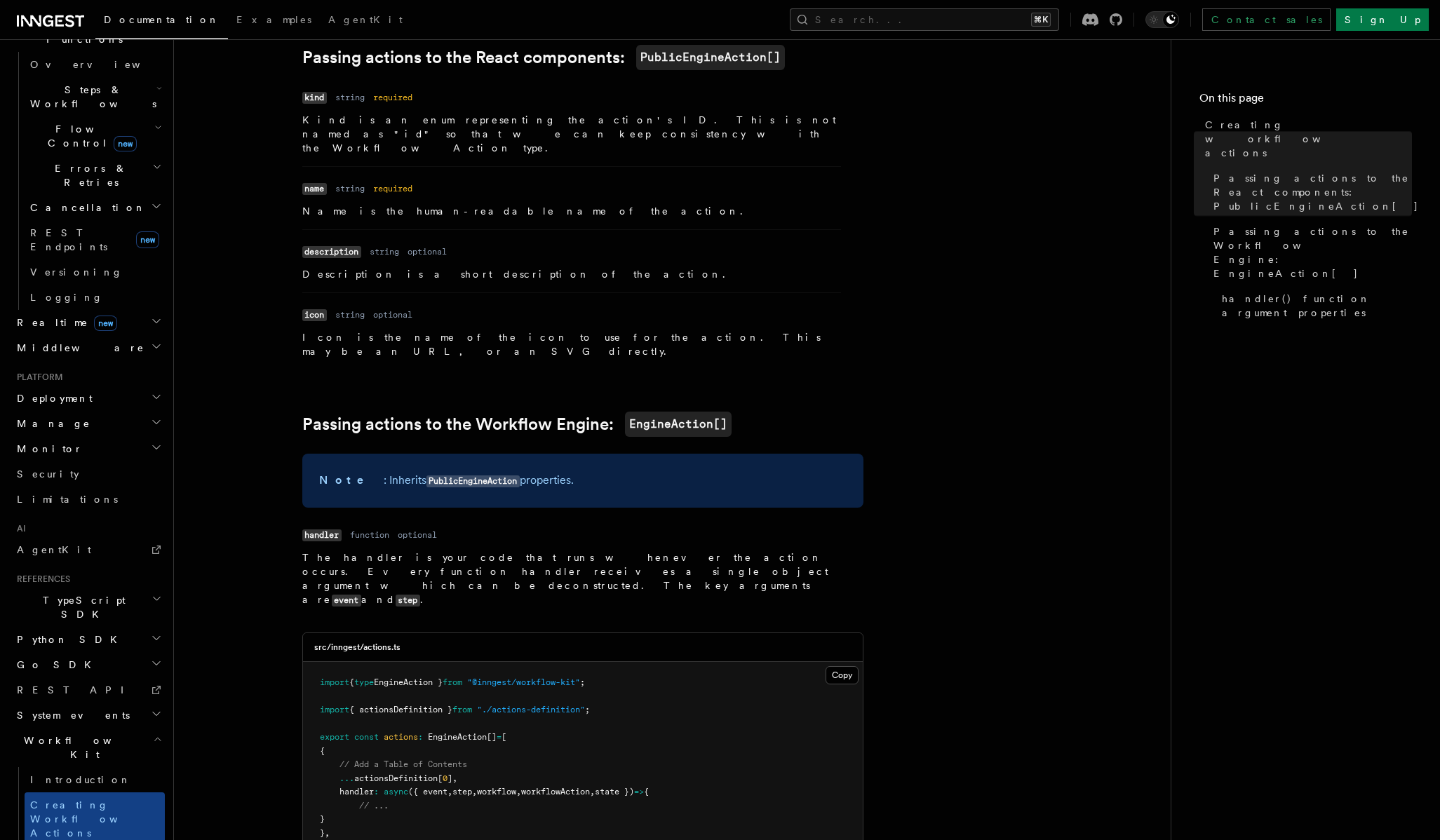
scroll to position [978, 0]
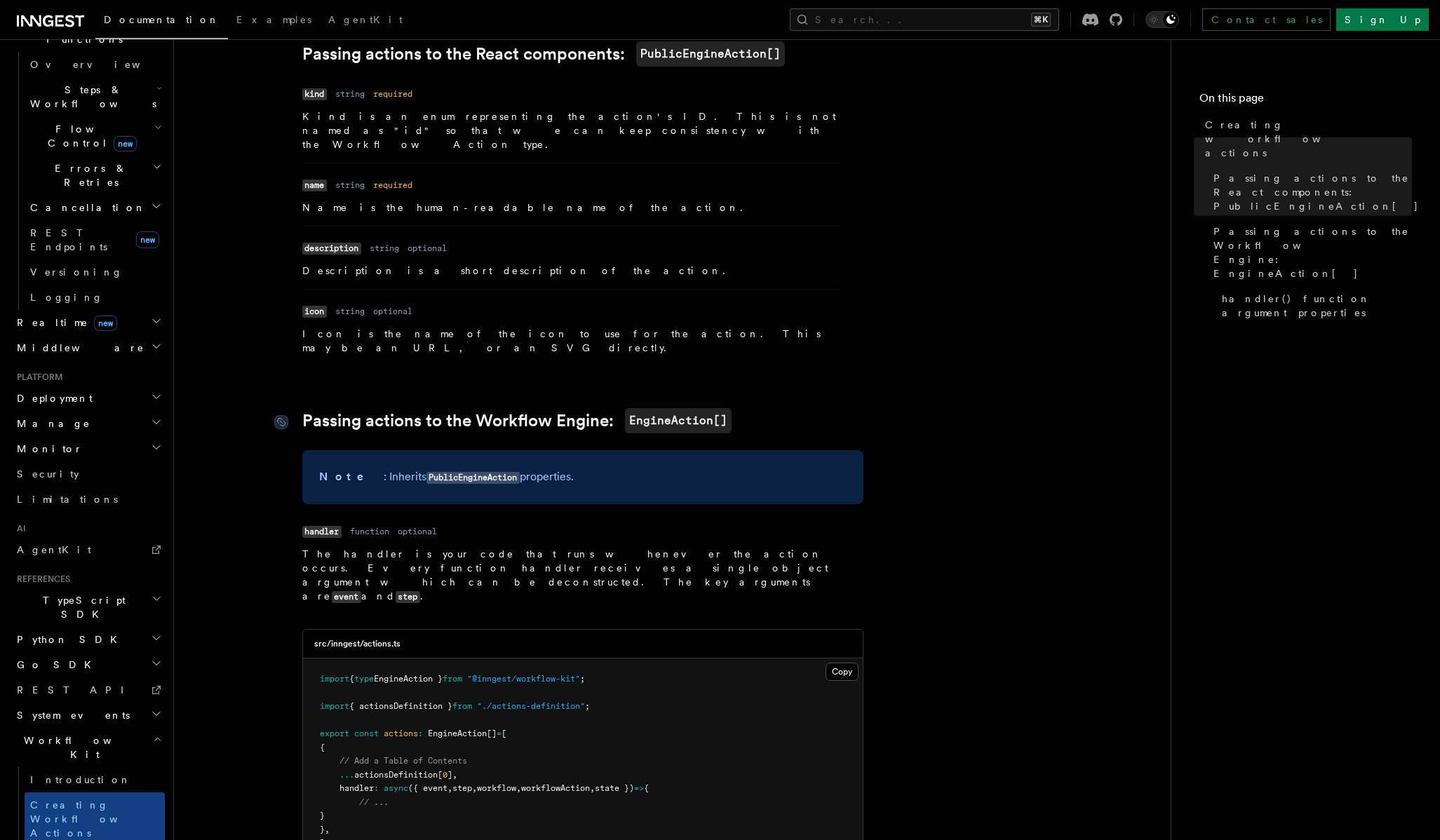
click at [671, 408] on code "EngineAction[]" at bounding box center [679, 420] width 107 height 25
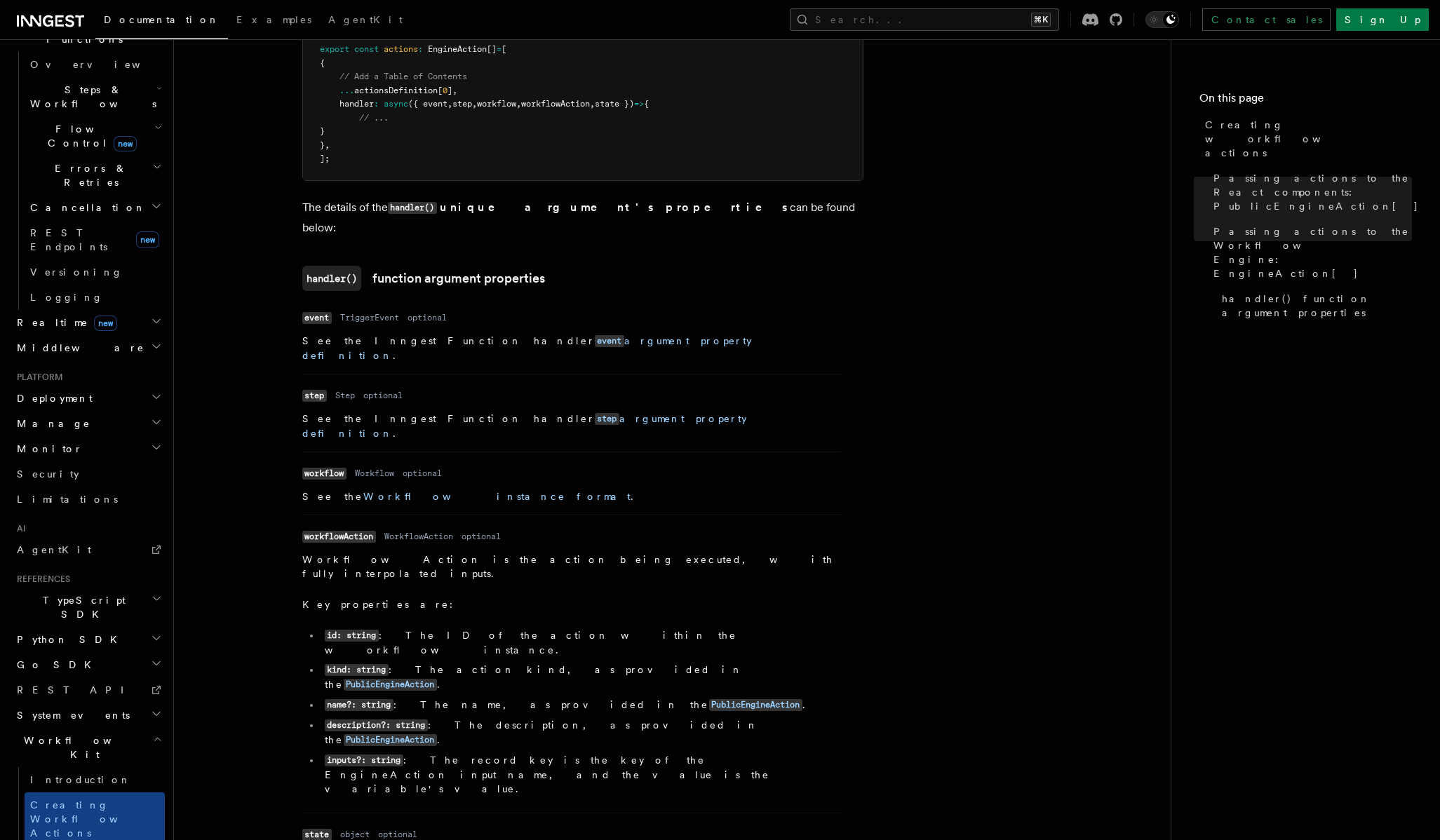
scroll to position [1741, 0]
